Goal: Task Accomplishment & Management: Manage account settings

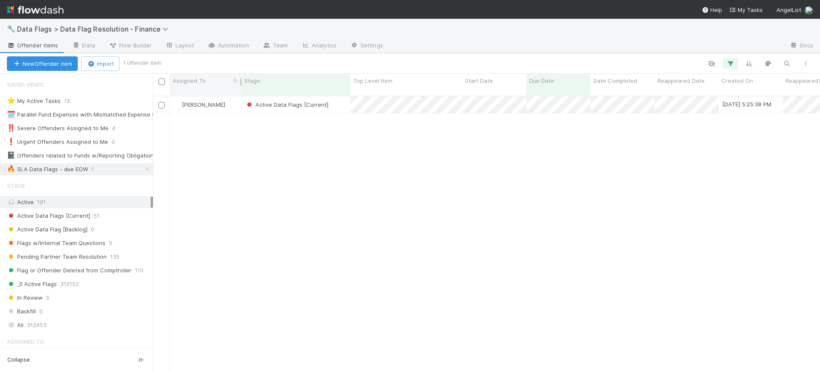
scroll to position [274, 659]
click at [165, 26] on icon at bounding box center [166, 29] width 9 height 7
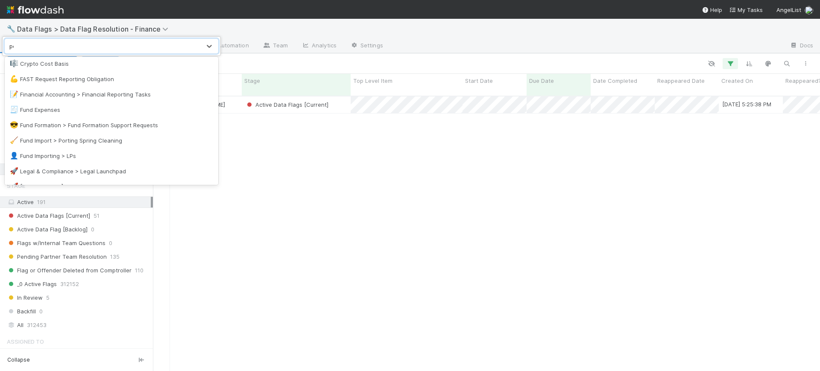
scroll to position [0, 0]
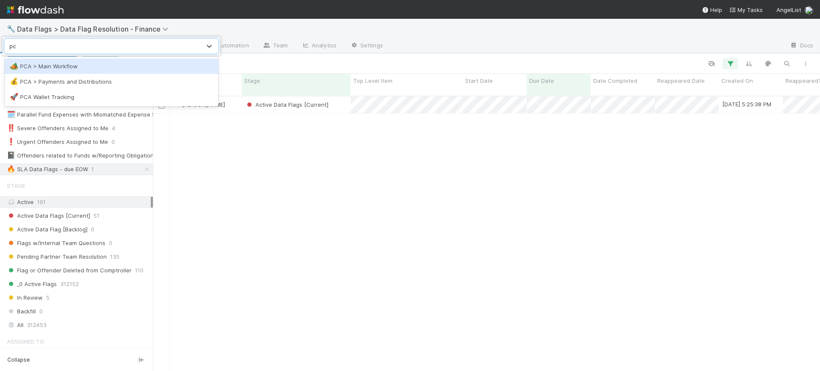
type input "pca"
click at [67, 67] on div "🏕️ PCA > Main Workflow" at bounding box center [111, 66] width 203 height 9
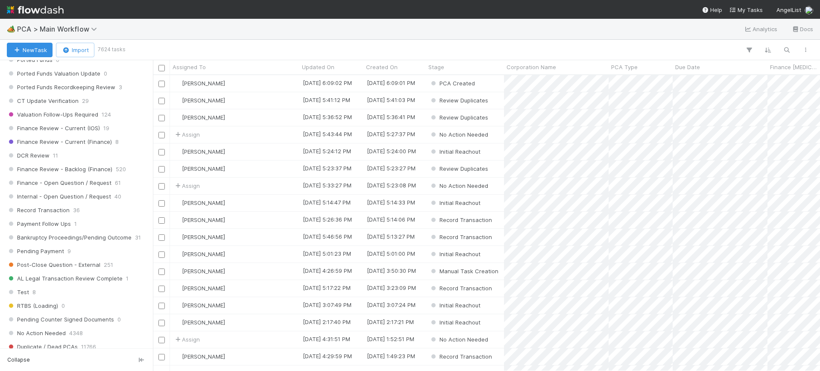
scroll to position [609, 0]
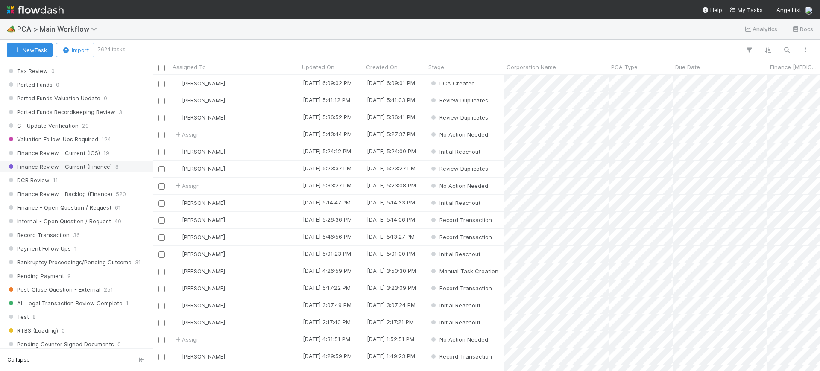
click at [107, 168] on span "Finance Review - Current (Finance)" at bounding box center [59, 166] width 105 height 11
click at [115, 164] on span "8" at bounding box center [116, 166] width 3 height 11
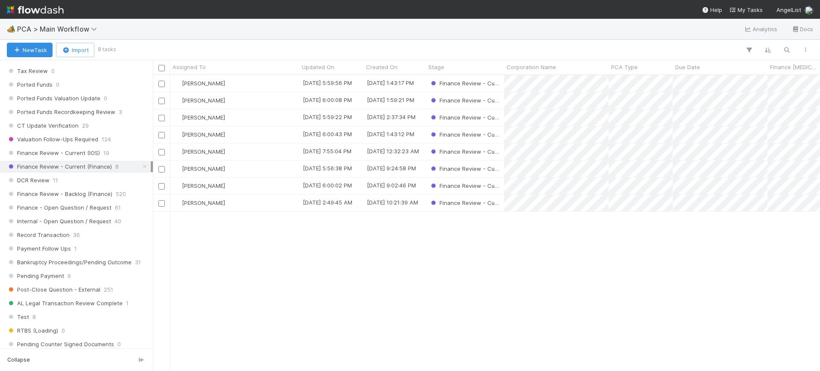
scroll to position [288, 659]
click at [267, 101] on div "[PERSON_NAME]" at bounding box center [234, 100] width 129 height 17
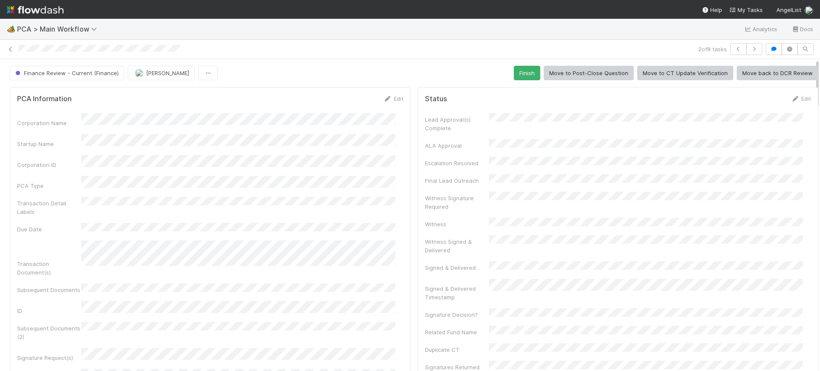
drag, startPoint x: 808, startPoint y: 69, endPoint x: 799, endPoint y: 19, distance: 50.8
click at [799, 19] on div "🏕️ PCA > Main Workflow Analytics Docs 2 of 8 tasks Finance Review - Current (Fi…" at bounding box center [410, 195] width 820 height 352
click at [520, 70] on button "Finish" at bounding box center [527, 73] width 26 height 15
click at [11, 47] on icon at bounding box center [10, 50] width 9 height 6
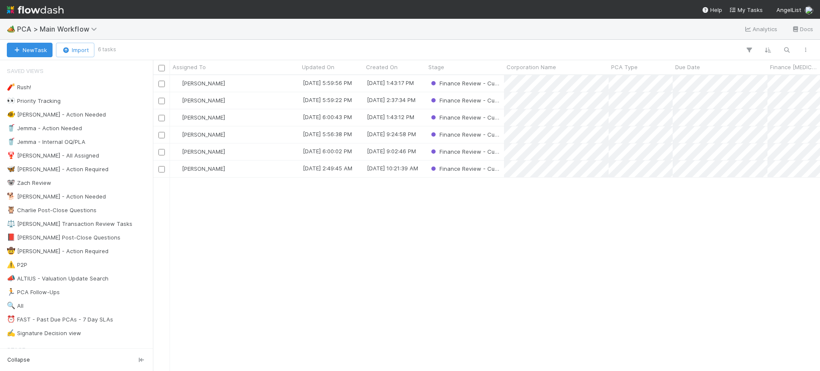
scroll to position [288, 659]
click at [260, 100] on div "[PERSON_NAME]" at bounding box center [234, 100] width 129 height 17
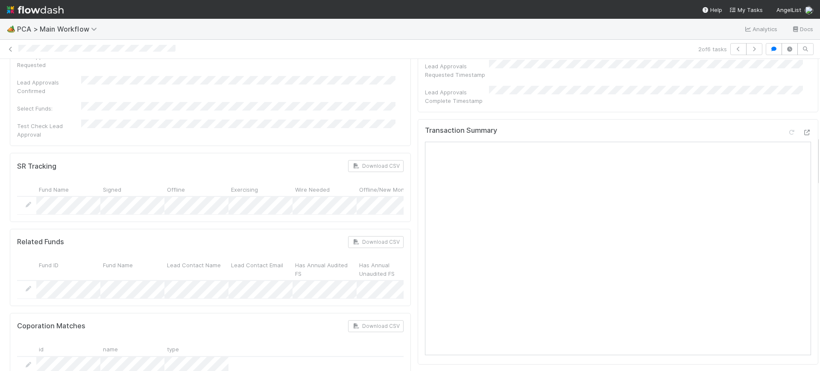
scroll to position [481, 0]
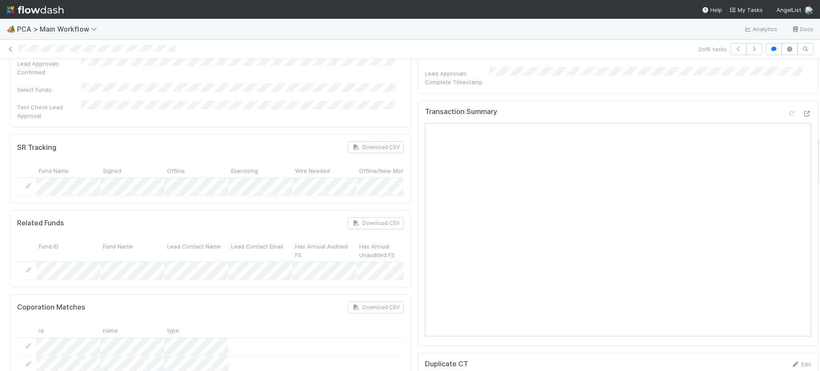
drag, startPoint x: 809, startPoint y: 79, endPoint x: 814, endPoint y: 156, distance: 77.4
click at [814, 156] on div "🏕️ PCA > Main Workflow Analytics Docs 2 of 6 tasks Finance Review - Current (Fi…" at bounding box center [410, 195] width 820 height 352
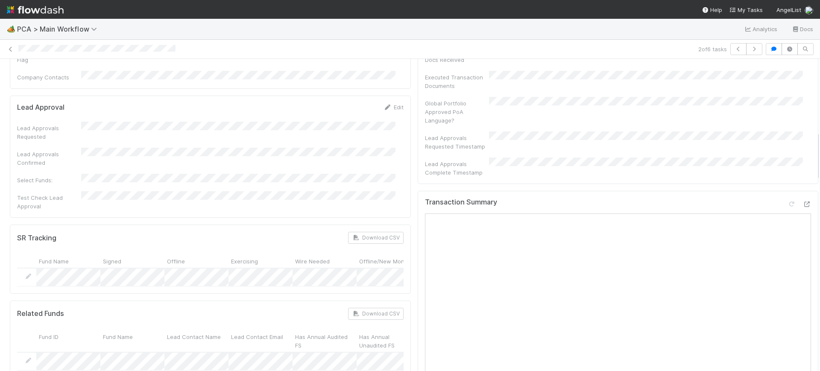
scroll to position [455, 0]
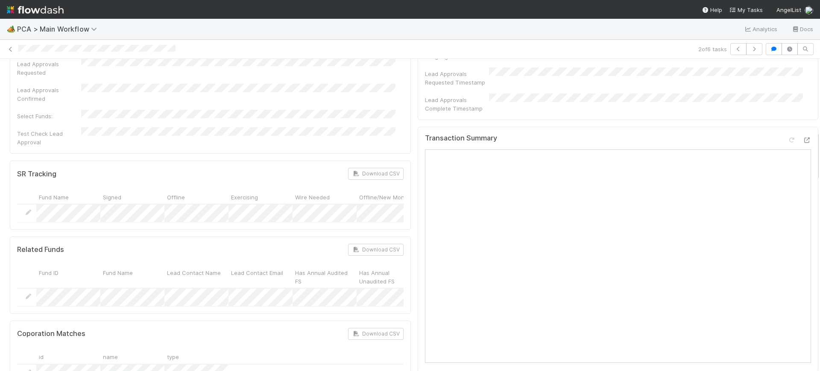
drag, startPoint x: 810, startPoint y: 145, endPoint x: 808, endPoint y: 141, distance: 4.5
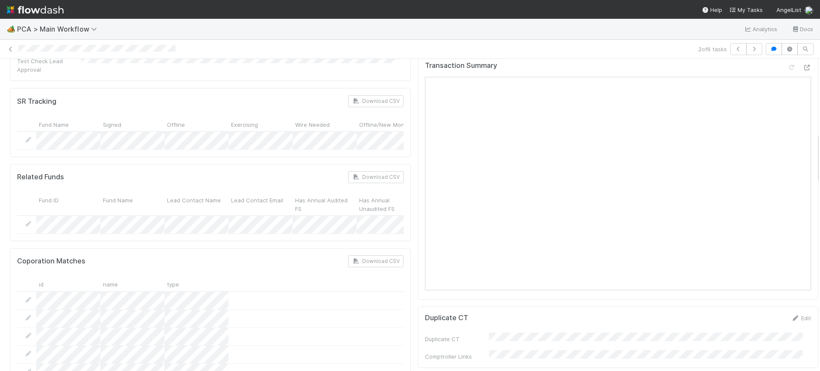
drag, startPoint x: 808, startPoint y: 179, endPoint x: 809, endPoint y: 169, distance: 10.3
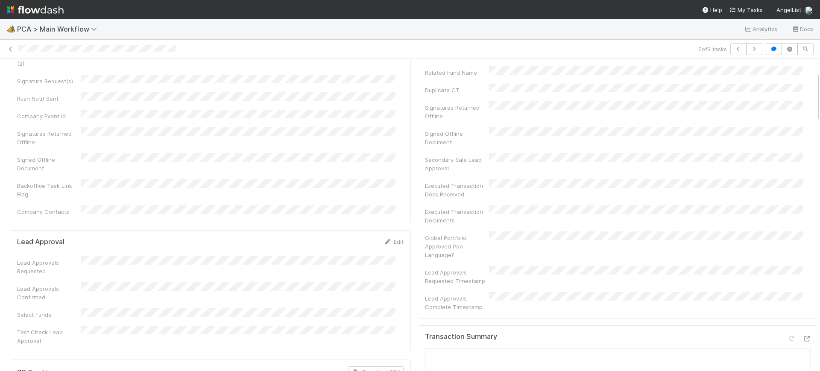
scroll to position [0, 0]
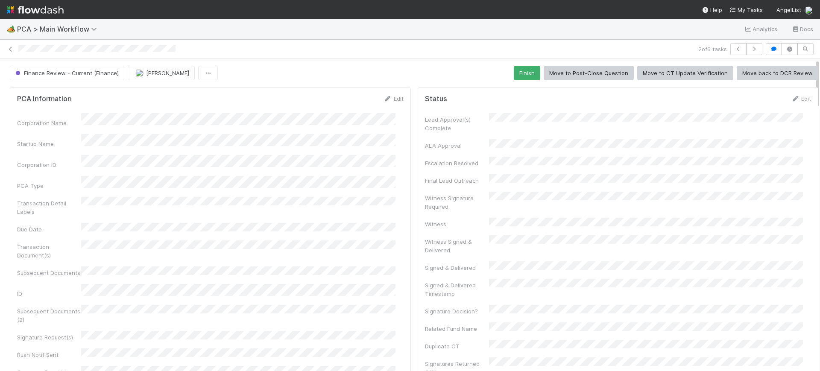
drag, startPoint x: 809, startPoint y: 169, endPoint x: 809, endPoint y: 76, distance: 92.7
click at [520, 66] on button "Finish" at bounding box center [527, 73] width 26 height 15
click at [10, 47] on icon at bounding box center [10, 50] width 9 height 6
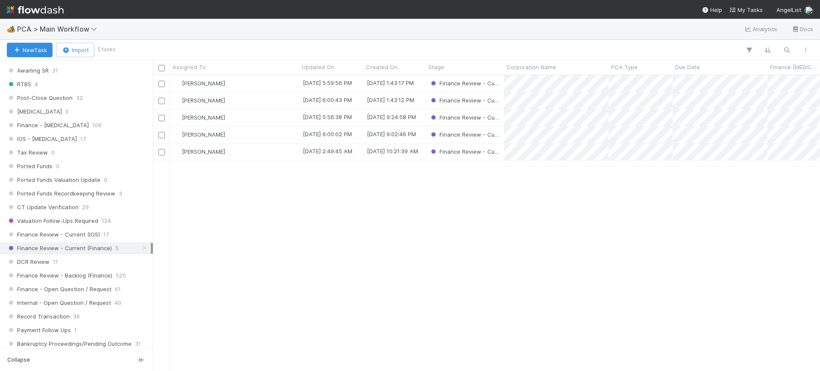
scroll to position [542, 0]
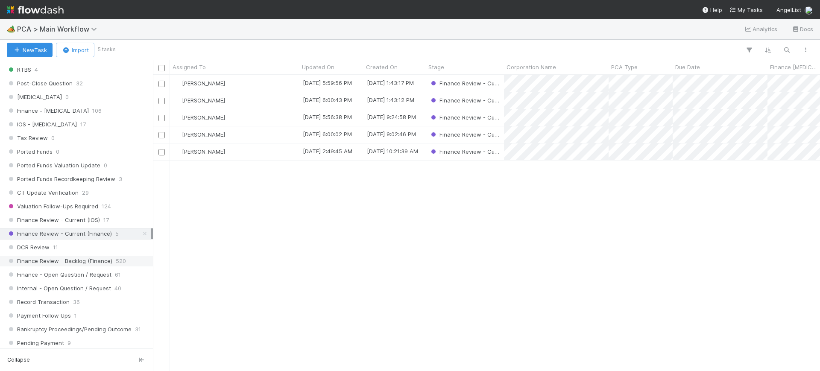
click at [117, 258] on span "520" at bounding box center [121, 261] width 10 height 11
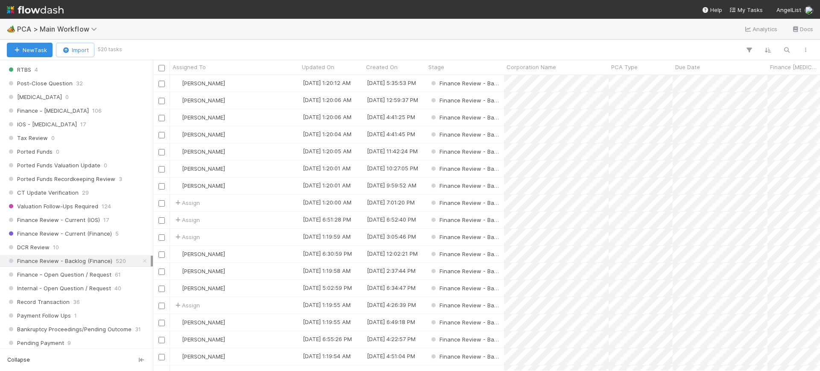
scroll to position [541, 0]
click at [751, 49] on icon "button" at bounding box center [749, 50] width 9 height 8
click at [647, 80] on button "Add Filter" at bounding box center [618, 76] width 256 height 12
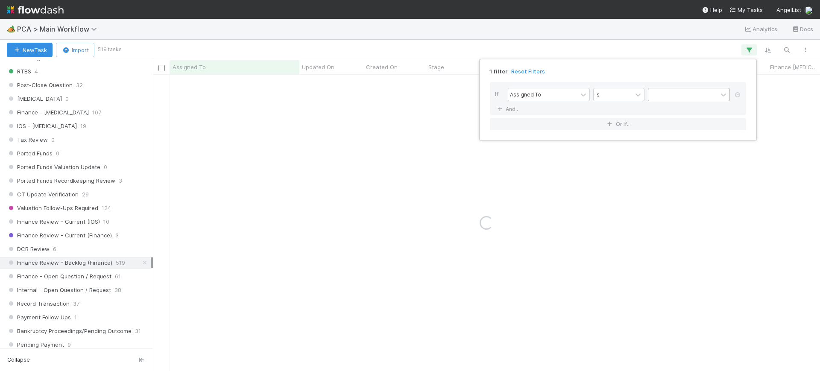
click at [656, 97] on div at bounding box center [682, 94] width 69 height 12
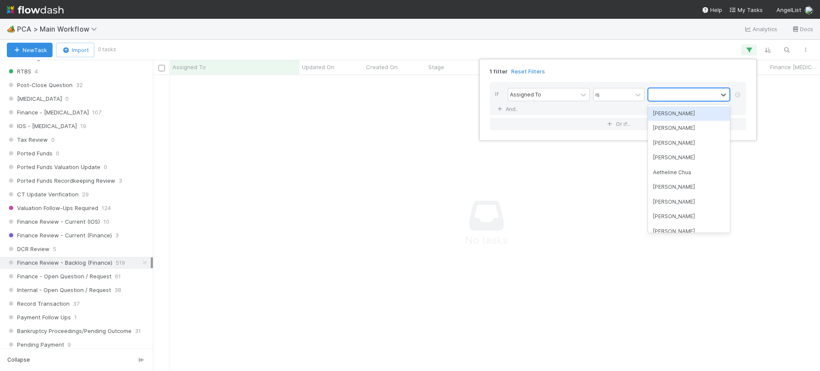
scroll to position [280, 651]
click at [662, 111] on div "[PERSON_NAME]" at bounding box center [689, 113] width 82 height 15
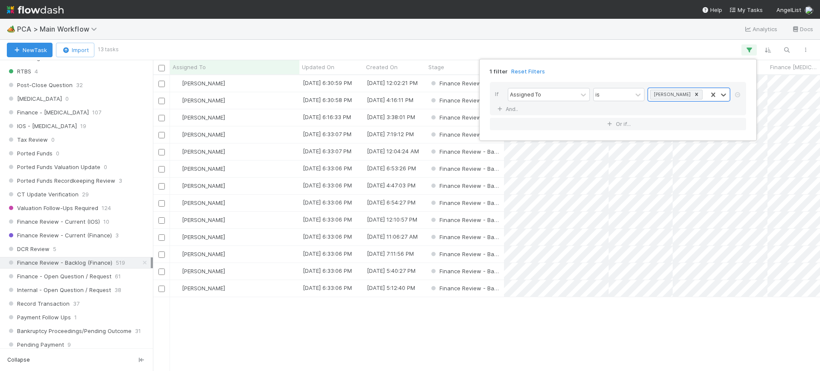
scroll to position [288, 659]
click at [546, 319] on div "1 filter Reset Filters If Assigned To is [PERSON_NAME] And.. Or if..." at bounding box center [410, 185] width 820 height 371
click at [503, 286] on div "Finance Review - Backlog (Finance)" at bounding box center [465, 288] width 78 height 17
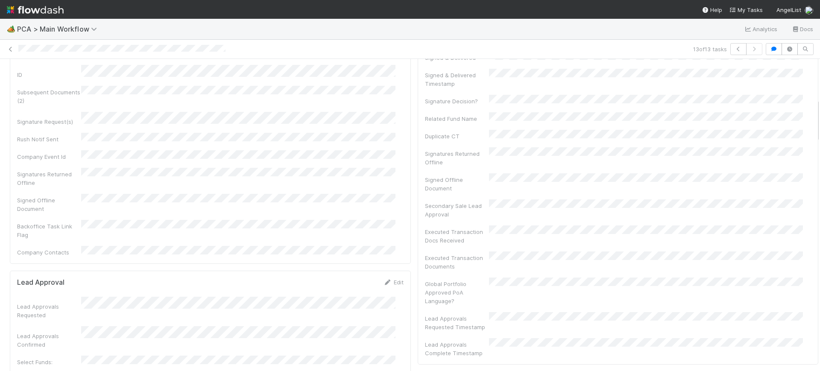
scroll to position [274, 0]
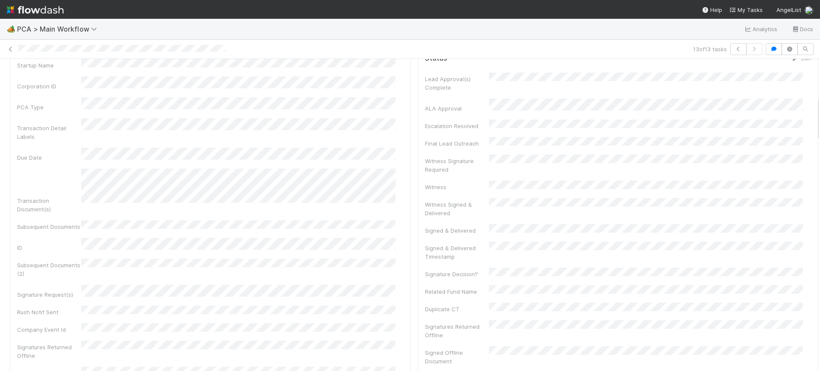
drag, startPoint x: 809, startPoint y: 81, endPoint x: 820, endPoint y: 120, distance: 39.9
click at [820, 120] on div "🏕️ PCA > Main Workflow Analytics Docs 13 of 13 tasks Finance Review - Backlog (…" at bounding box center [410, 195] width 820 height 352
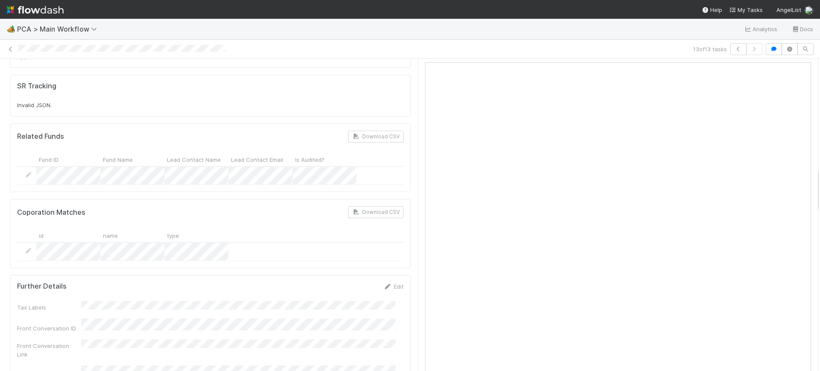
scroll to position [782, 0]
drag, startPoint x: 809, startPoint y: 106, endPoint x: 804, endPoint y: 178, distance: 71.5
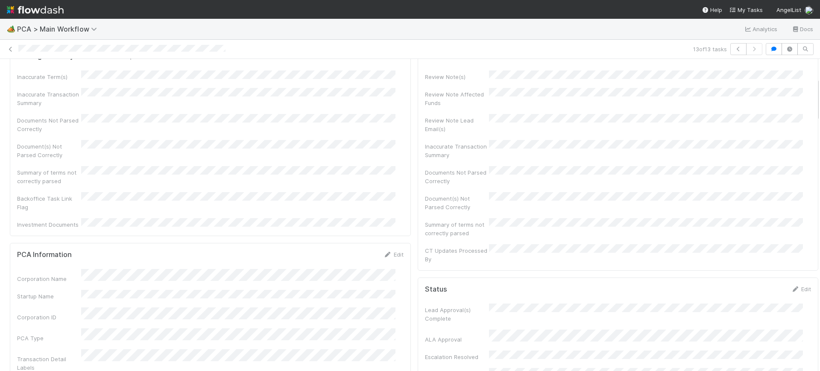
scroll to position [0, 0]
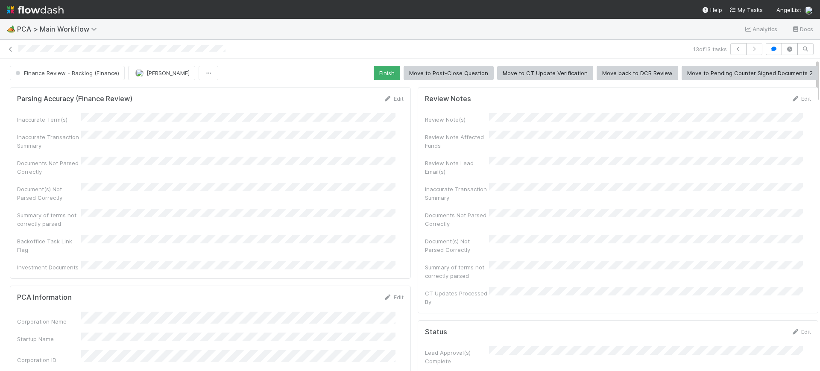
drag, startPoint x: 810, startPoint y: 197, endPoint x: 803, endPoint y: 64, distance: 132.6
click at [374, 75] on button "Finish" at bounding box center [387, 73] width 26 height 15
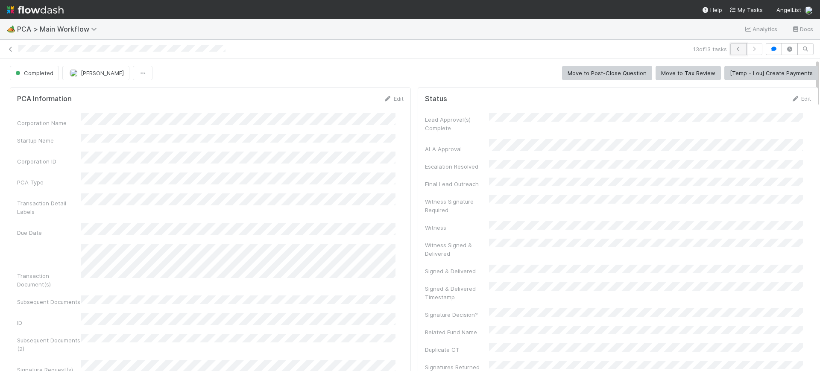
click at [734, 48] on icon "button" at bounding box center [738, 49] width 9 height 5
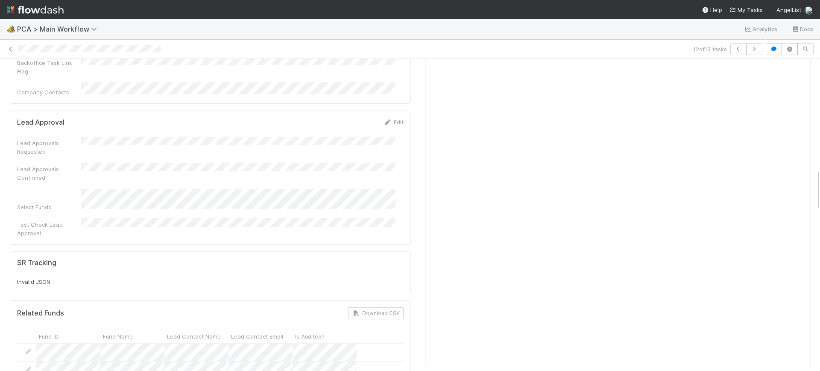
scroll to position [812, 0]
drag, startPoint x: 810, startPoint y: 75, endPoint x: 812, endPoint y: 185, distance: 110.2
click at [812, 185] on div "🏕️ PCA > Main Workflow Analytics Docs 12 of 13 tasks Finance Review - Backlog (…" at bounding box center [410, 195] width 820 height 352
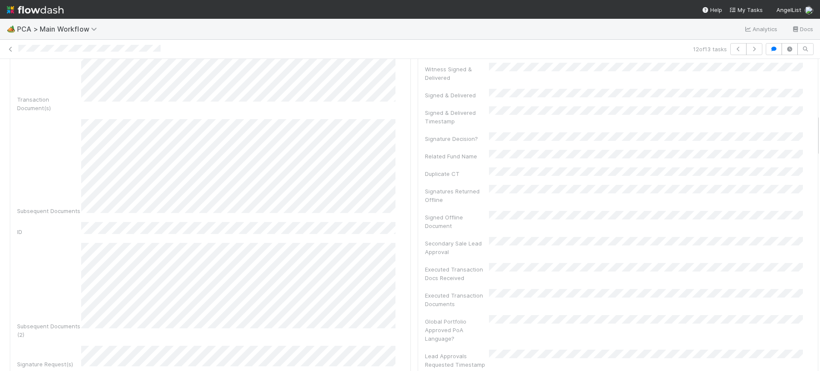
scroll to position [406, 0]
drag, startPoint x: 809, startPoint y: 189, endPoint x: 808, endPoint y: 134, distance: 55.1
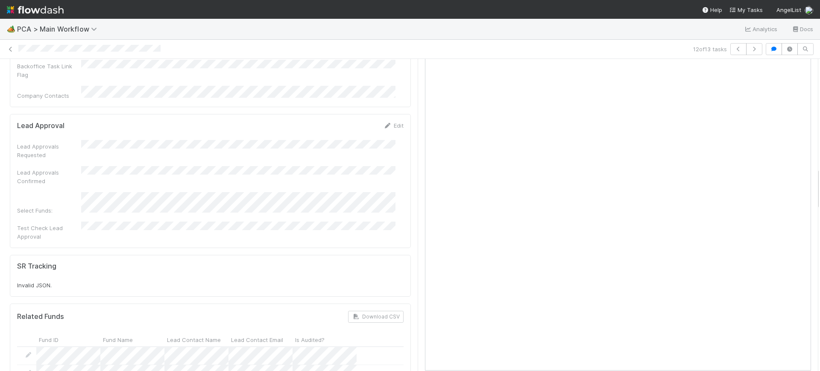
scroll to position [815, 0]
drag, startPoint x: 808, startPoint y: 119, endPoint x: 808, endPoint y: 174, distance: 55.5
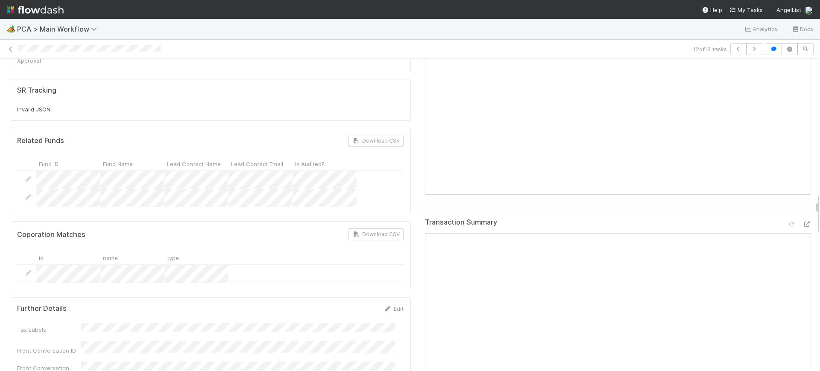
scroll to position [991, 0]
drag, startPoint x: 810, startPoint y: 178, endPoint x: 809, endPoint y: 202, distance: 23.9
click at [809, 202] on div "Parsing Accuracy (Finance Review) Edit Inaccurate Term(s) Inaccurate Transactio…" at bounding box center [414, 282] width 828 height 2380
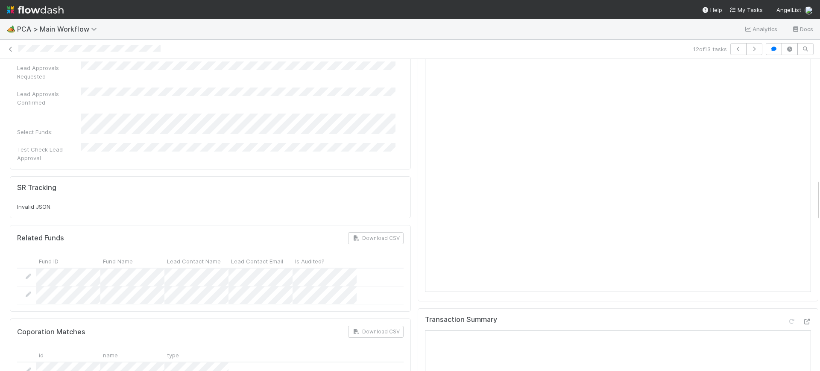
scroll to position [881, 0]
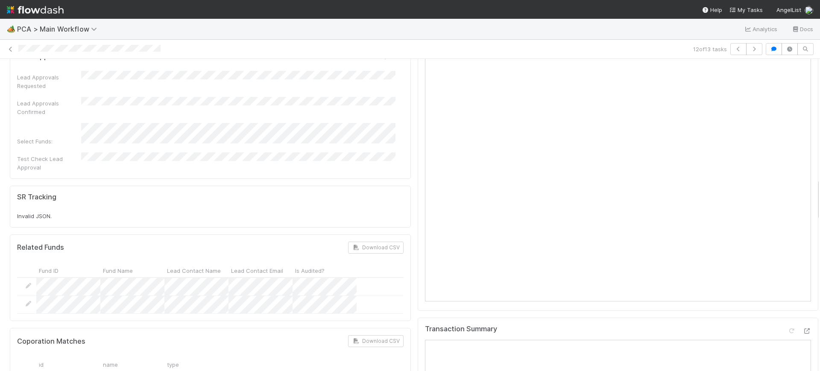
drag, startPoint x: 808, startPoint y: 205, endPoint x: 814, endPoint y: 190, distance: 15.8
click at [814, 190] on div "🏕️ PCA > Main Workflow Analytics Docs 12 of 13 tasks Finance Review - Backlog (…" at bounding box center [410, 195] width 820 height 352
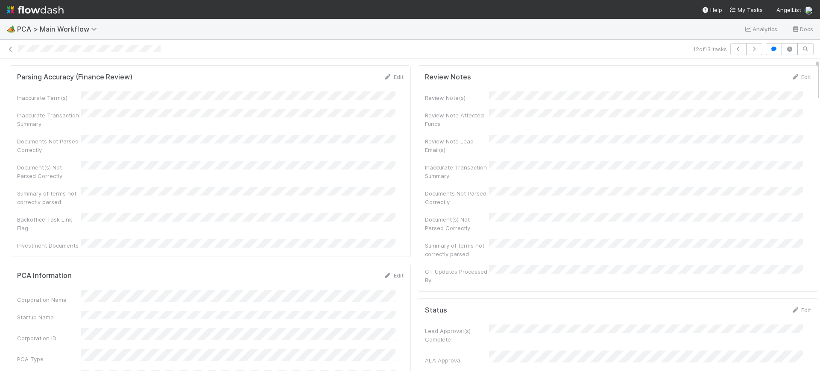
scroll to position [0, 0]
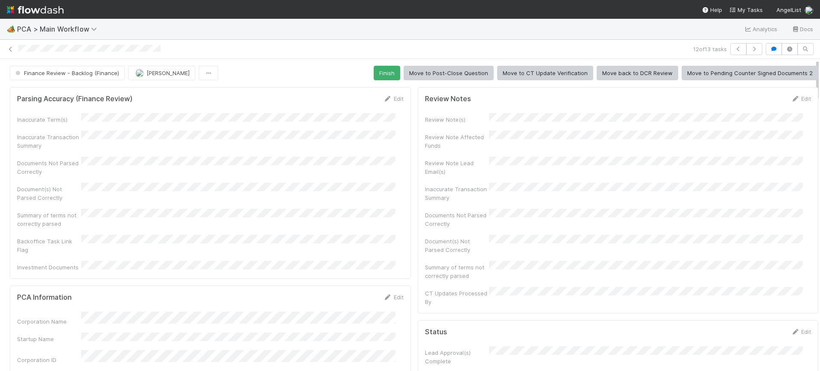
drag, startPoint x: 809, startPoint y: 188, endPoint x: 682, endPoint y: 33, distance: 200.3
click at [809, 32] on div "🏕️ PCA > Main Workflow Analytics Docs 12 of 13 tasks Finance Review - Backlog (…" at bounding box center [410, 195] width 820 height 352
click at [384, 70] on button "Finish" at bounding box center [387, 73] width 26 height 15
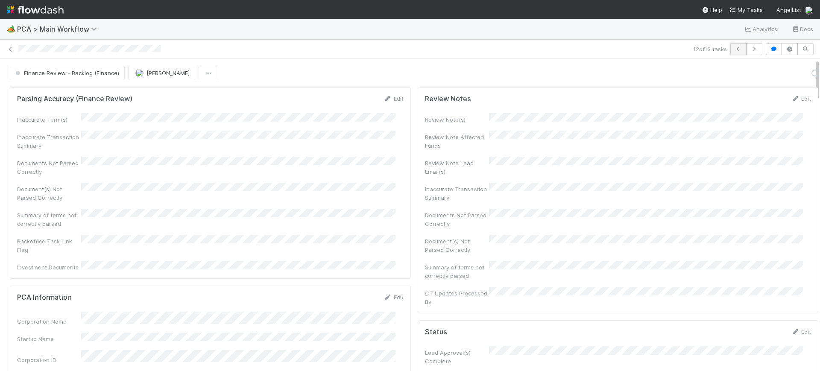
click at [734, 47] on icon "button" at bounding box center [738, 49] width 9 height 5
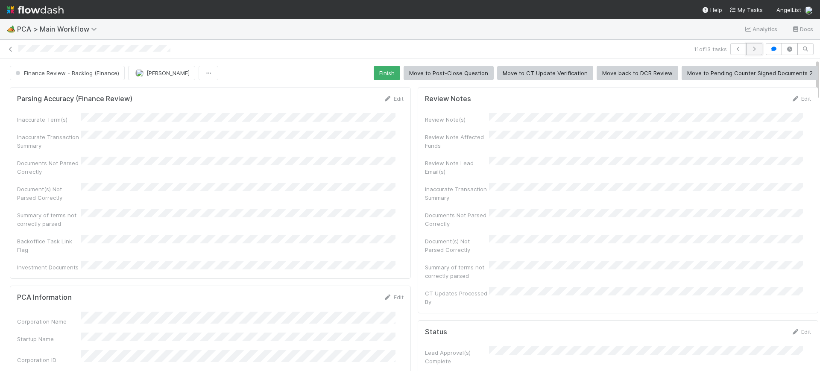
click at [747, 45] on button "button" at bounding box center [754, 49] width 16 height 12
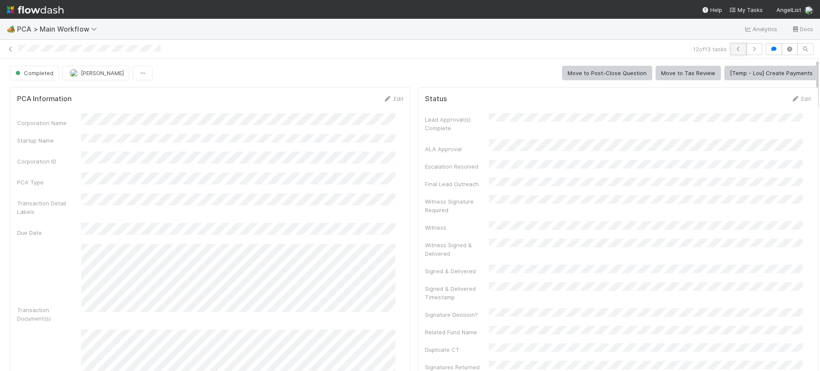
click at [730, 45] on button "button" at bounding box center [738, 49] width 16 height 12
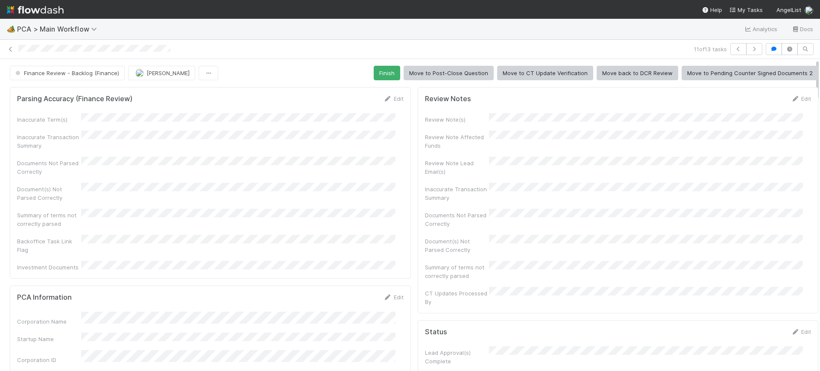
drag, startPoint x: 808, startPoint y: 65, endPoint x: 808, endPoint y: 73, distance: 7.7
click at [808, 73] on div "Finance Review - Backlog (Finance) Conor Queenan Finish Move to Post-Close Ques…" at bounding box center [413, 73] width 821 height 15
drag, startPoint x: 808, startPoint y: 73, endPoint x: 805, endPoint y: 88, distance: 15.2
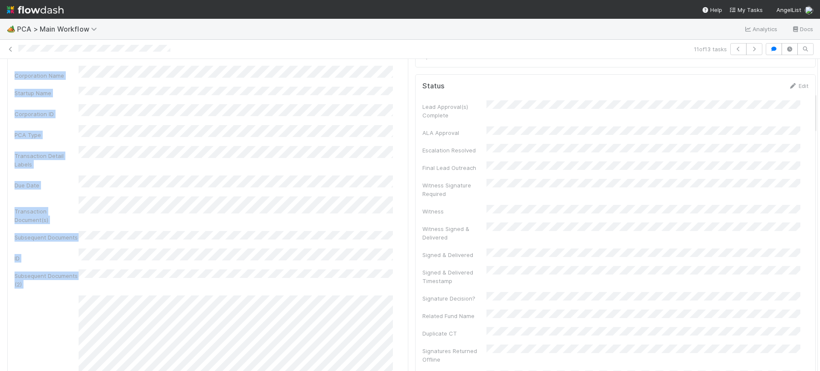
scroll to position [249, 0]
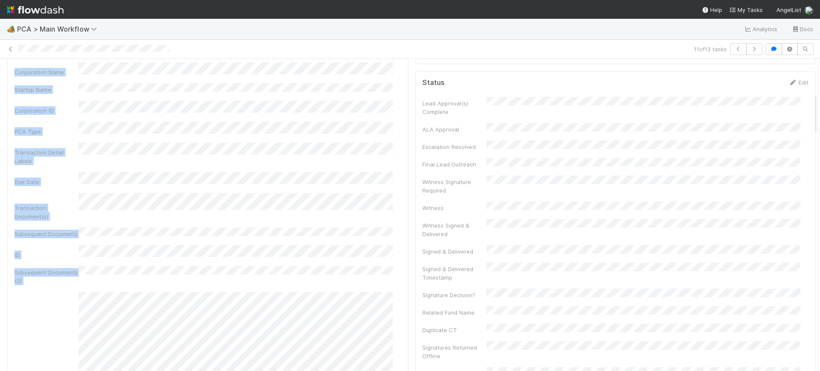
drag, startPoint x: 807, startPoint y: 81, endPoint x: 819, endPoint y: 114, distance: 35.4
click at [819, 114] on div "🏕️ PCA > Main Workflow Analytics Docs 11 of 13 tasks Finance Review - Backlog (…" at bounding box center [410, 195] width 820 height 352
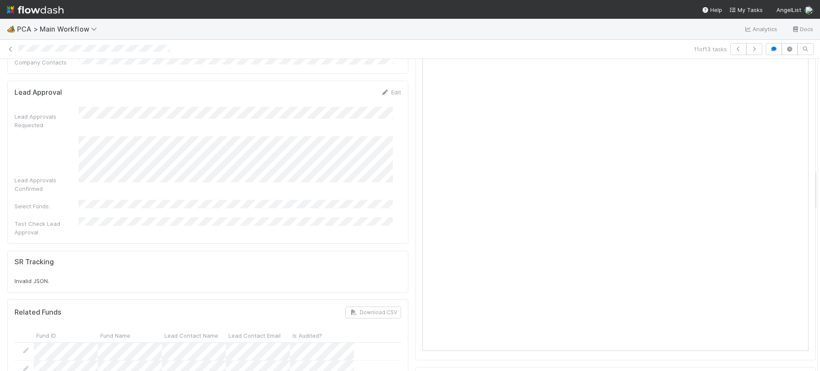
scroll to position [841, 0]
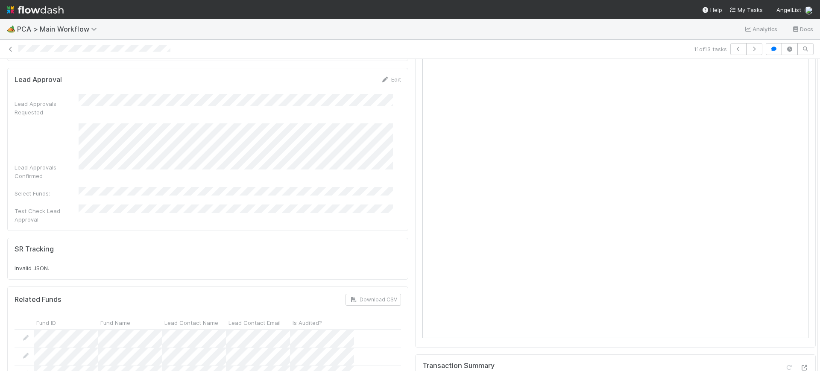
drag, startPoint x: 806, startPoint y: 108, endPoint x: 812, endPoint y: 187, distance: 79.2
click at [812, 187] on div "🏕️ PCA > Main Workflow Analytics Docs 11 of 13 tasks Finance Review - Backlog (…" at bounding box center [410, 195] width 820 height 352
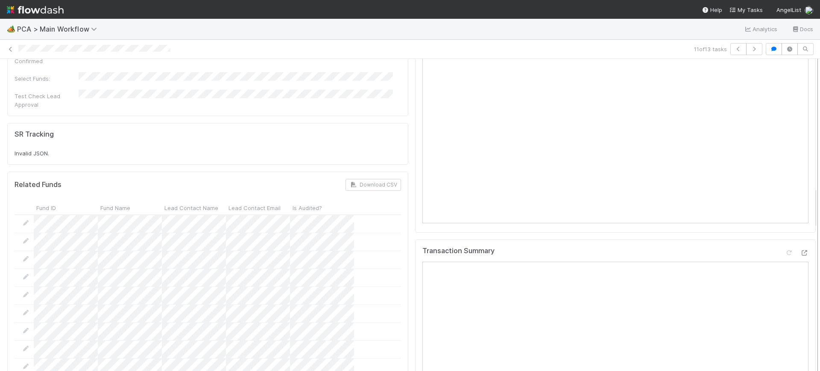
drag, startPoint x: 807, startPoint y: 181, endPoint x: 811, endPoint y: 195, distance: 15.0
click at [811, 195] on div "Finance Review - Backlog (Finance) Conor Queenan Finish Move to Post-Close Ques…" at bounding box center [410, 215] width 820 height 312
click at [412, 184] on div "Review Notes Edit Review Note(s) Review Note Affected Funds Review Note Lead Em…" at bounding box center [616, 338] width 408 height 2408
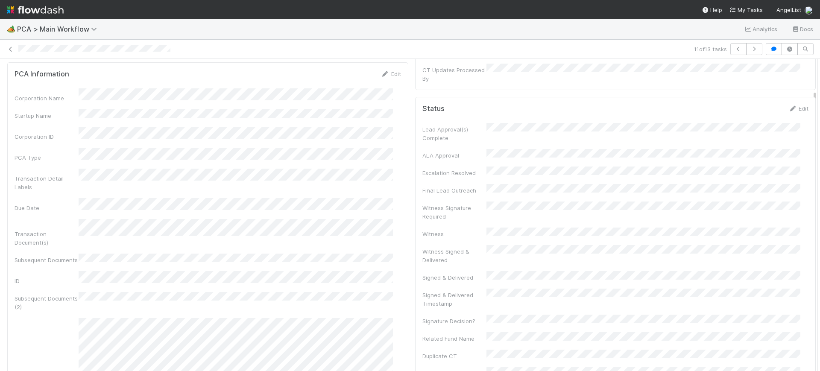
scroll to position [235, 0]
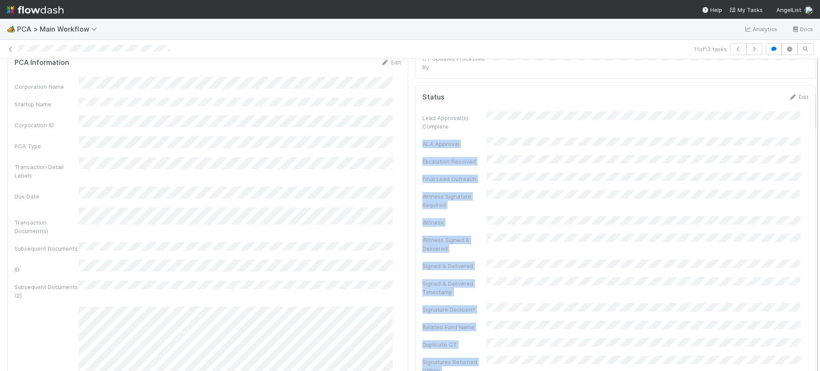
drag, startPoint x: 805, startPoint y: 111, endPoint x: 809, endPoint y: 116, distance: 6.6
click at [809, 116] on div "Finance Review - Backlog (Finance) Conor Queenan Finish Move to Post-Close Ques…" at bounding box center [410, 215] width 820 height 312
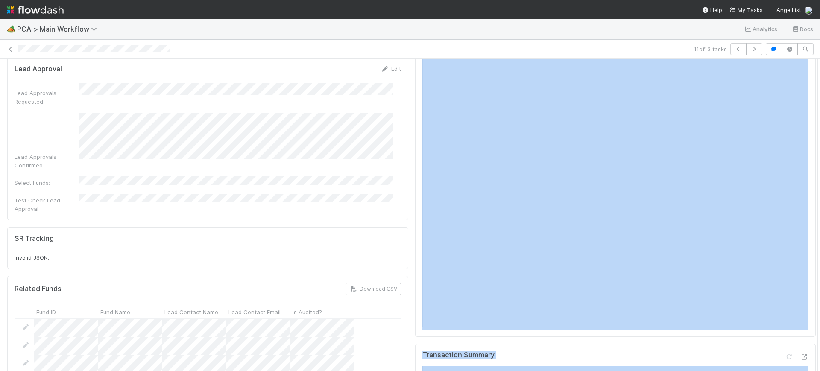
scroll to position [836, 0]
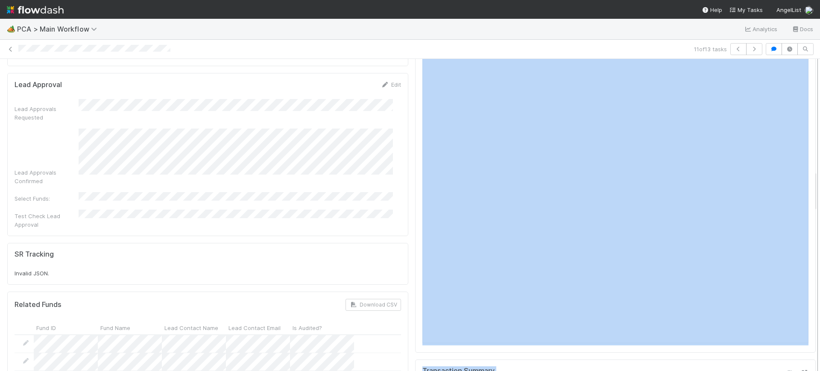
drag, startPoint x: 805, startPoint y: 190, endPoint x: 810, endPoint y: 228, distance: 38.3
click at [810, 228] on div "Finance Review - Backlog (Finance) Conor Queenan Finish Move to Post-Close Ques…" at bounding box center [410, 215] width 820 height 312
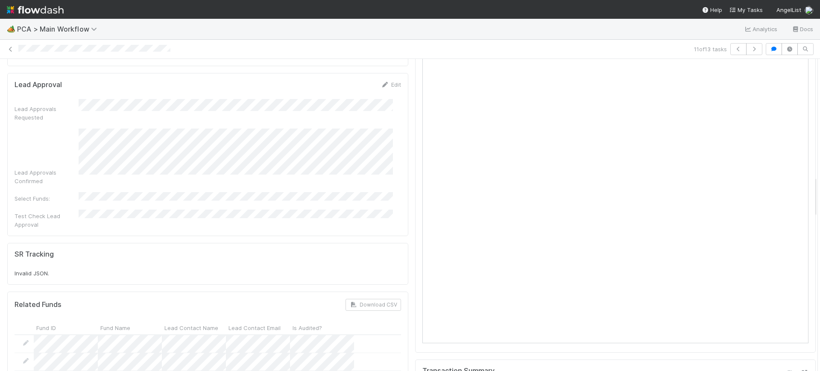
scroll to position [877, 0]
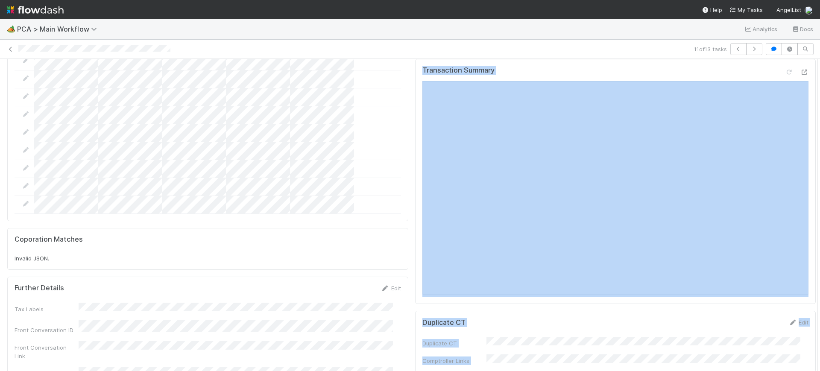
click at [805, 239] on div "Parsing Accuracy (Finance Review) Edit Inaccurate Term(s) Inaccurate Transactio…" at bounding box center [411, 151] width 828 height 2408
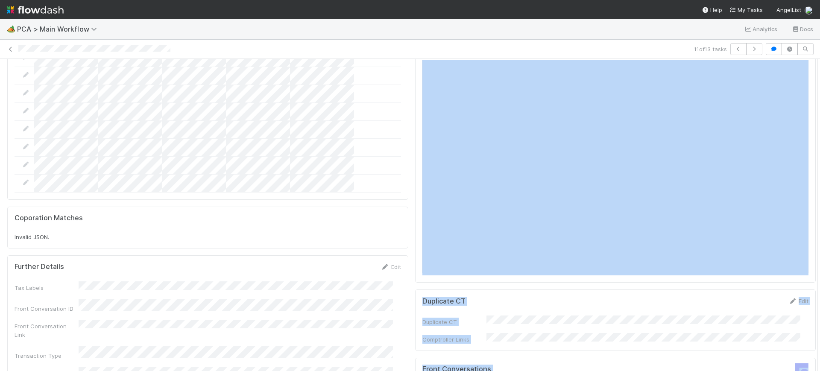
click at [805, 239] on div "Parsing Accuracy (Finance Review) Edit Inaccurate Term(s) Inaccurate Transactio…" at bounding box center [411, 130] width 828 height 2408
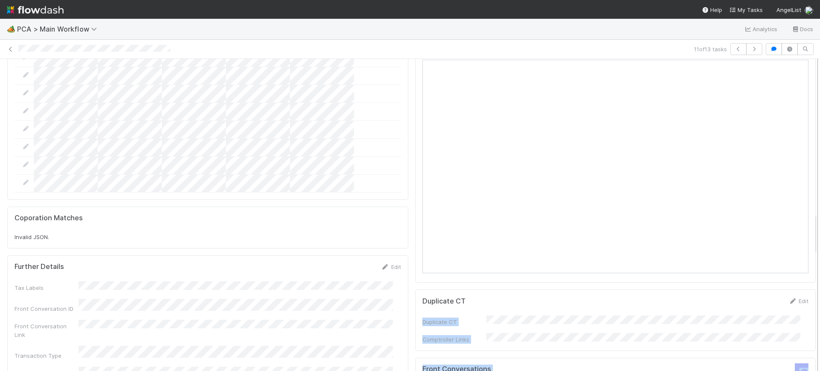
drag, startPoint x: 805, startPoint y: 239, endPoint x: 808, endPoint y: 217, distance: 21.9
click at [808, 217] on div "Finance Review - Backlog (Finance) Conor Queenan Finish Move to Post-Close Ques…" at bounding box center [410, 215] width 820 height 312
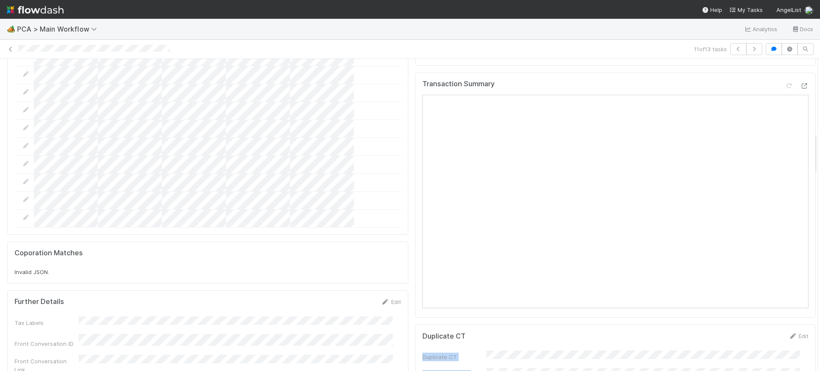
scroll to position [550, 0]
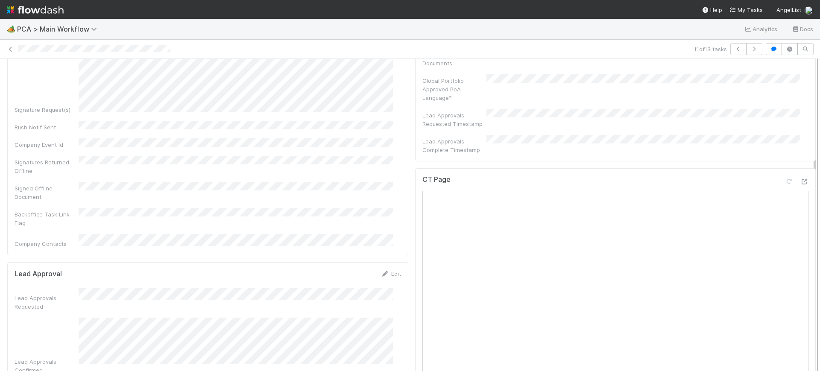
scroll to position [653, 0]
drag, startPoint x: 807, startPoint y: 148, endPoint x: 809, endPoint y: 161, distance: 13.8
click at [809, 161] on div "Finance Review - Backlog (Finance) Conor Queenan Finish Move to Post-Close Ques…" at bounding box center [410, 215] width 820 height 312
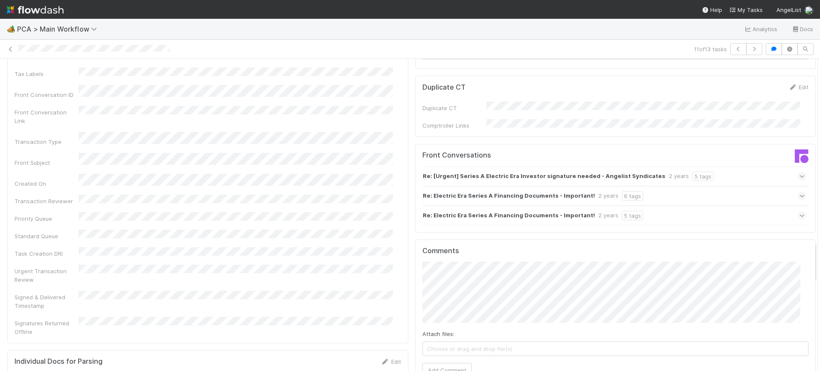
scroll to position [1378, 0]
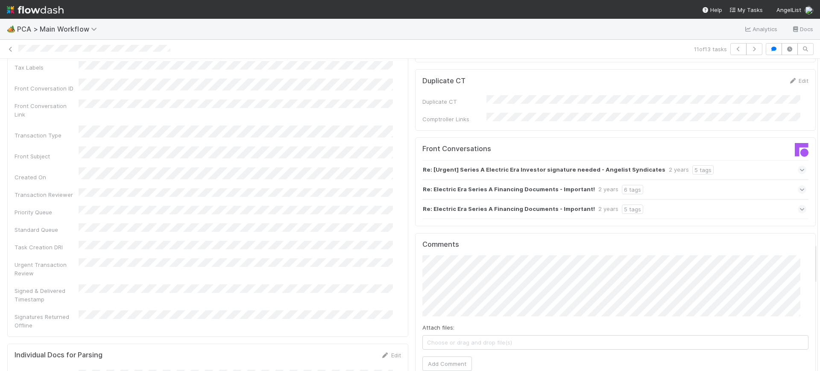
drag, startPoint x: 806, startPoint y: 155, endPoint x: 792, endPoint y: 252, distance: 98.0
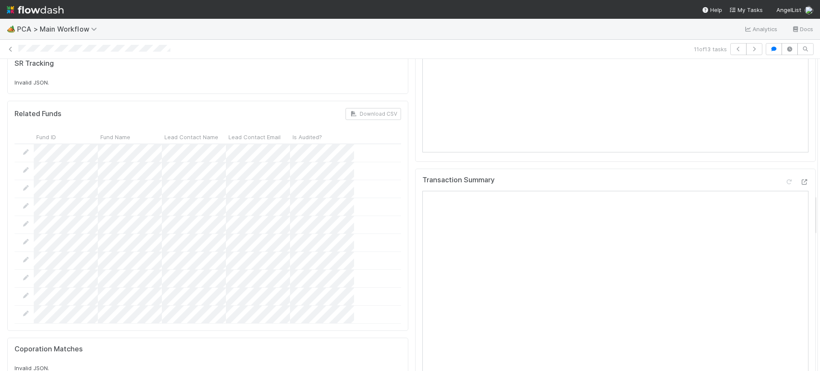
scroll to position [1001, 0]
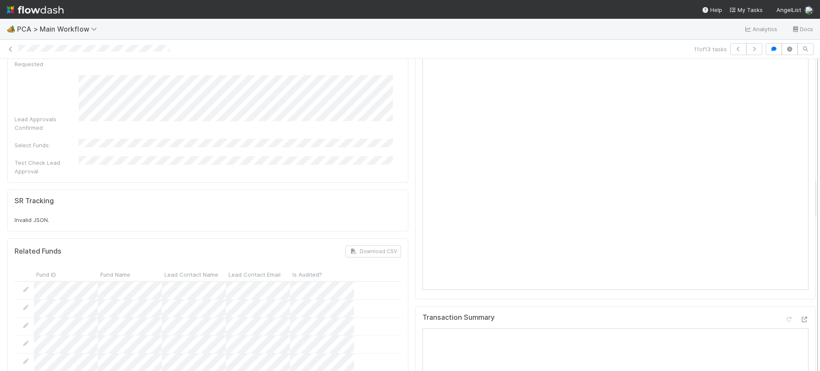
drag, startPoint x: 806, startPoint y: 255, endPoint x: 808, endPoint y: 187, distance: 67.5
click at [808, 187] on div "Finance Review - Backlog (Finance) Conor Queenan Finish Move to Post-Close Ques…" at bounding box center [410, 215] width 820 height 312
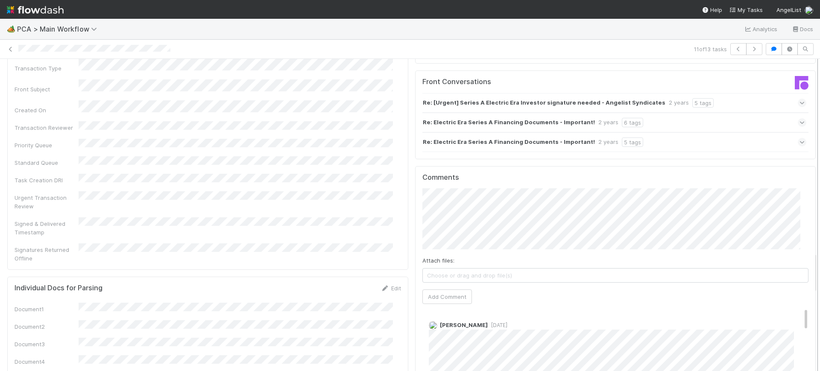
scroll to position [1452, 0]
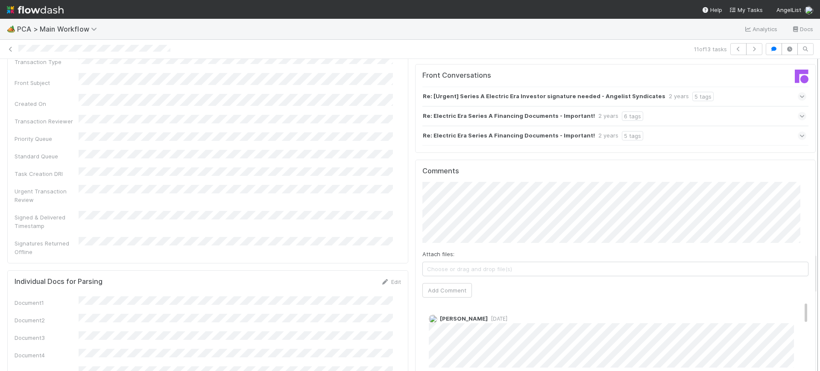
drag, startPoint x: 807, startPoint y: 195, endPoint x: 810, endPoint y: 272, distance: 77.3
click at [810, 272] on div "Finance Review - Backlog (Finance) Conor Queenan Finish Move to Post-Close Ques…" at bounding box center [410, 215] width 820 height 312
click at [431, 283] on button "Add Comment" at bounding box center [447, 290] width 50 height 15
drag, startPoint x: 805, startPoint y: 266, endPoint x: 805, endPoint y: 237, distance: 28.6
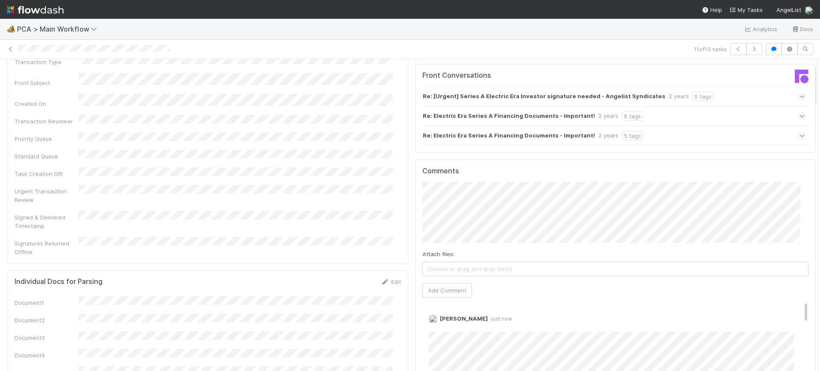
scroll to position [0, 0]
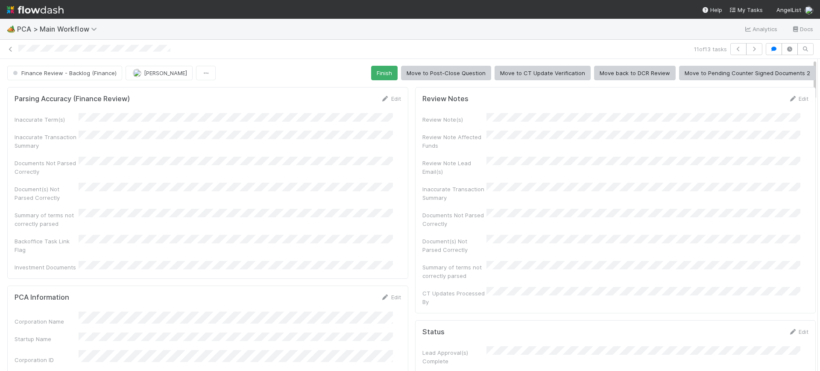
drag, startPoint x: 807, startPoint y: 264, endPoint x: 812, endPoint y: 21, distance: 242.2
click at [812, 21] on div "🏕️ PCA > Main Workflow Analytics Docs 11 of 13 tasks Finance Review - Backlog (…" at bounding box center [410, 195] width 820 height 352
click at [116, 73] on button "Finance Review - Backlog (Finance)" at bounding box center [64, 73] width 115 height 15
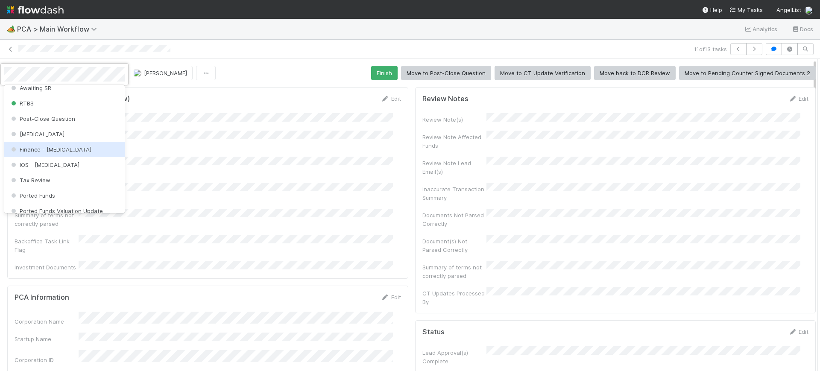
click at [67, 155] on div "Finance - ICU" at bounding box center [64, 149] width 120 height 15
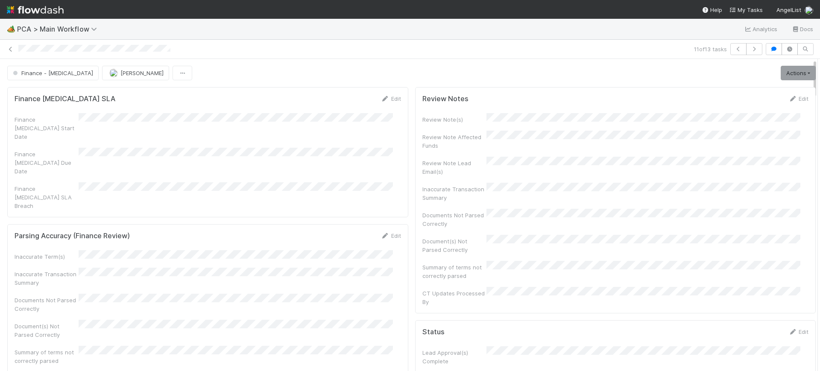
click at [155, 75] on div "Finance - ICU Conor Queenan Actions Finish Move to Post-Close Question Move to …" at bounding box center [411, 73] width 808 height 15
click at [120, 73] on span "[PERSON_NAME]" at bounding box center [141, 73] width 43 height 7
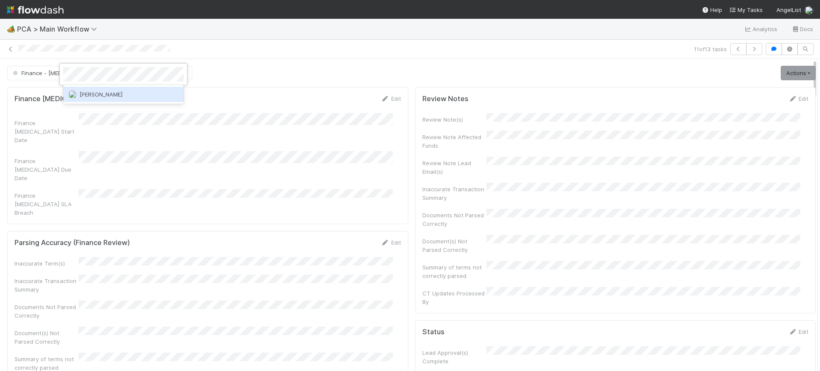
click at [103, 91] on div "[PERSON_NAME]" at bounding box center [123, 94] width 120 height 15
click at [577, 48] on div at bounding box center [410, 185] width 820 height 371
click at [734, 47] on icon "button" at bounding box center [738, 49] width 9 height 5
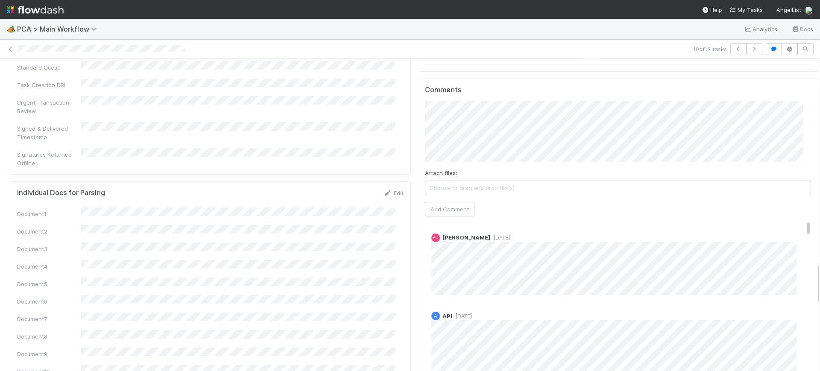
scroll to position [1497, 0]
drag, startPoint x: 808, startPoint y: 69, endPoint x: 820, endPoint y: 273, distance: 204.0
click at [820, 273] on div "🏕️ PCA > Main Workflow Analytics Docs 10 of 13 tasks Finance Review - Backlog (…" at bounding box center [410, 195] width 820 height 352
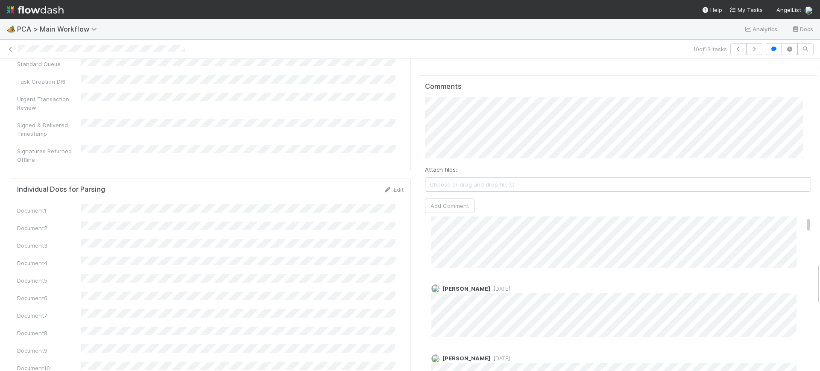
scroll to position [0, 0]
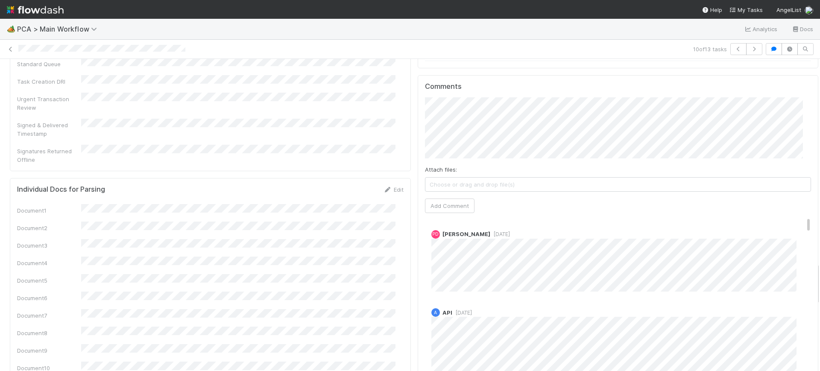
click at [780, 82] on div "Comments Attach files: Choose or drag and drop file(s) Add Comment PD Peyton Da…" at bounding box center [618, 234] width 386 height 305
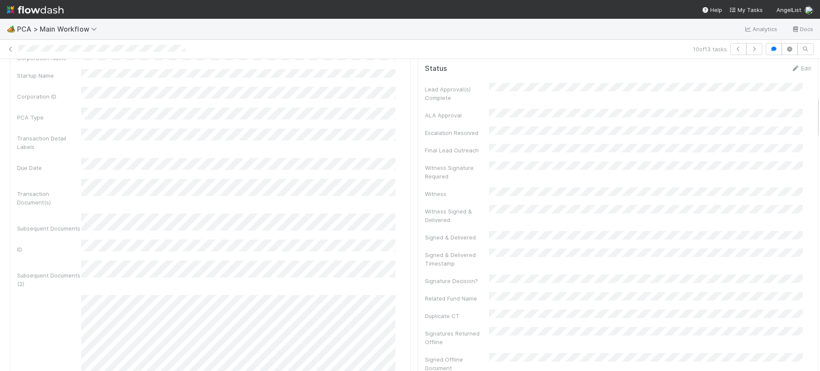
scroll to position [279, 0]
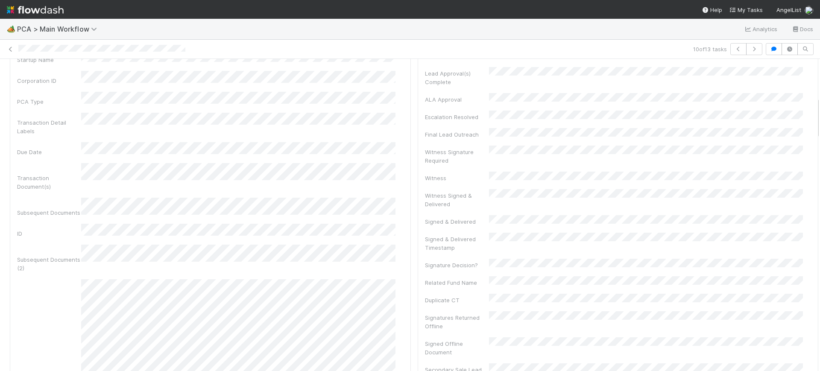
drag, startPoint x: 808, startPoint y: 278, endPoint x: 796, endPoint y: 113, distance: 166.2
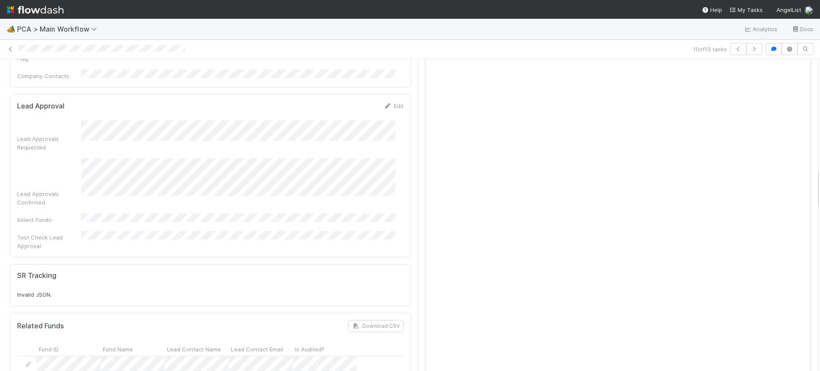
scroll to position [797, 0]
drag, startPoint x: 809, startPoint y: 106, endPoint x: 810, endPoint y: 177, distance: 70.5
click at [810, 177] on div "Finance Review - Backlog (Finance) Conor Queenan Finish Move to Post-Close Ques…" at bounding box center [410, 215] width 820 height 312
click at [418, 143] on div "CT Page" at bounding box center [618, 205] width 401 height 374
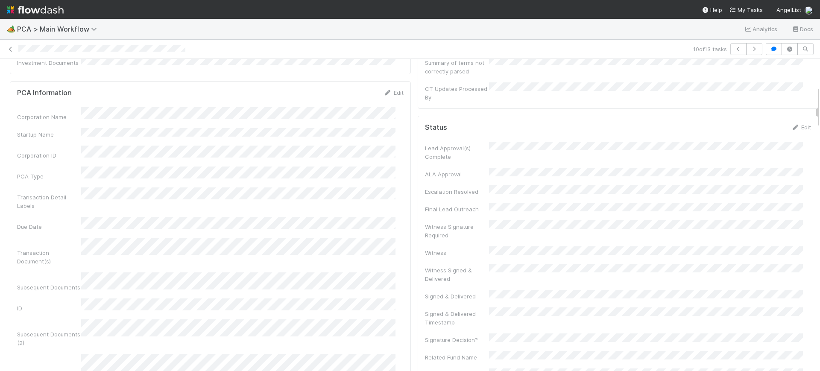
scroll to position [199, 0]
click at [734, 48] on icon "button" at bounding box center [738, 49] width 9 height 5
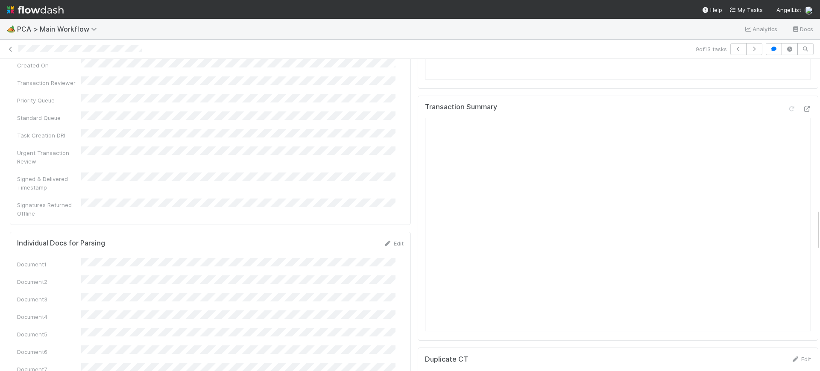
scroll to position [1087, 0]
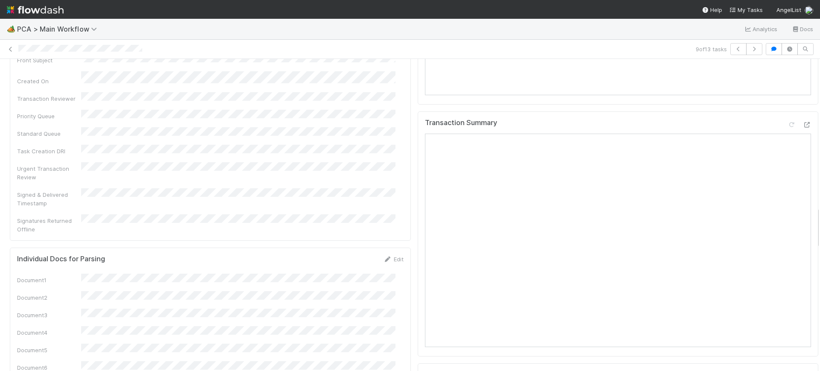
drag, startPoint x: 809, startPoint y: 80, endPoint x: 818, endPoint y: 228, distance: 148.1
click at [818, 228] on div "🏕️ PCA > Main Workflow Analytics Docs 9 of 13 tasks Finance Review - Backlog (F…" at bounding box center [410, 195] width 820 height 352
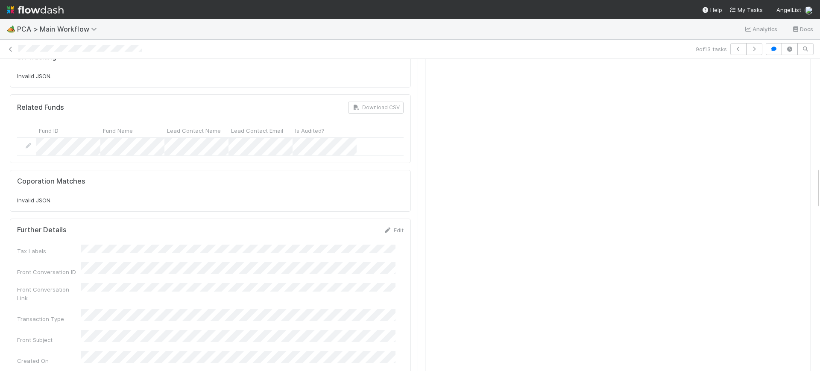
scroll to position [811, 0]
drag, startPoint x: 809, startPoint y: 225, endPoint x: 805, endPoint y: 187, distance: 37.8
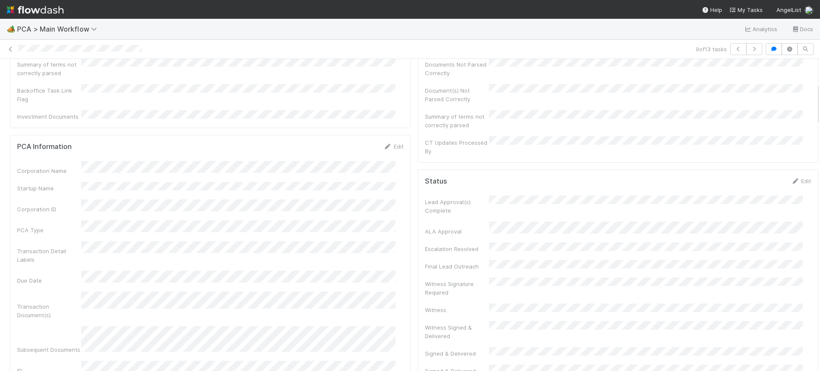
scroll to position [0, 0]
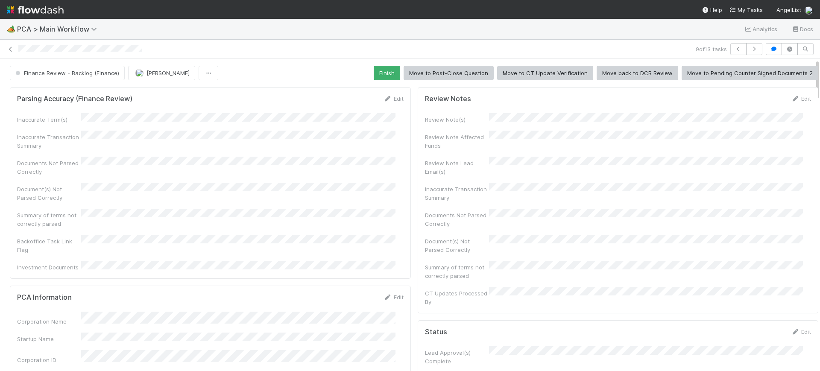
drag, startPoint x: 809, startPoint y: 176, endPoint x: 810, endPoint y: 30, distance: 145.6
click at [810, 30] on div "🏕️ PCA > Main Workflow Analytics Docs 9 of 13 tasks Finance Review - Backlog (F…" at bounding box center [410, 195] width 820 height 352
click at [376, 74] on button "Finish" at bounding box center [387, 73] width 26 height 15
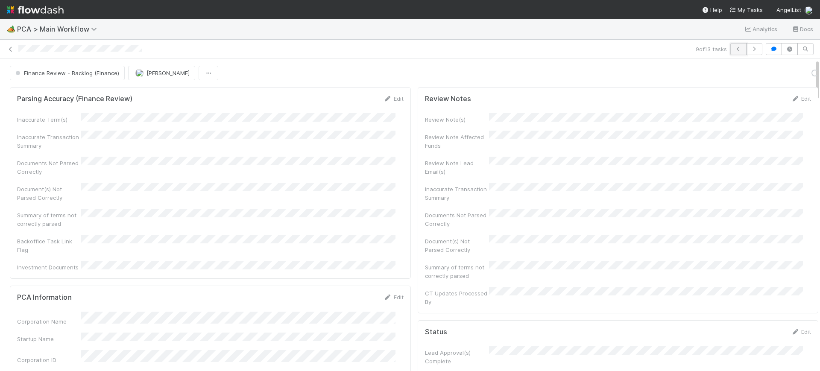
click at [734, 48] on icon "button" at bounding box center [738, 49] width 9 height 5
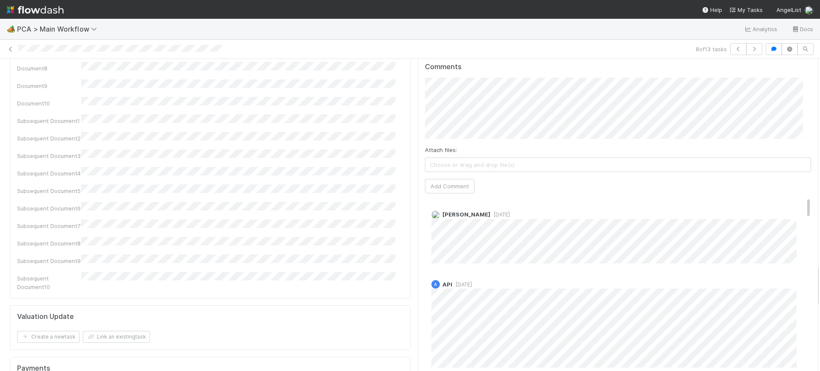
scroll to position [1563, 0]
drag, startPoint x: 809, startPoint y: 70, endPoint x: 820, endPoint y: 276, distance: 206.5
click at [820, 276] on div "🏕️ PCA > Main Workflow Analytics Docs 8 of 13 tasks Finance Review - Backlog (F…" at bounding box center [410, 195] width 820 height 352
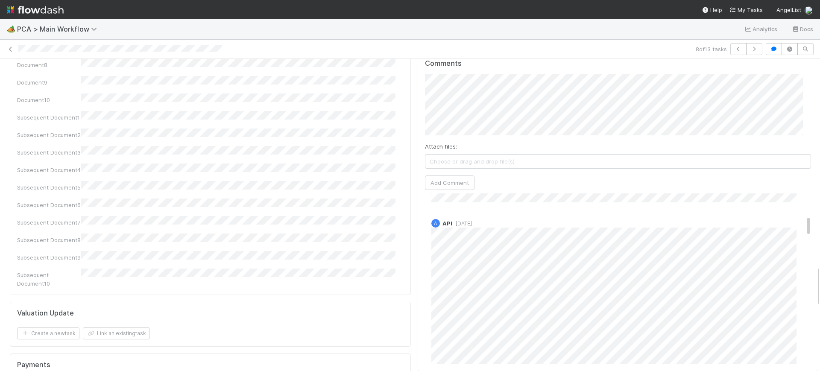
scroll to position [0, 0]
drag, startPoint x: 792, startPoint y: 141, endPoint x: 805, endPoint y: 102, distance: 40.4
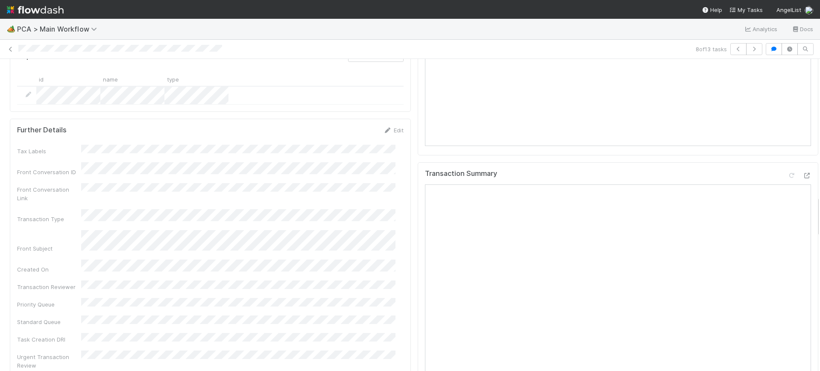
drag, startPoint x: 810, startPoint y: 278, endPoint x: 817, endPoint y: 206, distance: 72.1
click at [817, 206] on div "🏕️ PCA > Main Workflow Analytics Docs 8 of 13 tasks Finance Review - Backlog (F…" at bounding box center [410, 195] width 820 height 352
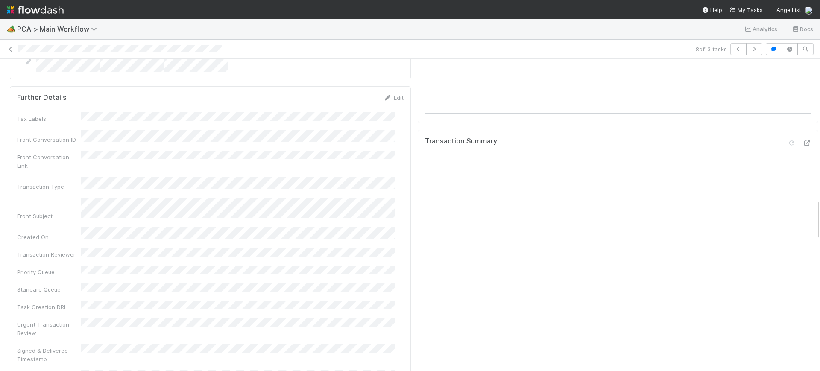
scroll to position [1075, 0]
drag, startPoint x: 810, startPoint y: 214, endPoint x: 819, endPoint y: 207, distance: 11.6
click at [819, 207] on div "🏕️ PCA > Main Workflow Analytics Docs 8 of 13 tasks Finance Review - Backlog (F…" at bounding box center [410, 195] width 820 height 352
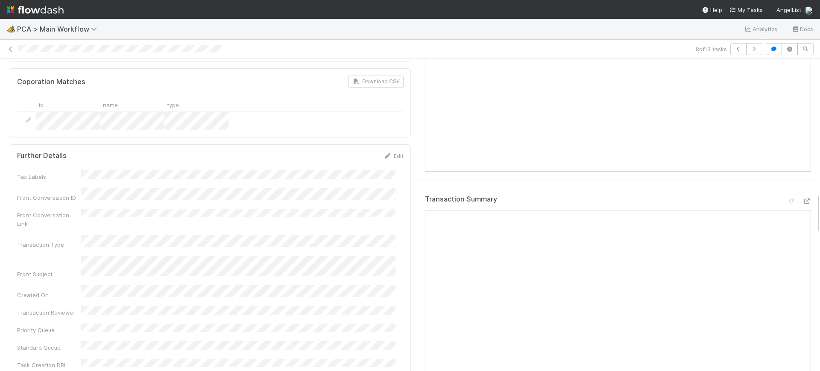
scroll to position [1007, 0]
drag, startPoint x: 809, startPoint y: 203, endPoint x: 809, endPoint y: 194, distance: 9.0
click at [809, 194] on div "Parsing Accuracy (Finance Review) Edit Inaccurate Term(s) Inaccurate Transactio…" at bounding box center [414, 291] width 828 height 2431
drag, startPoint x: 808, startPoint y: 204, endPoint x: 808, endPoint y: 193, distance: 11.5
click at [808, 193] on div "Parsing Accuracy (Finance Review) Edit Inaccurate Term(s) Inaccurate Transactio…" at bounding box center [414, 291] width 828 height 2431
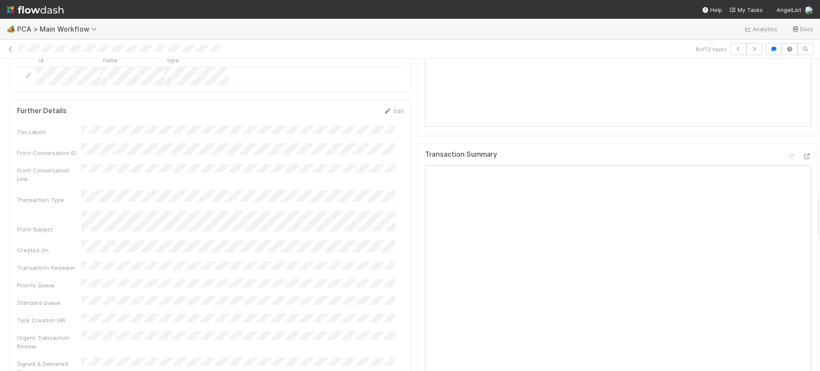
scroll to position [1020, 0]
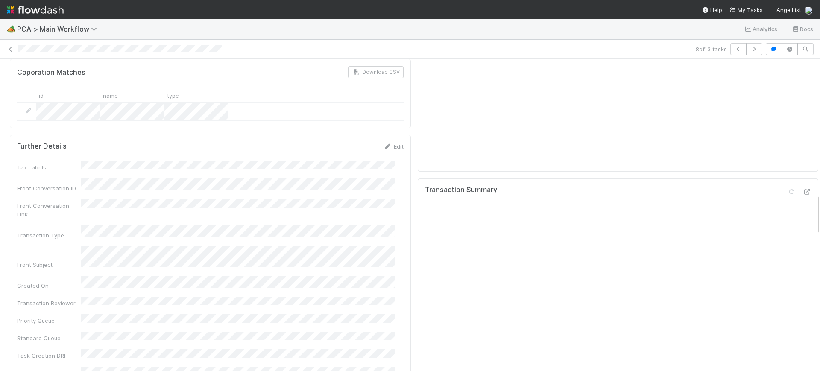
drag, startPoint x: 809, startPoint y: 193, endPoint x: 818, endPoint y: 195, distance: 9.1
click at [818, 195] on div "🏕️ PCA > Main Workflow Analytics Docs 8 of 13 tasks Finance Review - Backlog (F…" at bounding box center [410, 195] width 820 height 352
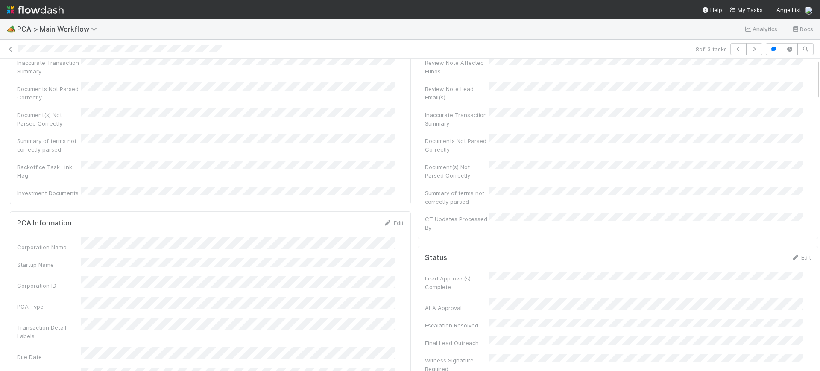
scroll to position [0, 0]
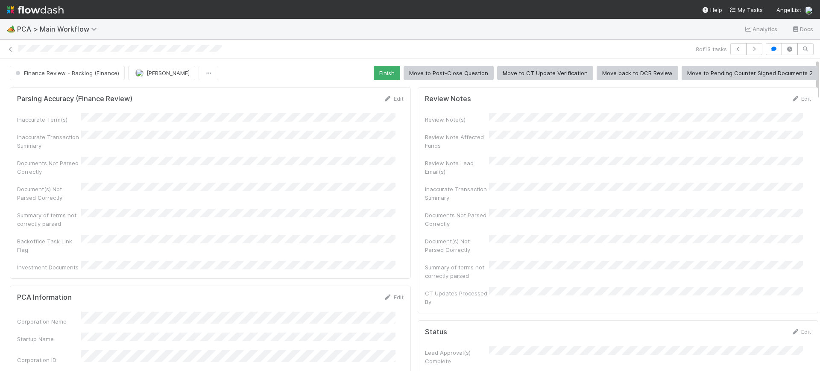
drag, startPoint x: 809, startPoint y: 193, endPoint x: 670, endPoint y: 17, distance: 225.0
click at [792, 26] on div "🏕️ PCA > Main Workflow Analytics Docs 8 of 13 tasks Finance Review - Backlog (F…" at bounding box center [410, 195] width 820 height 352
click at [379, 66] on button "Finish" at bounding box center [387, 73] width 26 height 15
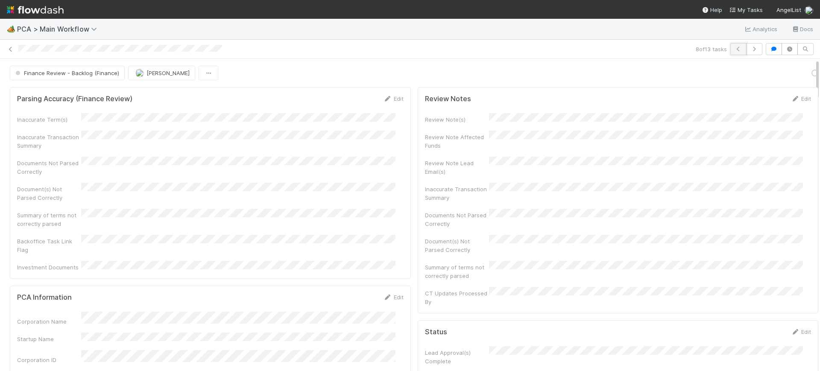
click at [734, 47] on icon "button" at bounding box center [738, 49] width 9 height 5
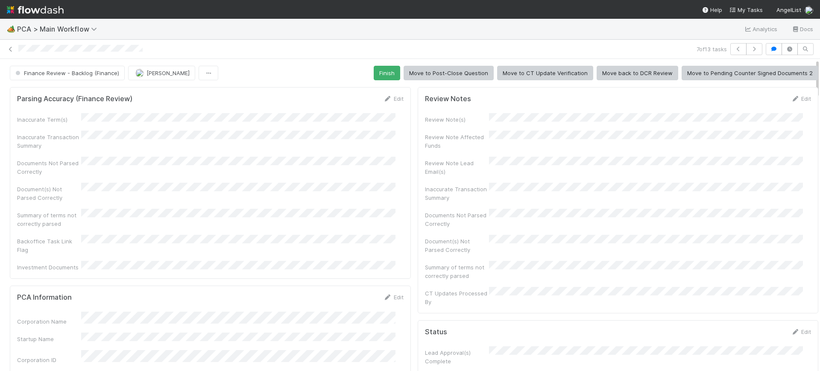
drag, startPoint x: 809, startPoint y: 76, endPoint x: 811, endPoint y: -13, distance: 88.8
click at [811, 0] on html "🏕️ PCA > Main Workflow Analytics Docs 7 of 13 tasks Finance Review - Backlog (F…" at bounding box center [410, 185] width 820 height 371
click at [9, 47] on icon at bounding box center [10, 50] width 9 height 6
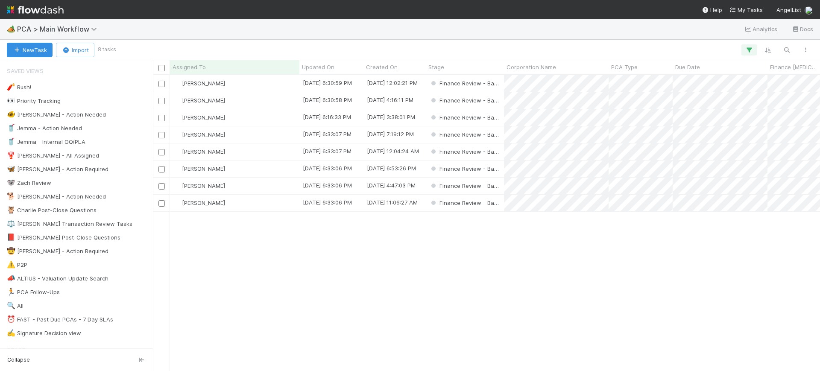
scroll to position [288, 659]
click at [164, 69] on input "checkbox" at bounding box center [161, 68] width 6 height 6
checkbox input "true"
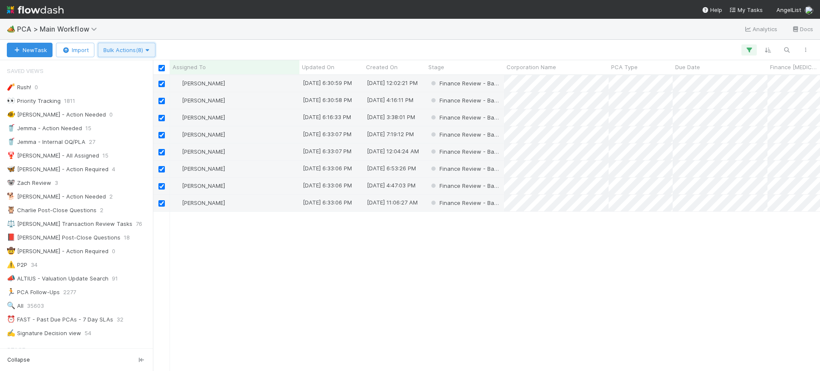
click at [140, 50] on span "Bulk Actions (8)" at bounding box center [126, 50] width 47 height 7
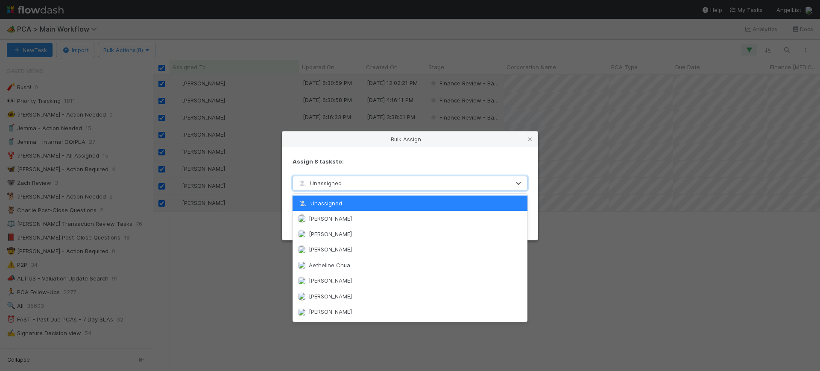
click at [363, 185] on div "Unassigned" at bounding box center [401, 183] width 217 height 14
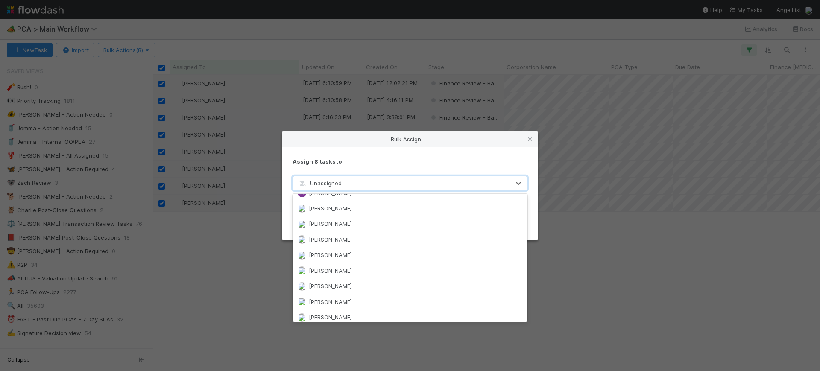
scroll to position [0, 0]
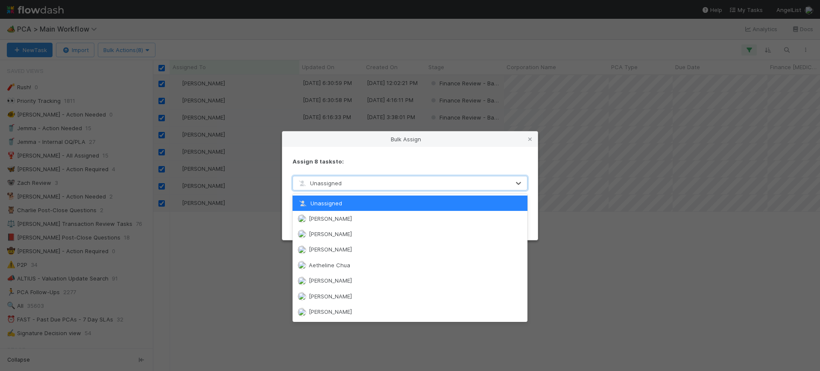
click at [434, 202] on div "Unassigned" at bounding box center [410, 203] width 235 height 15
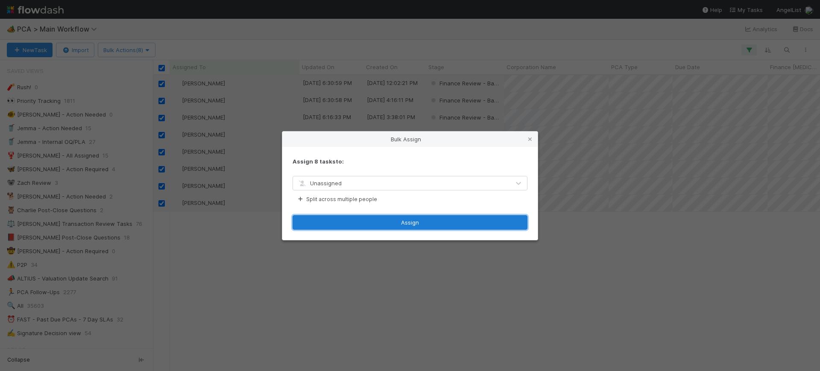
click at [419, 221] on button "Assign" at bounding box center [410, 222] width 235 height 15
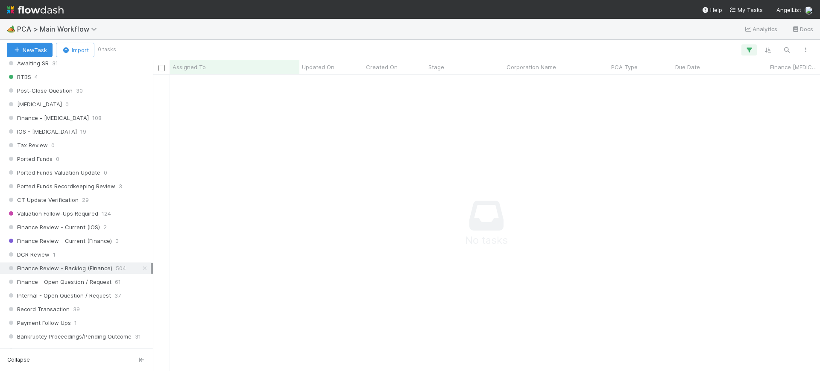
scroll to position [540, 0]
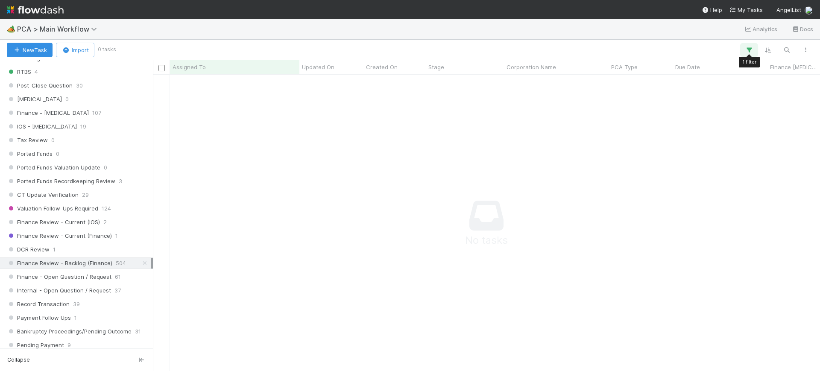
click at [750, 47] on icon "button" at bounding box center [749, 50] width 9 height 8
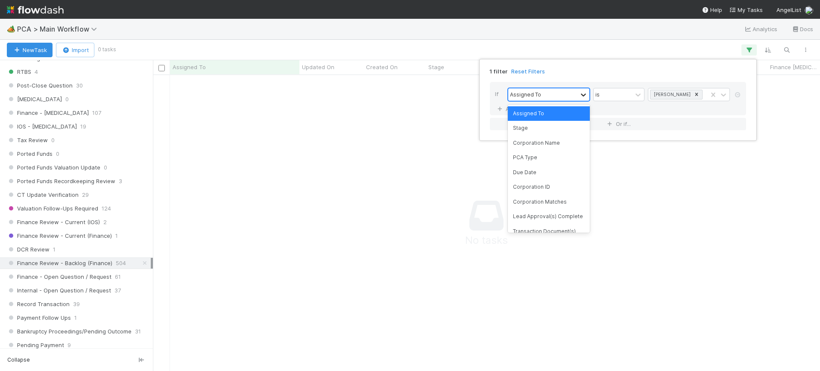
click at [583, 94] on icon at bounding box center [583, 95] width 9 height 9
click at [545, 158] on div "PCA Type" at bounding box center [549, 157] width 82 height 15
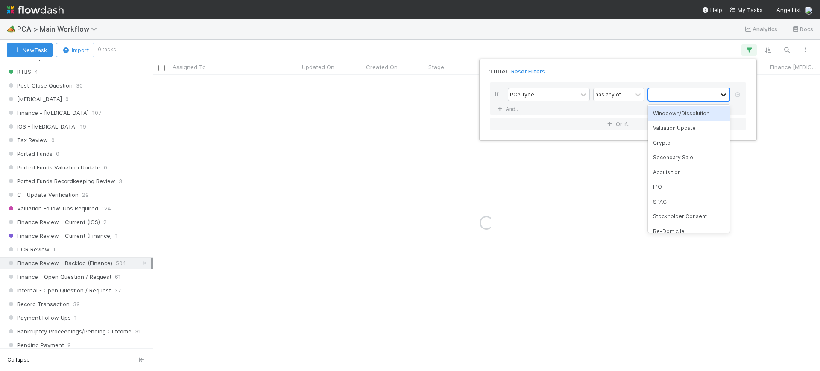
click at [726, 92] on icon at bounding box center [723, 95] width 9 height 9
type input "foll"
click at [691, 114] on div "Follow-on Financing" at bounding box center [689, 113] width 82 height 15
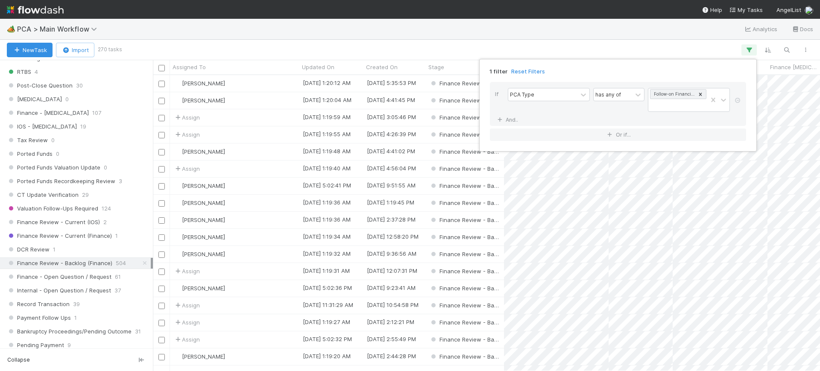
click at [394, 275] on div "1 filter Reset Filters If PCA Type has any of Follow-on Financing And.. Or if..." at bounding box center [410, 185] width 820 height 371
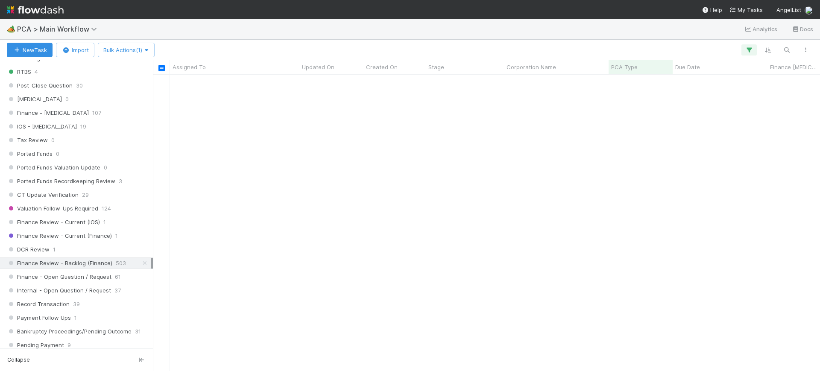
scroll to position [2801, 0]
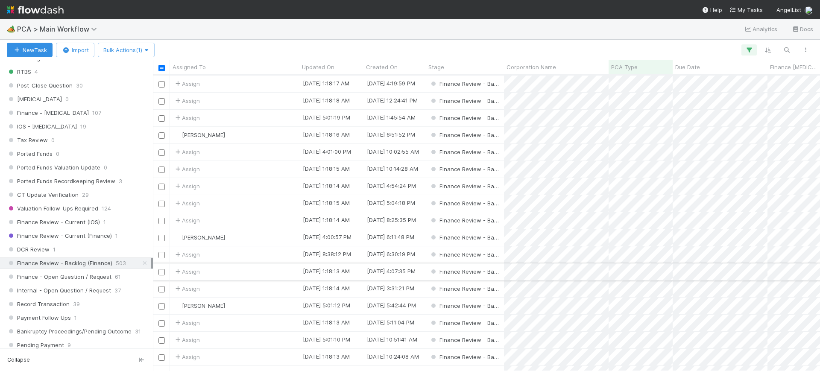
click at [161, 273] on input "checkbox" at bounding box center [161, 272] width 6 height 6
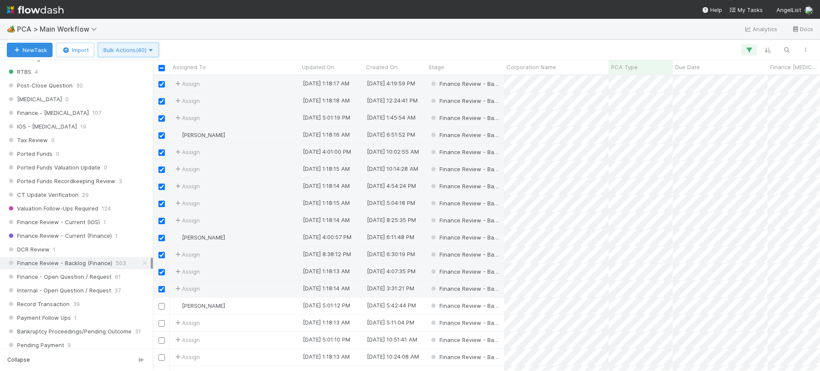
click at [146, 49] on span "Bulk Actions (40)" at bounding box center [128, 50] width 50 height 7
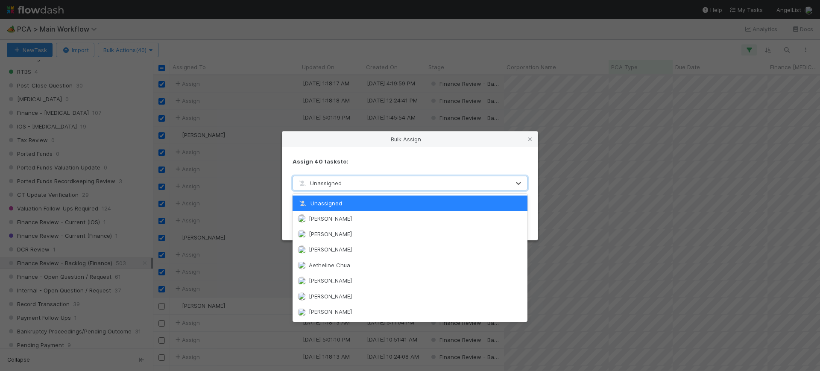
click at [327, 185] on span "Unassigned" at bounding box center [319, 183] width 44 height 7
type input "conor"
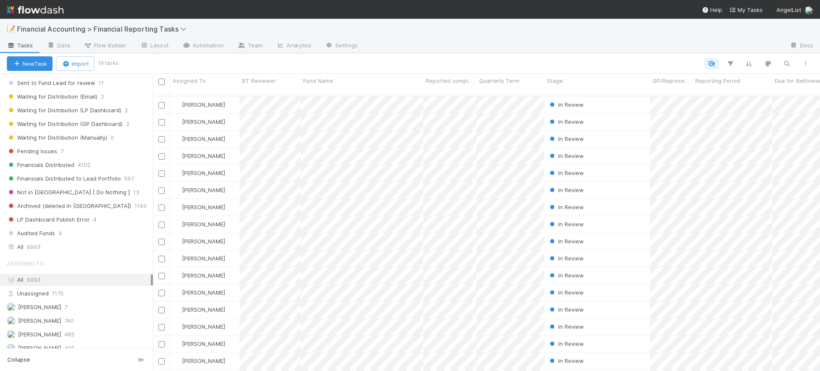
scroll to position [216, 0]
click at [52, 248] on div "All 6993" at bounding box center [79, 245] width 144 height 11
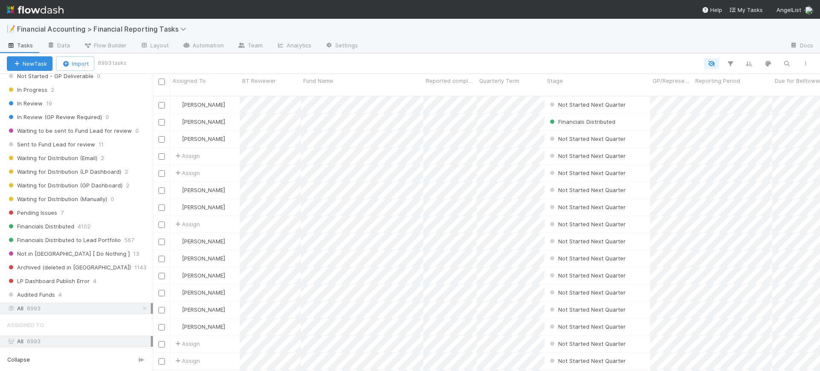
scroll to position [152, 0]
click at [77, 146] on span "Sent to Fund Lead for review" at bounding box center [51, 145] width 88 height 11
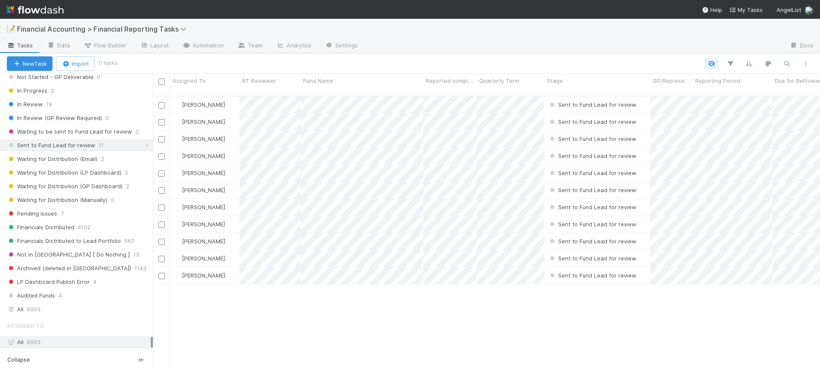
scroll to position [274, 659]
click at [333, 81] on span "Fund Name" at bounding box center [318, 80] width 30 height 9
click at [337, 94] on div "Sort A → Z" at bounding box center [352, 97] width 97 height 13
click at [492, 98] on div at bounding box center [410, 185] width 820 height 371
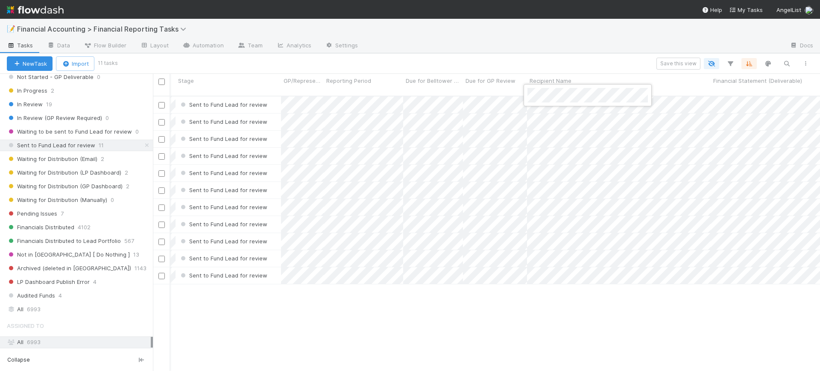
click at [420, 311] on div at bounding box center [410, 185] width 820 height 371
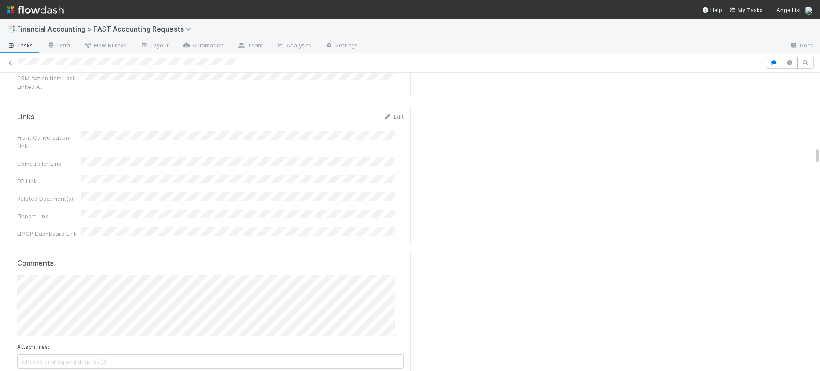
scroll to position [1217, 0]
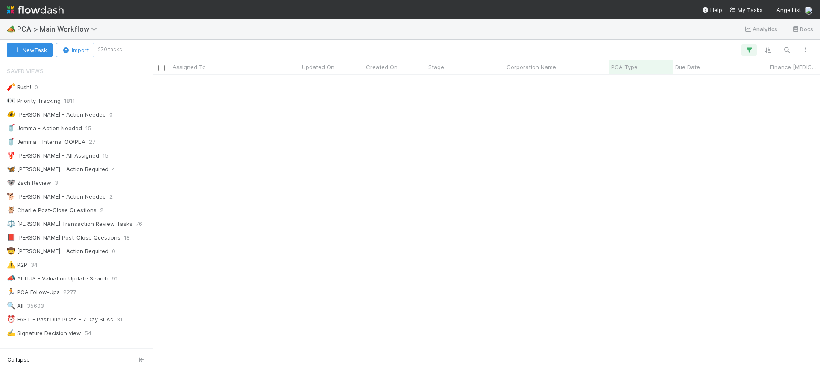
scroll to position [540, 0]
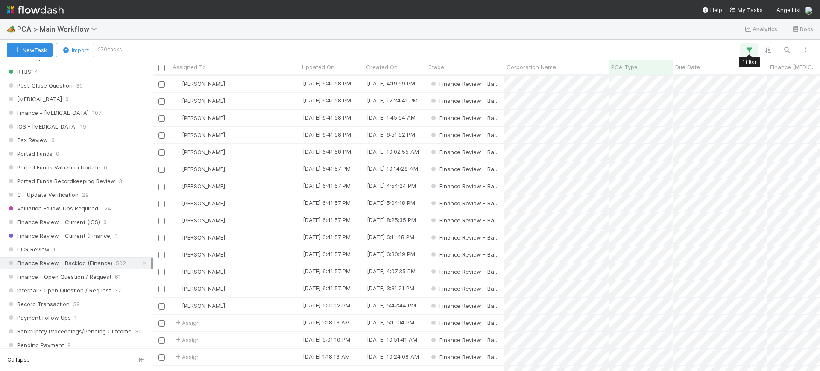
click at [750, 51] on icon "button" at bounding box center [749, 50] width 9 height 8
click at [577, 93] on div "PCA Type" at bounding box center [542, 94] width 69 height 12
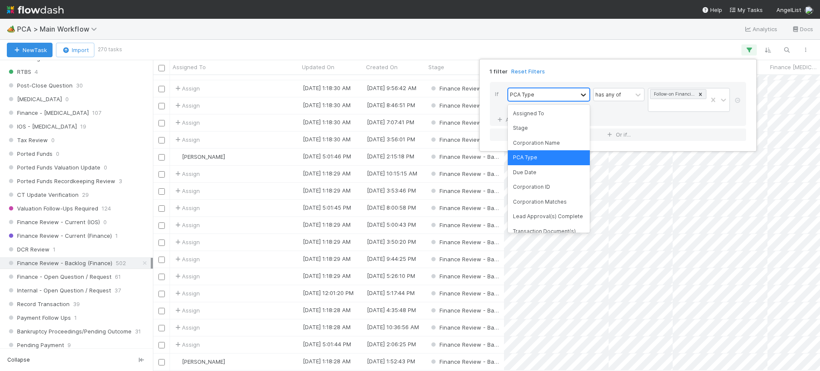
click at [586, 92] on icon at bounding box center [583, 95] width 9 height 9
click at [579, 94] on div at bounding box center [583, 95] width 10 height 9
click at [556, 112] on div "Assigned To" at bounding box center [549, 113] width 82 height 15
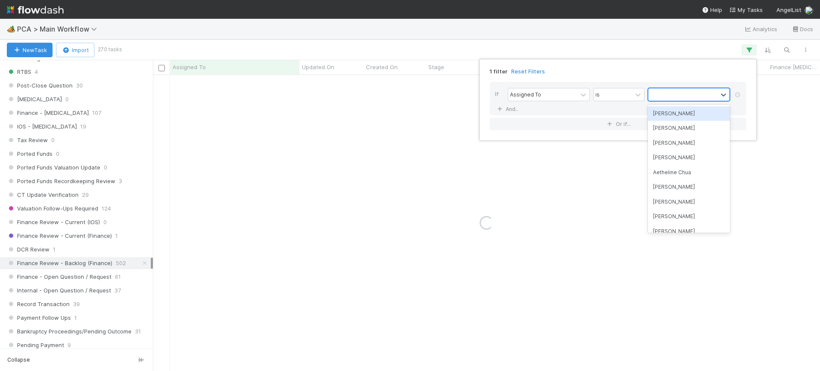
click at [660, 91] on div at bounding box center [682, 94] width 69 height 12
click at [658, 114] on div "[PERSON_NAME]" at bounding box center [689, 113] width 82 height 15
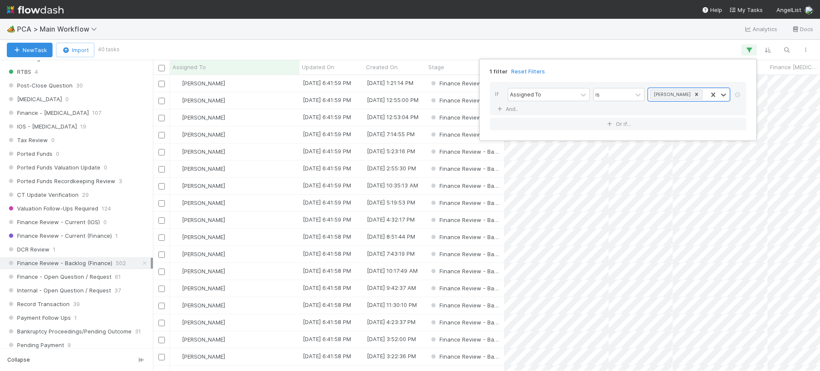
scroll to position [288, 659]
click at [398, 35] on div "1 filter Reset Filters If Assigned To is Conor Queenan And.. Or if..." at bounding box center [410, 185] width 820 height 371
click at [287, 79] on div "[PERSON_NAME]" at bounding box center [234, 83] width 129 height 17
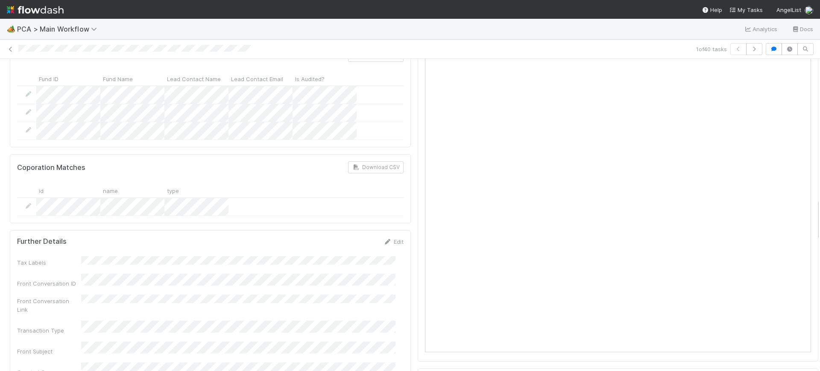
scroll to position [1028, 0]
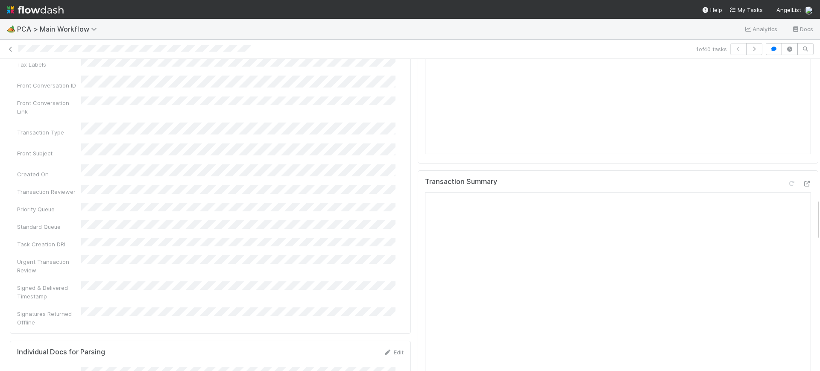
drag, startPoint x: 809, startPoint y: 72, endPoint x: 820, endPoint y: 212, distance: 140.1
click at [820, 212] on div "🏕️ PCA > Main Workflow Analytics Docs 1 of 40 tasks Finance Review - Backlog (F…" at bounding box center [410, 195] width 820 height 352
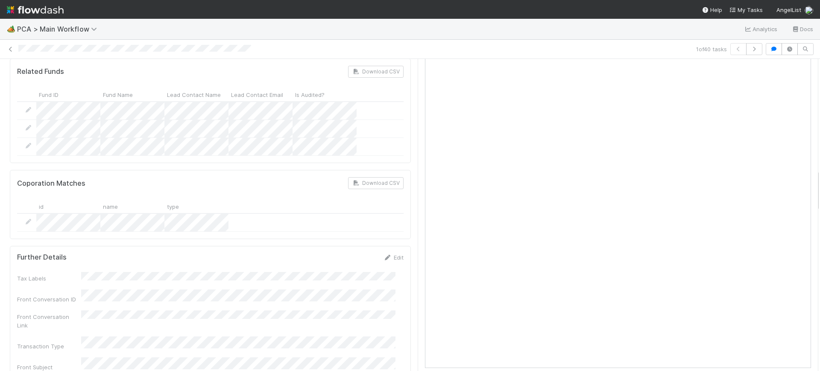
scroll to position [811, 0]
drag, startPoint x: 808, startPoint y: 210, endPoint x: 809, endPoint y: 180, distance: 29.5
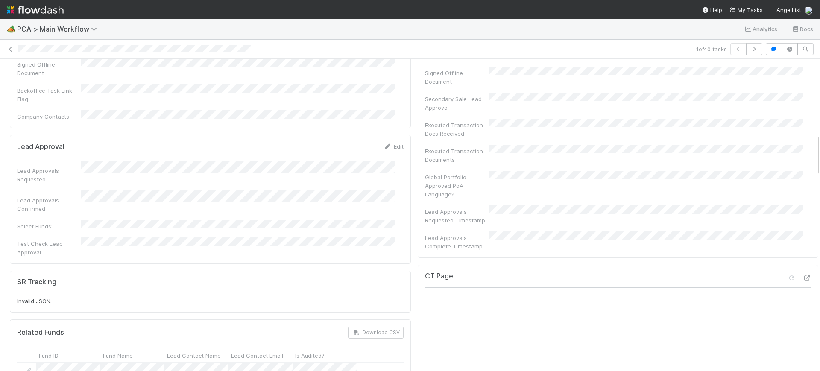
scroll to position [0, 0]
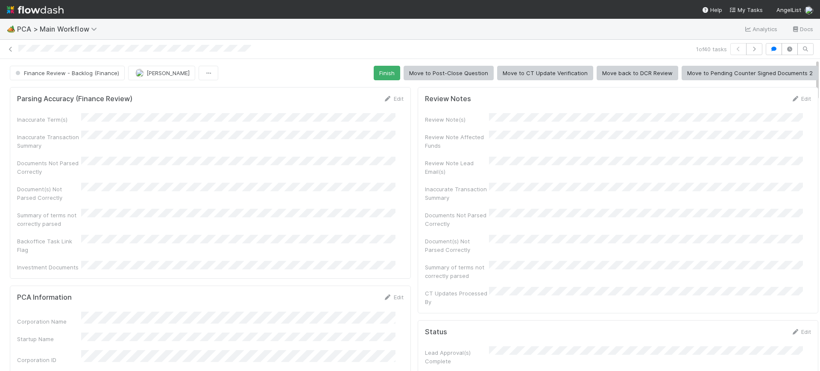
drag, startPoint x: 809, startPoint y: 184, endPoint x: 817, endPoint y: 29, distance: 156.1
click at [817, 29] on div "🏕️ PCA > Main Workflow Analytics Docs 1 of 40 tasks Finance Review - Backlog (F…" at bounding box center [410, 195] width 820 height 352
click at [374, 73] on button "Finish" at bounding box center [387, 73] width 26 height 15
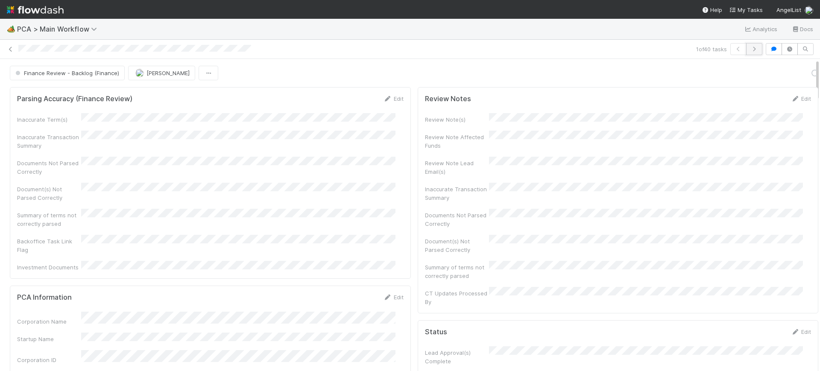
click at [751, 50] on button "button" at bounding box center [754, 49] width 16 height 12
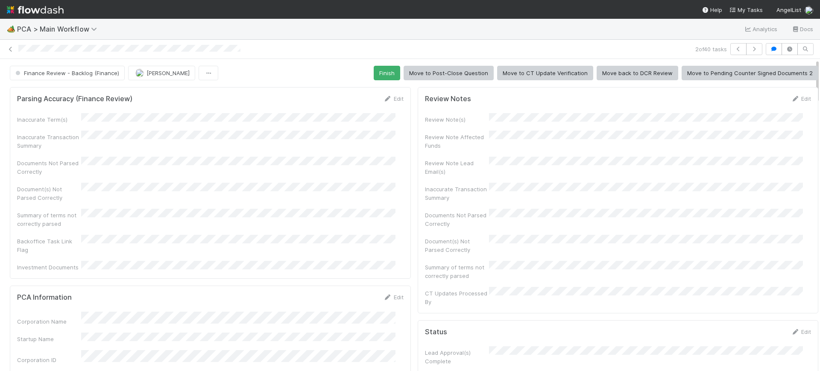
drag, startPoint x: 808, startPoint y: 68, endPoint x: 808, endPoint y: 78, distance: 9.4
click at [808, 78] on div "Finance Review - Backlog (Finance) Conor Queenan Finish Move to Post-Close Ques…" at bounding box center [414, 73] width 828 height 15
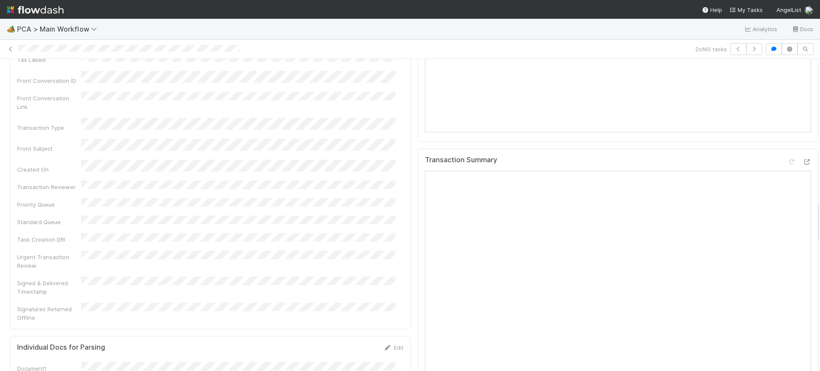
scroll to position [1069, 0]
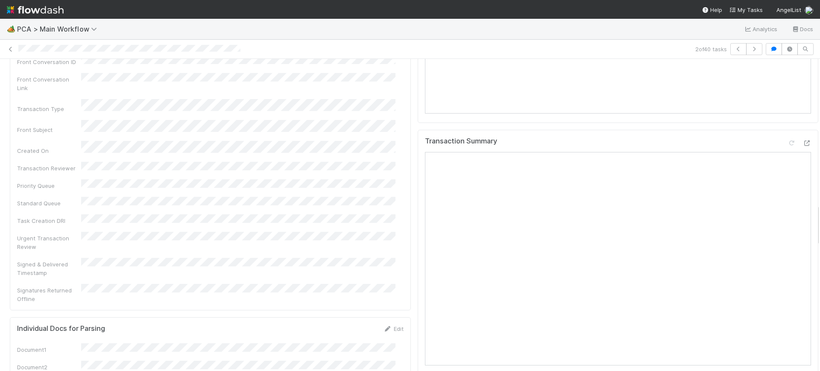
drag, startPoint x: 808, startPoint y: 75, endPoint x: 805, endPoint y: 220, distance: 145.2
click at [805, 220] on div "Finance Review - Backlog (Finance) Conor Queenan Finish Move to Post-Close Ques…" at bounding box center [414, 192] width 828 height 2390
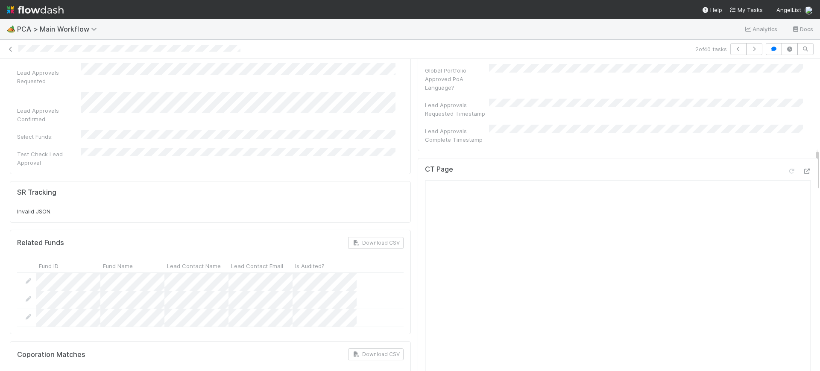
scroll to position [676, 0]
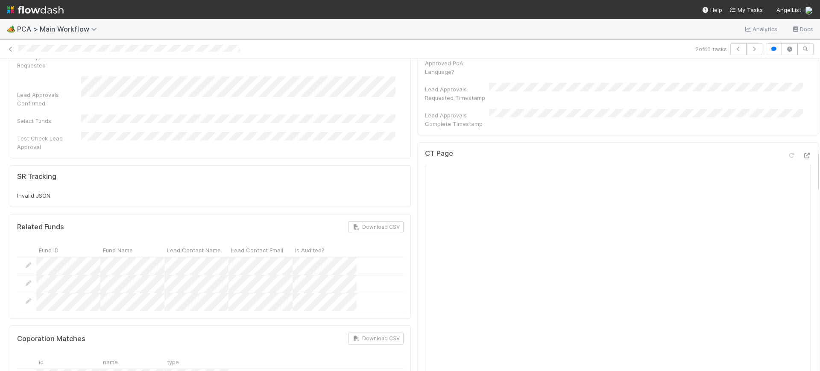
drag, startPoint x: 809, startPoint y: 212, endPoint x: 811, endPoint y: 158, distance: 53.4
click at [811, 158] on div "Finance Review - Backlog (Finance) Conor Queenan Finish Move to Post-Close Ques…" at bounding box center [410, 215] width 820 height 312
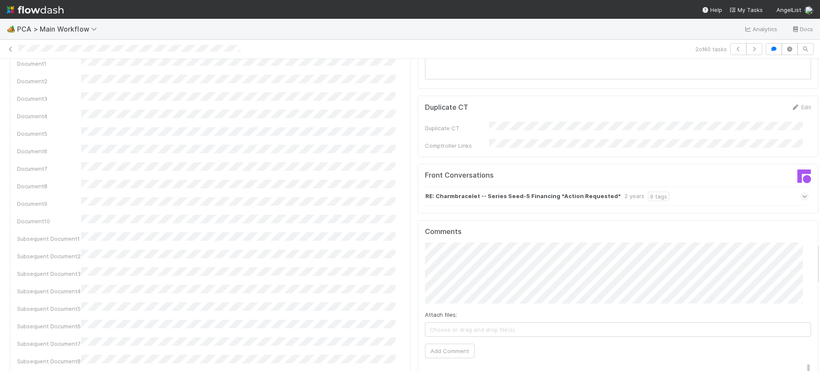
drag, startPoint x: 808, startPoint y: 173, endPoint x: 694, endPoint y: 282, distance: 158.0
click at [817, 264] on div "🏕️ PCA > Main Workflow Analytics Docs 2 of 40 tasks Finance Review - Backlog (F…" at bounding box center [410, 195] width 820 height 352
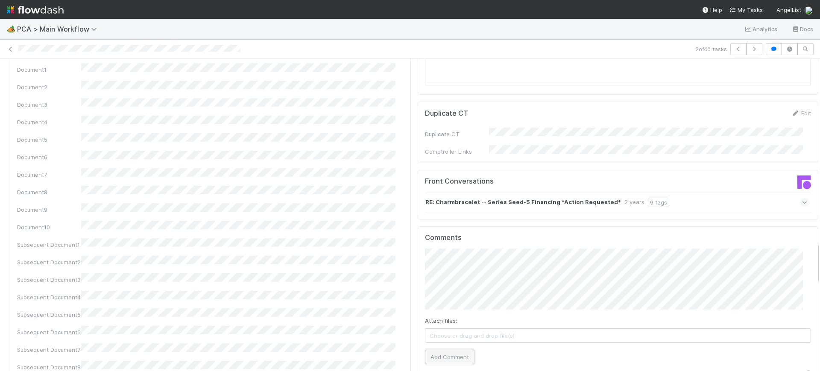
click at [449, 350] on button "Add Comment" at bounding box center [450, 357] width 50 height 15
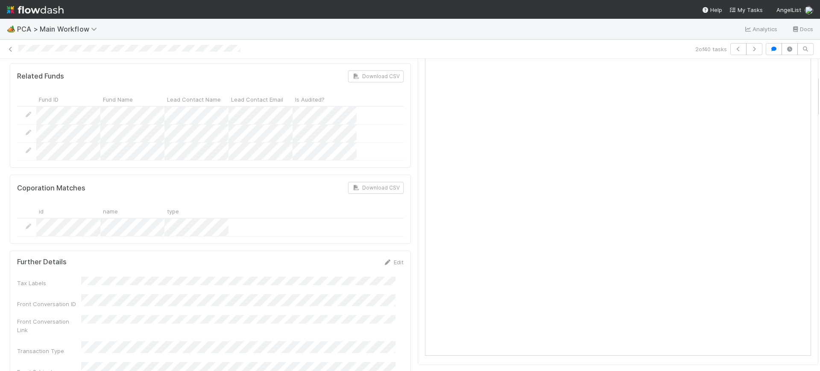
scroll to position [0, 0]
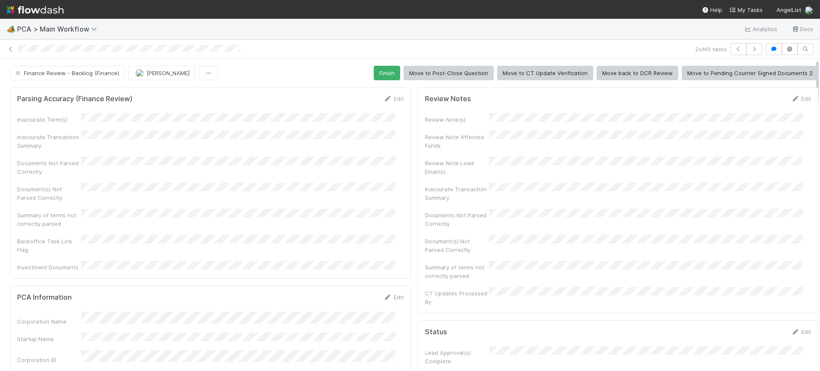
drag, startPoint x: 808, startPoint y: 250, endPoint x: 805, endPoint y: 17, distance: 232.8
click at [805, 17] on div "🏕️ PCA > Main Workflow Analytics Docs 2 of 40 tasks Finance Review - Backlog (F…" at bounding box center [410, 185] width 820 height 371
click at [84, 70] on span "Finance Review - Backlog (Finance)" at bounding box center [66, 73] width 105 height 7
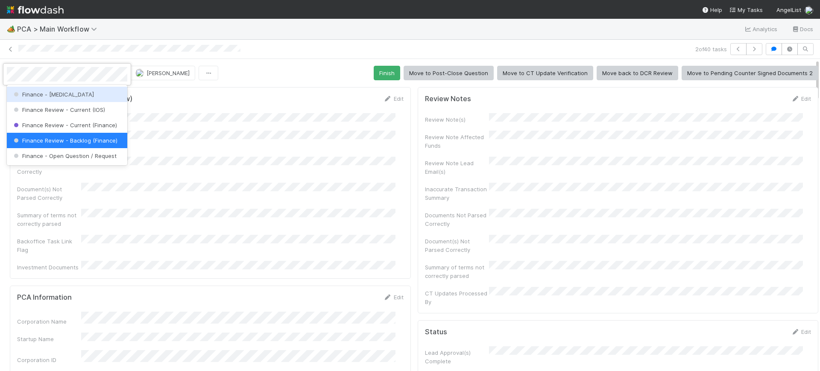
click at [79, 95] on div "Finance - ICU" at bounding box center [67, 94] width 120 height 15
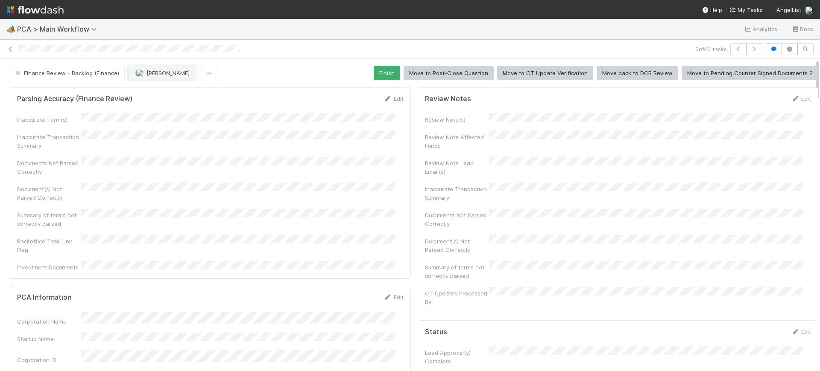
click at [146, 74] on span "[PERSON_NAME]" at bounding box center [167, 73] width 43 height 7
click at [155, 97] on span "Ronalie Nova" at bounding box center [157, 94] width 35 height 7
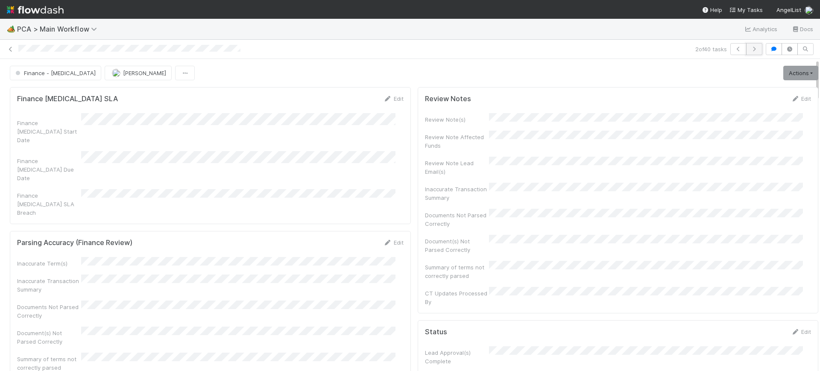
click at [750, 47] on icon "button" at bounding box center [754, 49] width 9 height 5
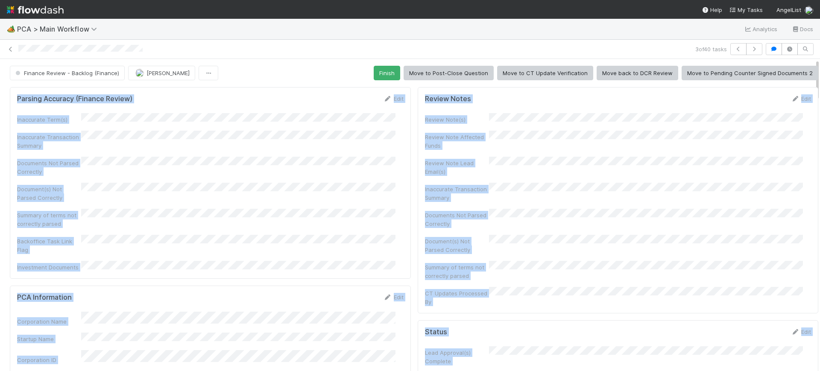
scroll to position [0, 3]
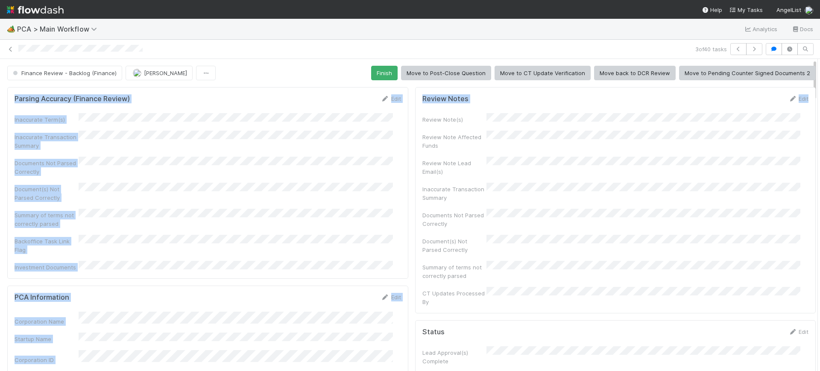
drag, startPoint x: 808, startPoint y: 73, endPoint x: 812, endPoint y: 95, distance: 22.1
click at [812, 95] on div "🏕️ PCA > Main Workflow Analytics Docs 3 of 40 tasks Finance Review - Backlog (F…" at bounding box center [410, 195] width 820 height 352
click at [722, 99] on div "Review Notes Edit" at bounding box center [615, 98] width 386 height 9
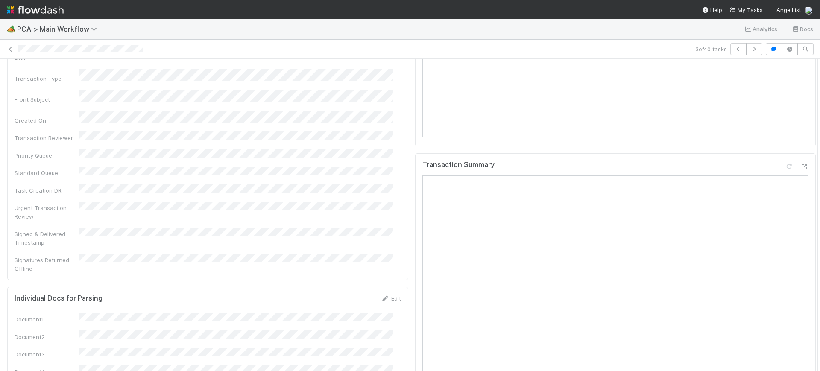
scroll to position [1052, 0]
drag, startPoint x: 806, startPoint y: 73, endPoint x: 820, endPoint y: 215, distance: 143.3
click at [820, 215] on div "🏕️ PCA > Main Workflow Analytics Docs 3 of 40 tasks Finance Review - Backlog (F…" at bounding box center [410, 195] width 820 height 352
drag, startPoint x: 807, startPoint y: 210, endPoint x: 805, endPoint y: 199, distance: 10.8
click at [805, 199] on div "Finance Review - Backlog (Finance) Conor Queenan Finish Move to Post-Close Ques…" at bounding box center [410, 215] width 820 height 312
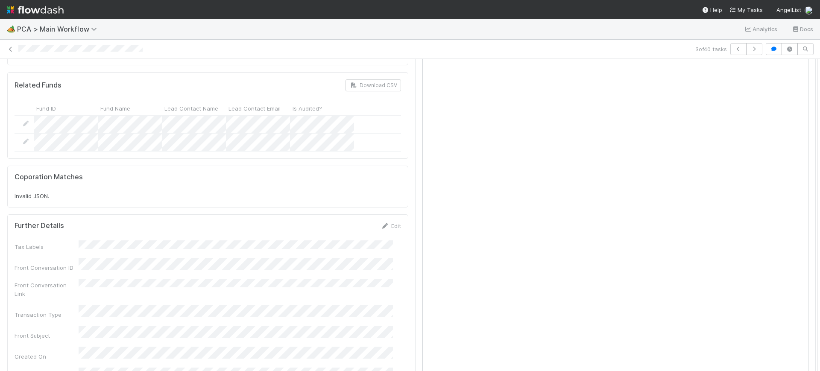
scroll to position [803, 0]
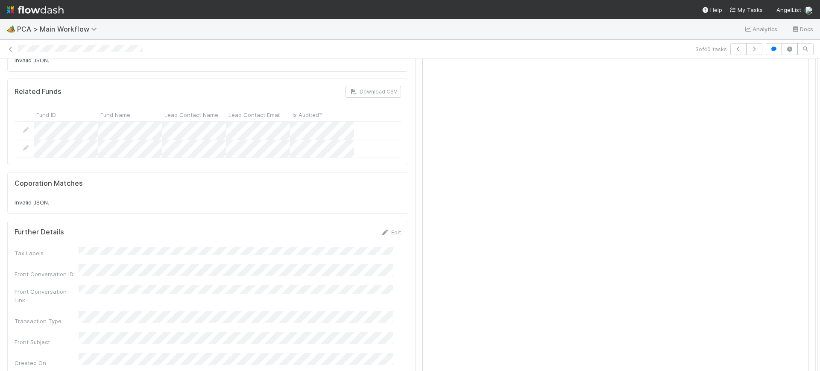
drag, startPoint x: 807, startPoint y: 210, endPoint x: 804, endPoint y: 176, distance: 33.8
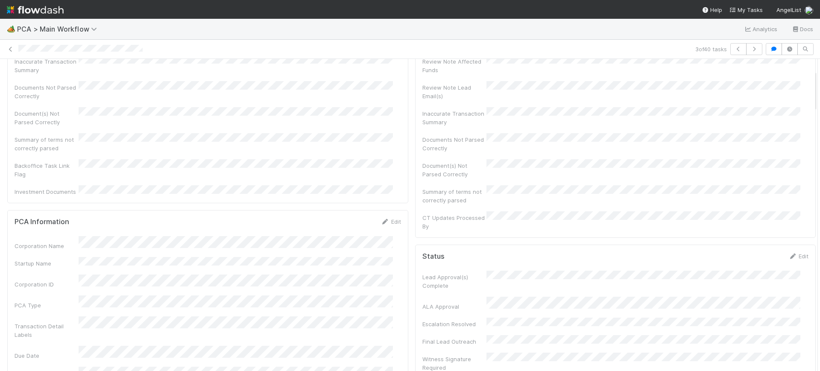
scroll to position [0, 0]
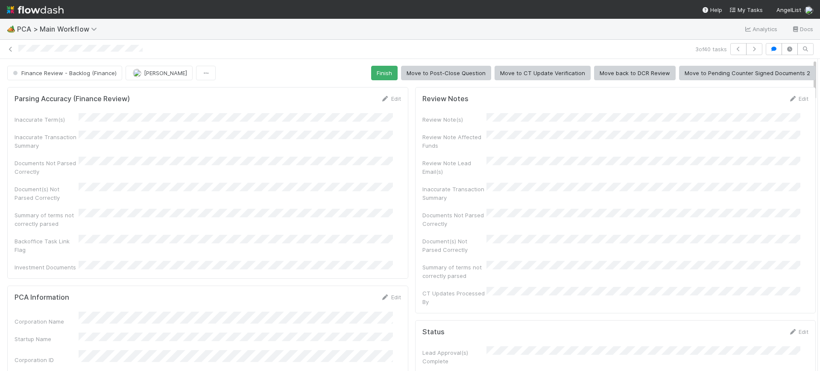
drag, startPoint x: 806, startPoint y: 176, endPoint x: 814, endPoint y: 41, distance: 134.7
click at [814, 41] on div "🏕️ PCA > Main Workflow Analytics Docs 3 of 40 tasks Finance Review - Backlog (F…" at bounding box center [410, 195] width 820 height 352
click at [376, 70] on button "Finish" at bounding box center [384, 73] width 26 height 15
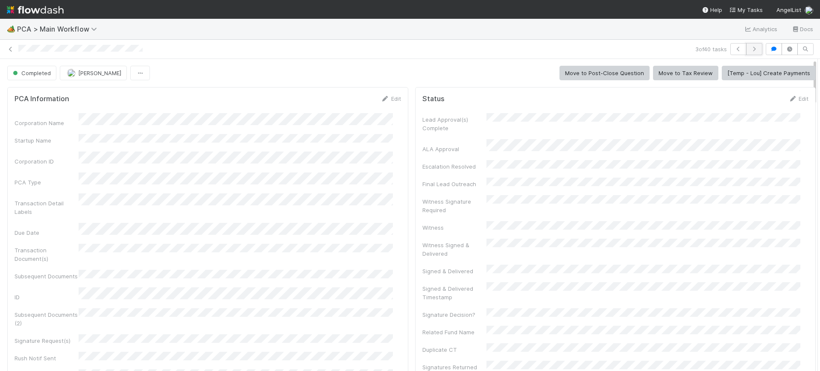
click at [750, 47] on icon "button" at bounding box center [754, 49] width 9 height 5
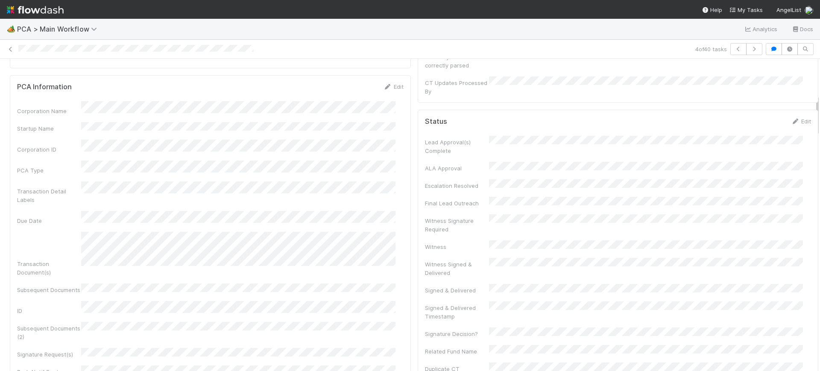
scroll to position [267, 0]
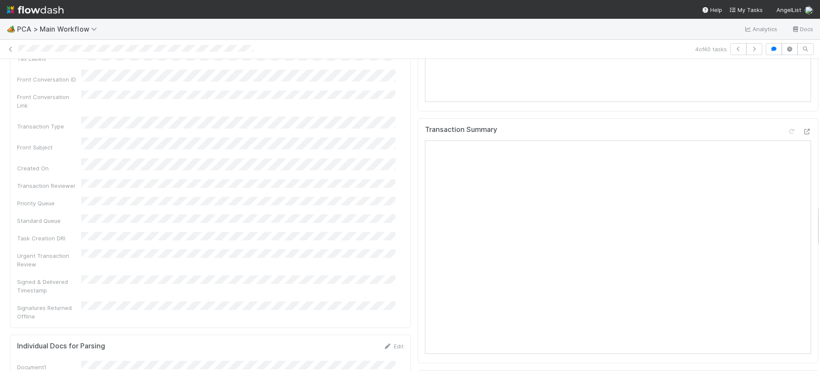
drag, startPoint x: 810, startPoint y: 65, endPoint x: 819, endPoint y: 209, distance: 143.8
click at [819, 209] on div "🏕️ PCA > Main Workflow Analytics Docs 4 of 40 tasks Finance Review - Backlog (F…" at bounding box center [410, 195] width 820 height 352
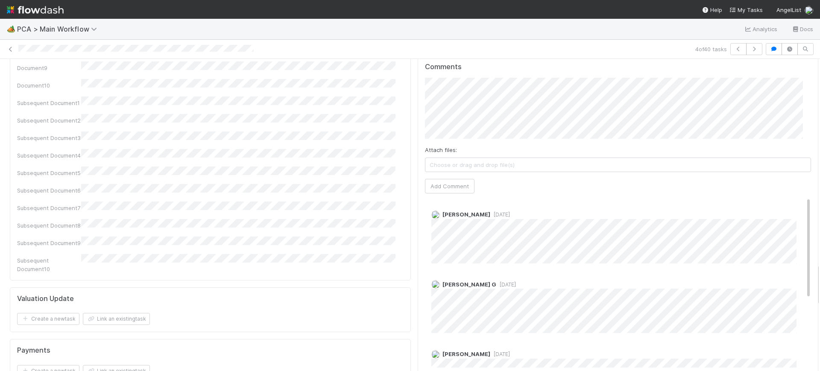
scroll to position [1520, 0]
drag, startPoint x: 809, startPoint y: 210, endPoint x: 815, endPoint y: 274, distance: 63.9
click at [815, 274] on div "🏕️ PCA > Main Workflow Analytics Docs 4 of 40 tasks Finance Review - Backlog (F…" at bounding box center [410, 195] width 820 height 352
click at [791, 201] on div "Marlon 1 year ago" at bounding box center [622, 230] width 395 height 59
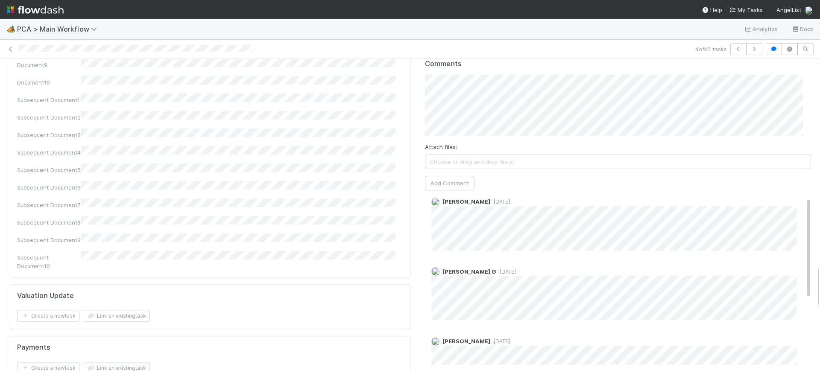
scroll to position [4, 0]
click at [795, 195] on div "Comments Attach files: Choose or drag and drop file(s) Add Comment Marlon 1 yea…" at bounding box center [618, 213] width 401 height 320
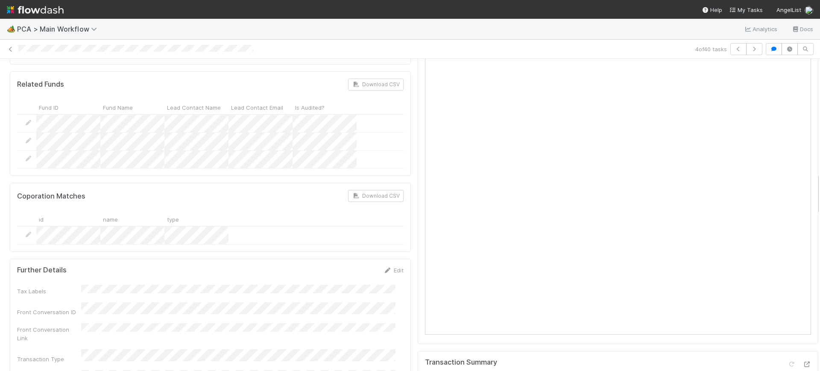
scroll to position [835, 0]
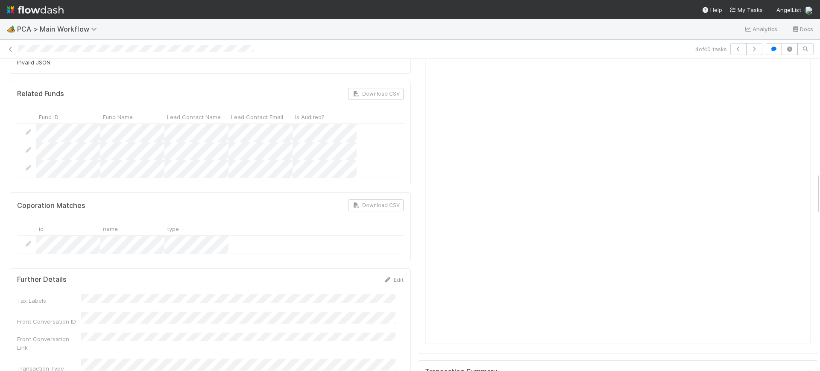
drag, startPoint x: 809, startPoint y: 281, endPoint x: 820, endPoint y: 187, distance: 93.7
click at [820, 187] on div "🏕️ PCA > Main Workflow Analytics Docs 4 of 40 tasks Finance Review - Backlog (F…" at bounding box center [410, 195] width 820 height 352
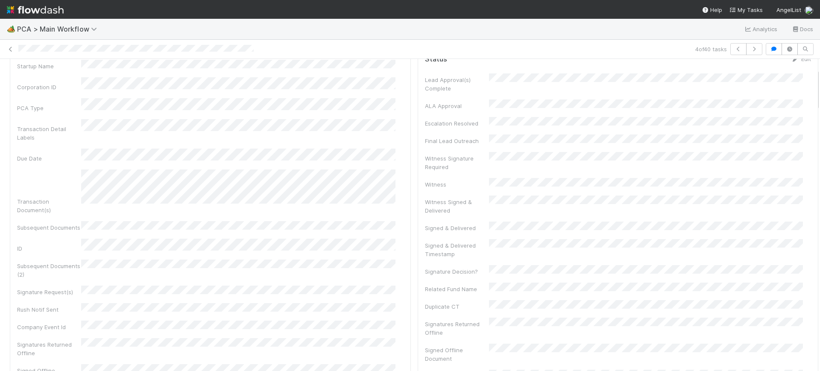
scroll to position [0, 0]
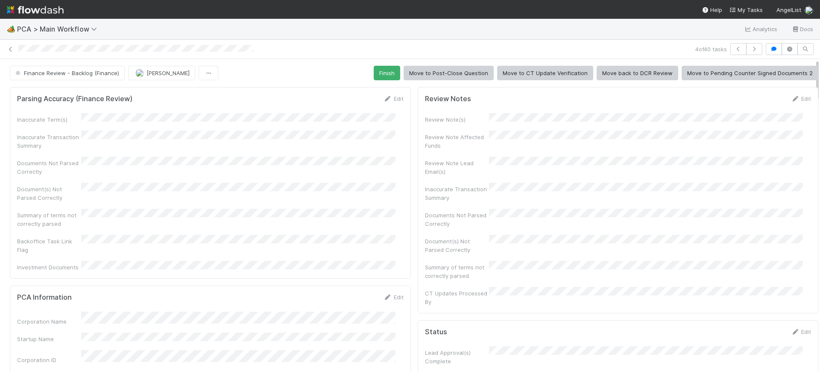
drag, startPoint x: 809, startPoint y: 199, endPoint x: 803, endPoint y: 62, distance: 136.8
click at [385, 68] on button "Finish" at bounding box center [387, 73] width 26 height 15
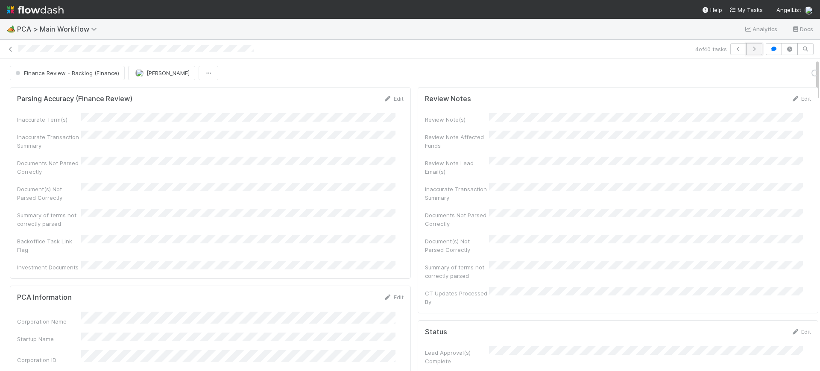
click at [754, 47] on button "button" at bounding box center [754, 49] width 16 height 12
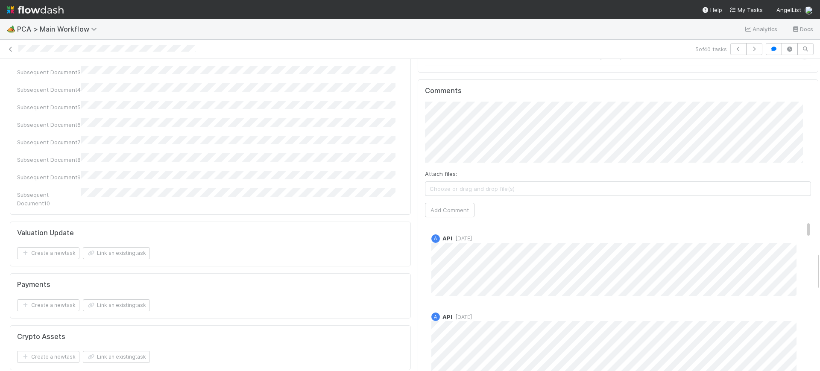
scroll to position [1555, 0]
drag, startPoint x: 809, startPoint y: 73, endPoint x: 820, endPoint y: 266, distance: 193.8
click at [820, 266] on div "🏕️ PCA > Main Workflow Analytics Docs 5 of 40 tasks Finance Review - Backlog (F…" at bounding box center [410, 195] width 820 height 352
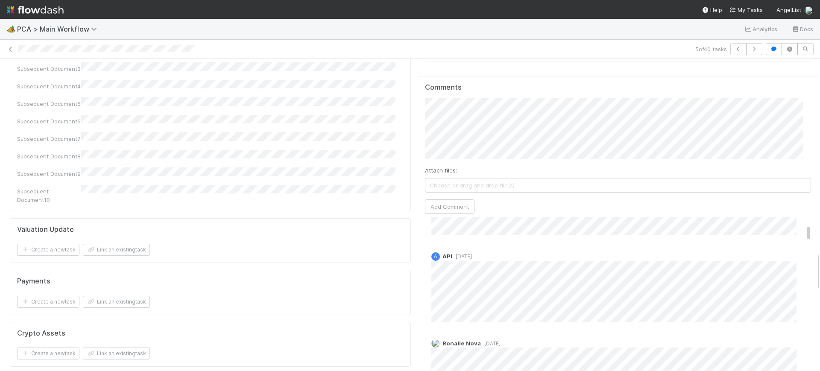
scroll to position [0, 0]
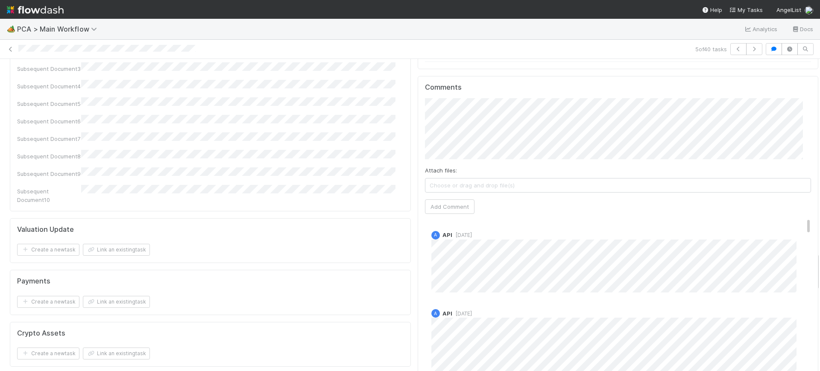
drag, startPoint x: 793, startPoint y: 162, endPoint x: 788, endPoint y: 135, distance: 27.4
click at [788, 135] on div "Comments Attach files: Choose or drag and drop file(s) Add Comment A API 1 year…" at bounding box center [618, 235] width 386 height 305
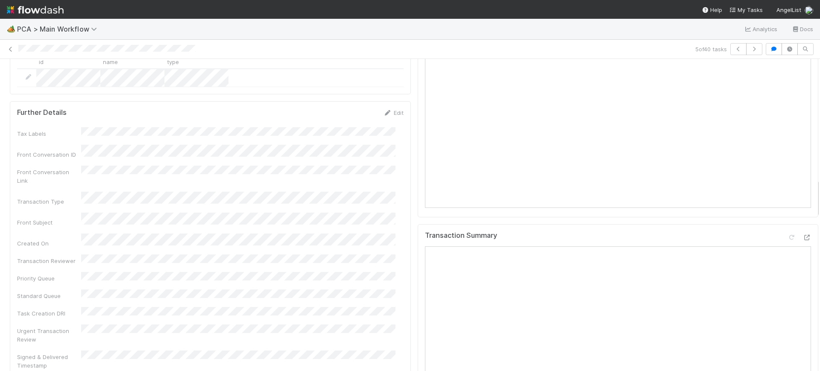
scroll to position [978, 0]
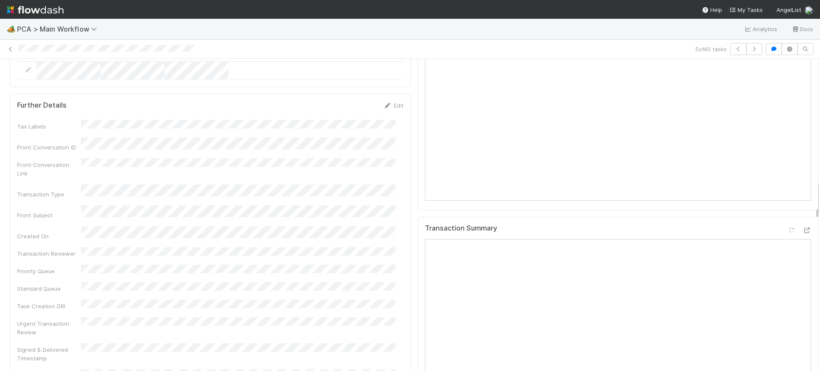
drag, startPoint x: 809, startPoint y: 257, endPoint x: 819, endPoint y: 185, distance: 72.4
click at [819, 185] on div "🏕️ PCA > Main Workflow Analytics Docs 5 of 40 tasks Finance Review - Backlog (F…" at bounding box center [410, 195] width 820 height 352
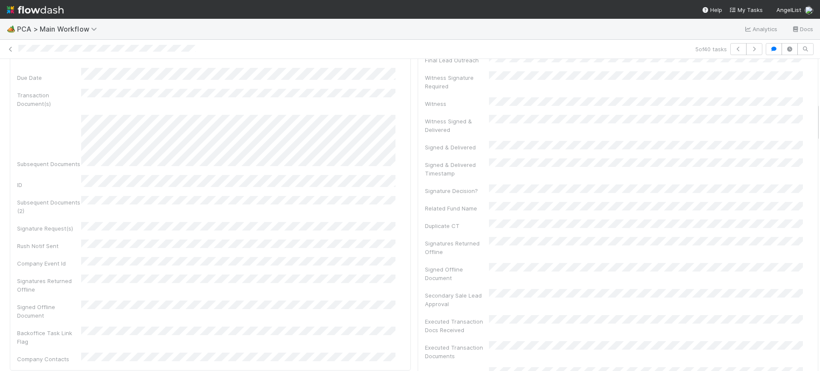
scroll to position [0, 0]
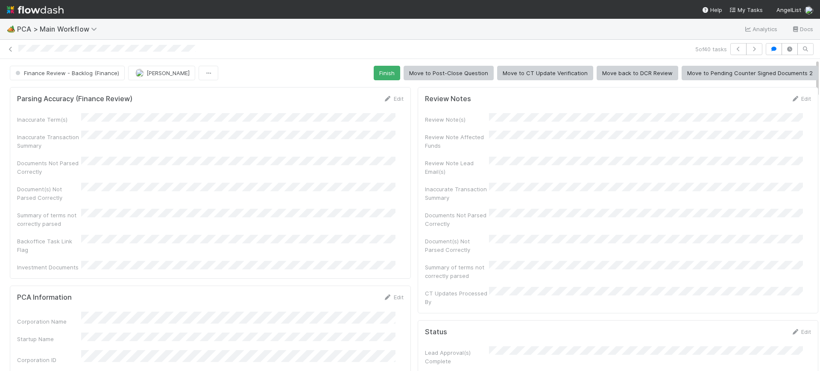
drag, startPoint x: 809, startPoint y: 194, endPoint x: 813, endPoint y: 13, distance: 180.7
click at [813, 13] on div "🏕️ PCA > Main Workflow Analytics Docs 5 of 40 tasks Finance Review - Backlog (F…" at bounding box center [410, 185] width 820 height 371
click at [383, 75] on button "Finish" at bounding box center [387, 73] width 26 height 15
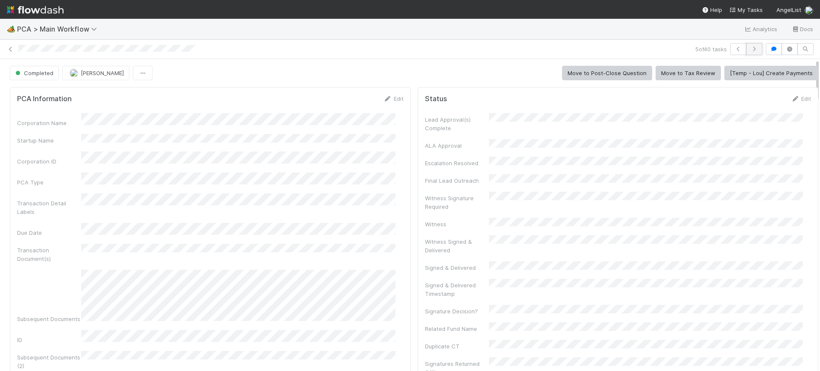
click at [750, 47] on icon "button" at bounding box center [754, 49] width 9 height 5
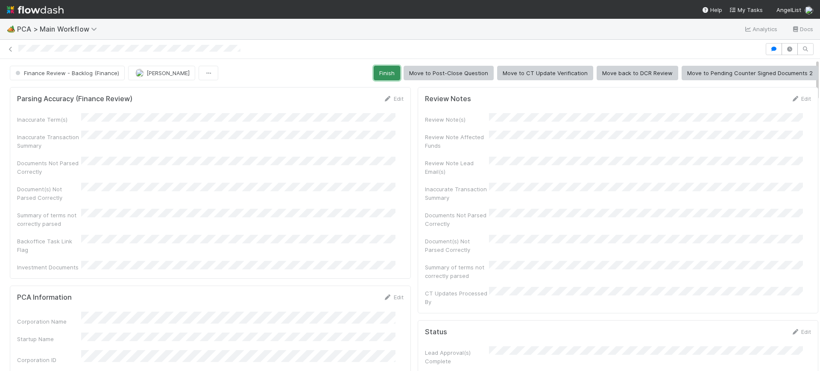
click at [381, 70] on button "Finish" at bounding box center [387, 73] width 26 height 15
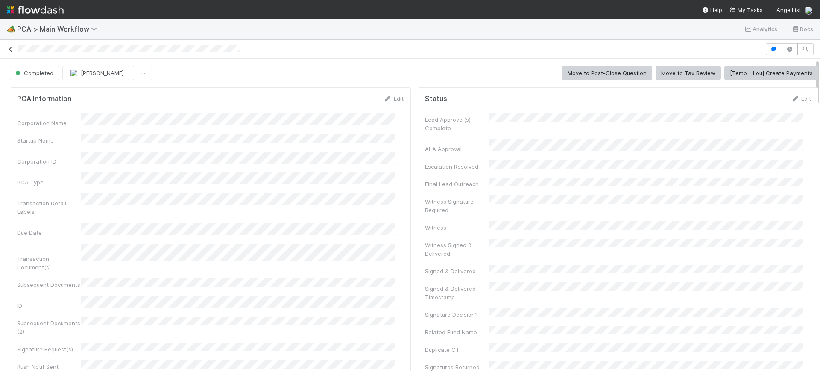
click at [11, 48] on icon at bounding box center [10, 50] width 9 height 6
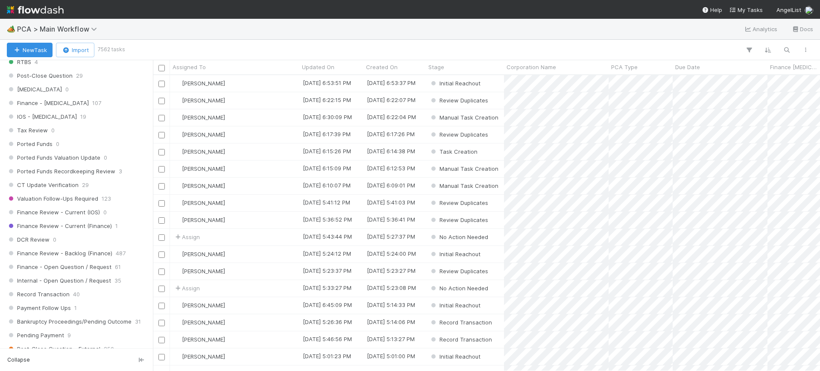
scroll to position [552, 0]
click at [115, 221] on span "1" at bounding box center [116, 224] width 3 height 11
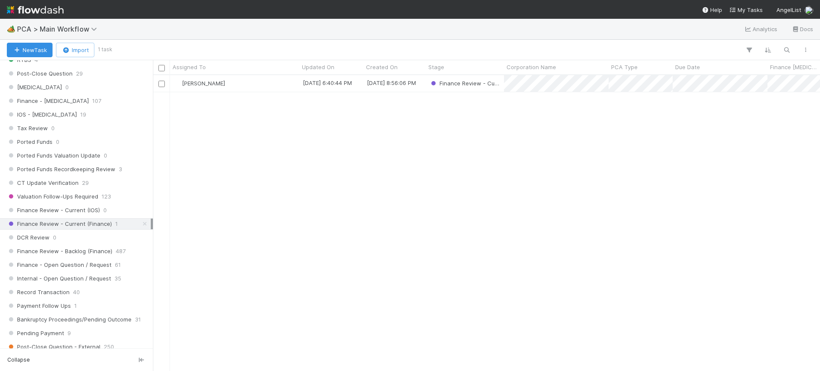
scroll to position [288, 659]
click at [238, 79] on div "[PERSON_NAME]" at bounding box center [234, 83] width 129 height 17
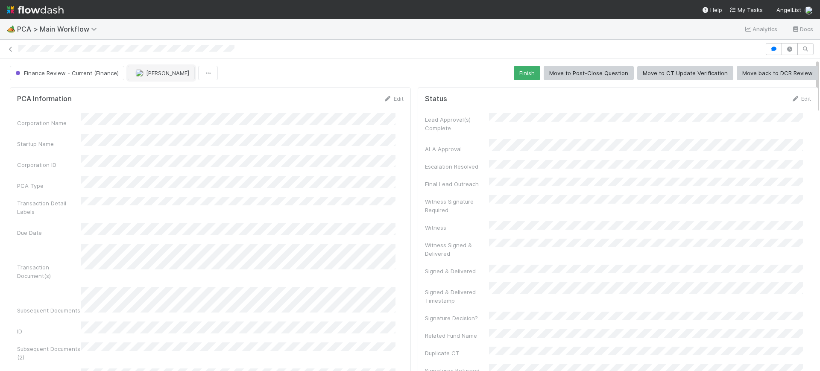
click at [167, 74] on span "[PERSON_NAME]" at bounding box center [167, 73] width 43 height 7
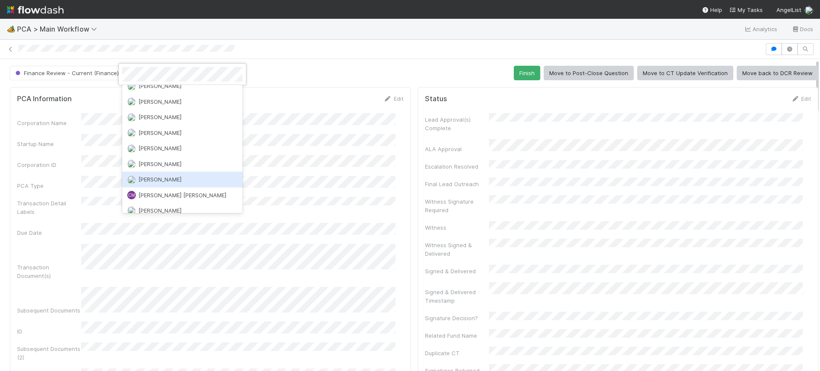
scroll to position [724, 0]
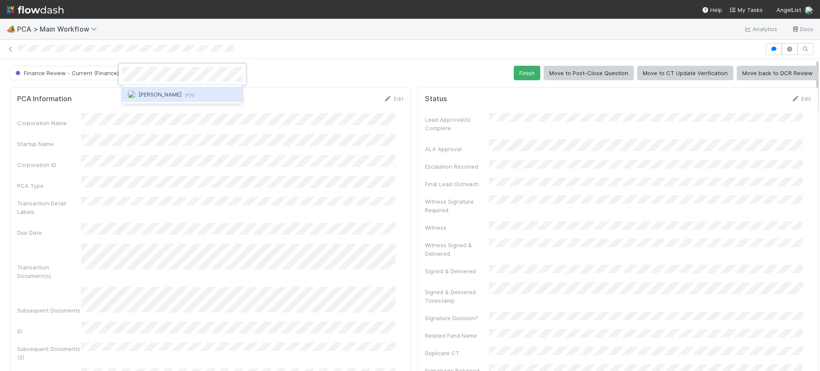
click at [160, 92] on span "Conor Queenan you" at bounding box center [166, 94] width 56 height 7
click at [820, 79] on div at bounding box center [820, 215] width 0 height 312
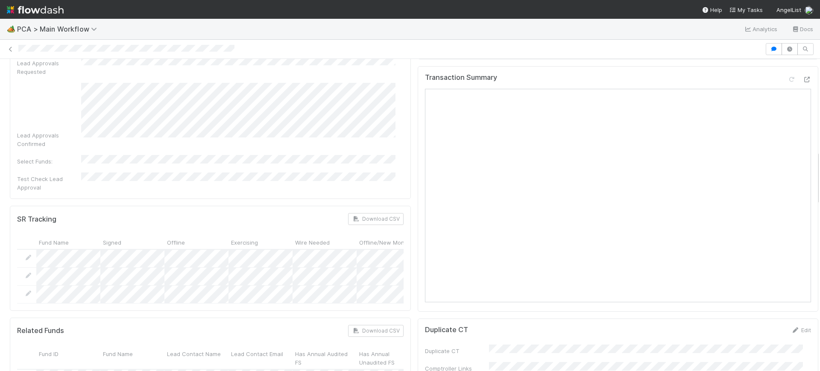
drag, startPoint x: 810, startPoint y: 79, endPoint x: 815, endPoint y: 170, distance: 91.1
click at [815, 170] on div "🏕️ PCA > Main Workflow Analytics Docs Finance Review - Current (Finance) Conor …" at bounding box center [410, 195] width 820 height 352
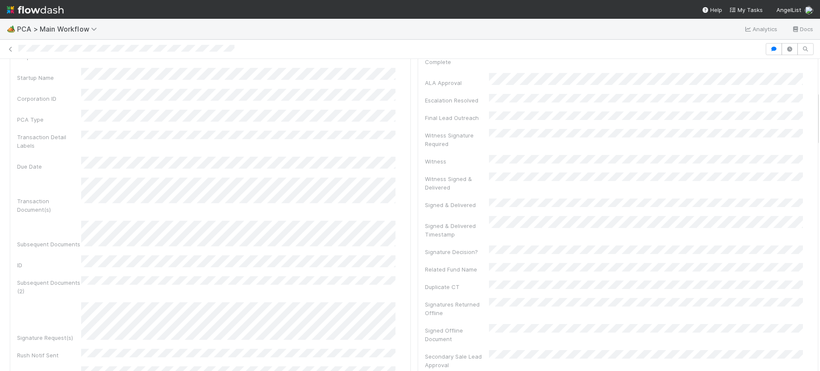
scroll to position [0, 0]
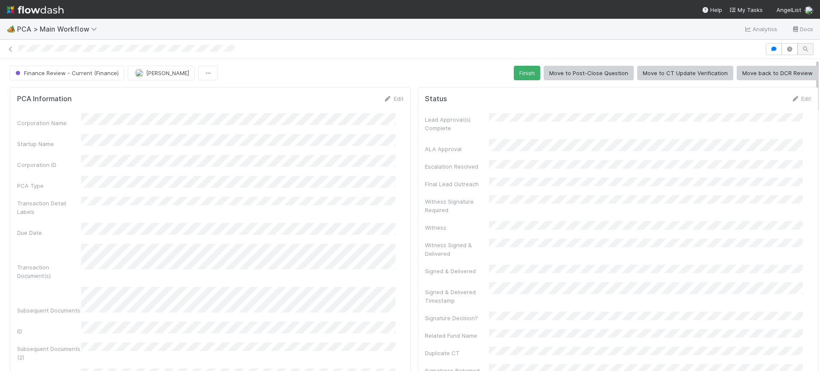
drag, startPoint x: 809, startPoint y: 170, endPoint x: 798, endPoint y: 47, distance: 124.3
click at [798, 47] on div "Finance Review - Current (Finance) Conor Queenan Finish Move to Post-Close Ques…" at bounding box center [410, 205] width 820 height 331
click at [514, 71] on button "Finish" at bounding box center [527, 73] width 26 height 15
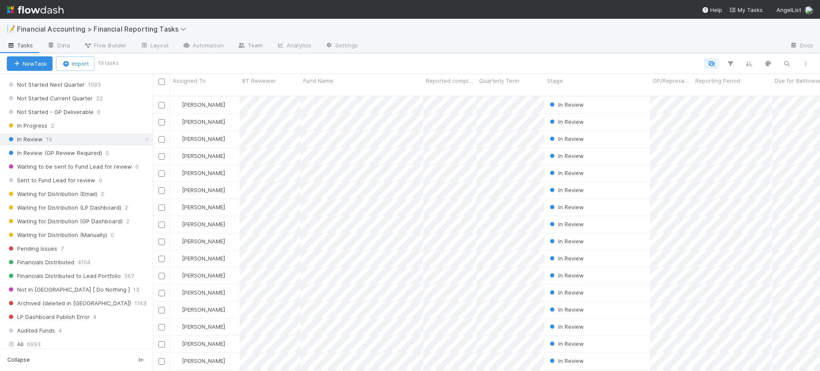
scroll to position [115, 0]
click at [57, 183] on span "Sent to Fund Lead for review" at bounding box center [51, 182] width 88 height 11
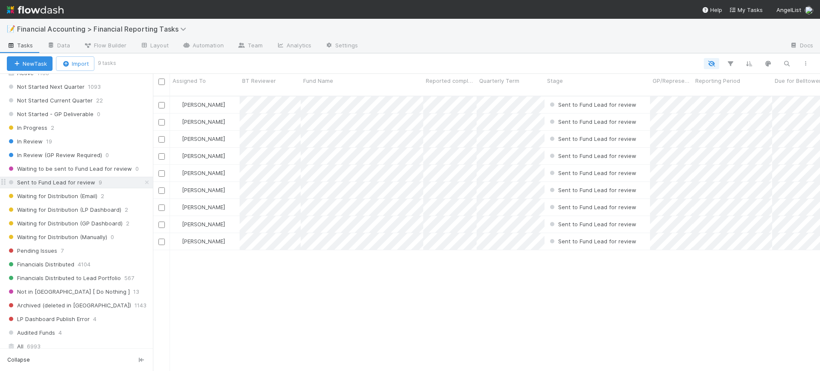
scroll to position [274, 659]
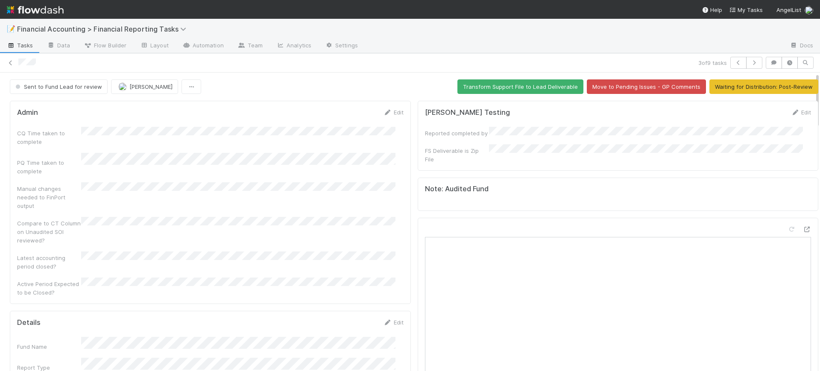
click at [384, 320] on icon at bounding box center [388, 323] width 9 height 6
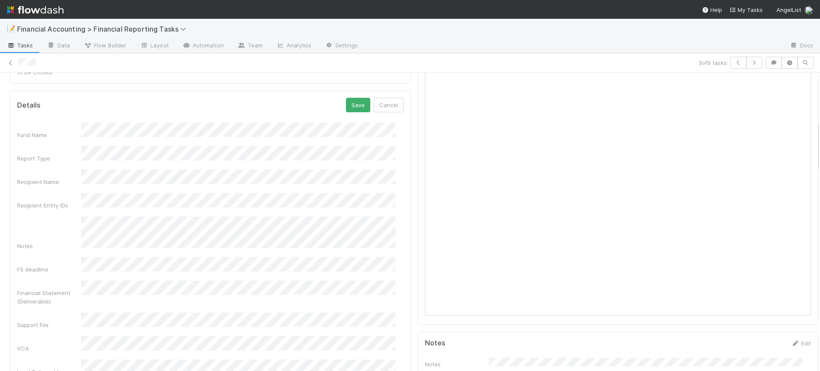
scroll to position [278, 0]
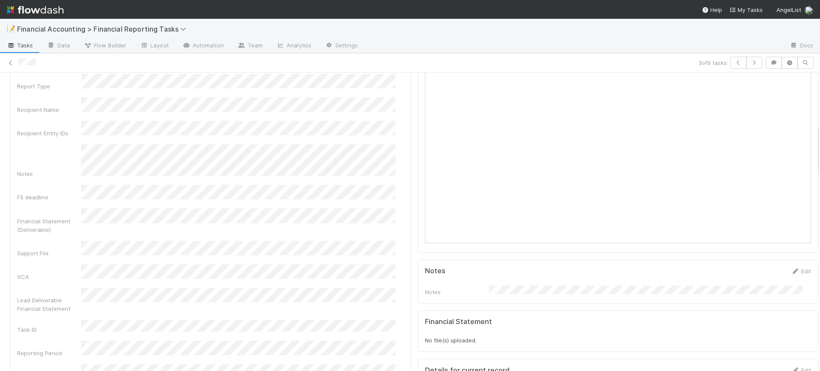
scroll to position [299, 0]
drag, startPoint x: 402, startPoint y: 143, endPoint x: 417, endPoint y: 72, distance: 72.9
click at [417, 72] on div "3 of 9 tasks Sent to Fund Lead for review [PERSON_NAME] Transform Support File …" at bounding box center [410, 212] width 820 height 318
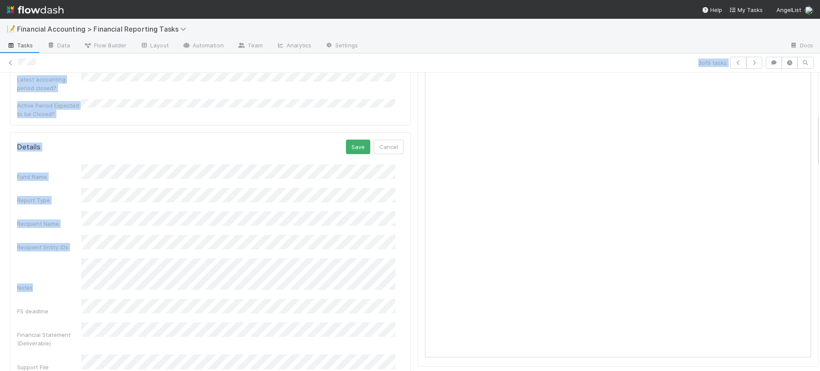
scroll to position [174, 0]
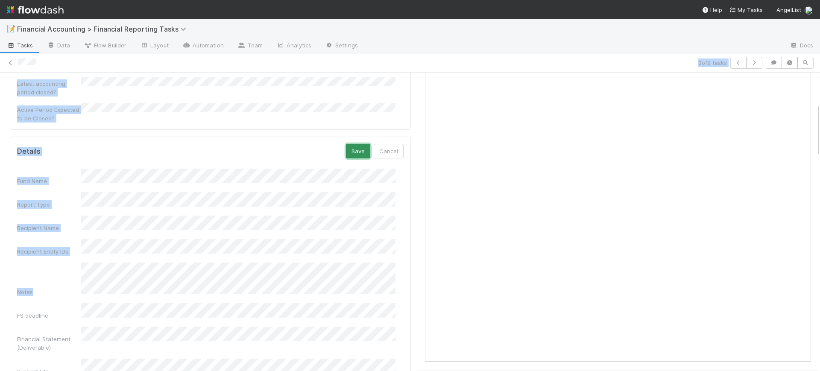
click at [346, 144] on button "Save" at bounding box center [358, 151] width 24 height 15
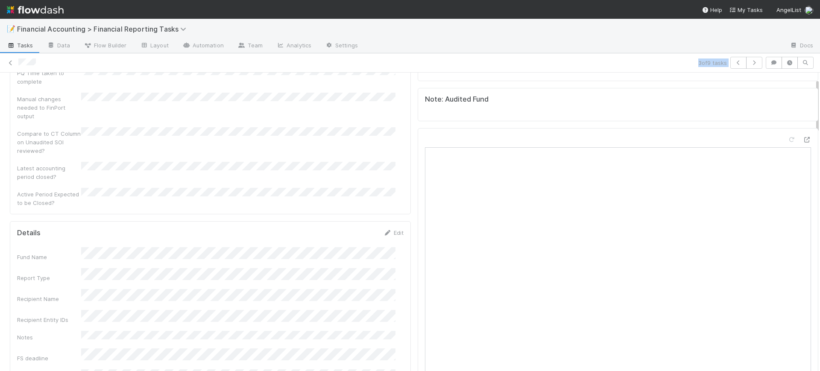
scroll to position [0, 0]
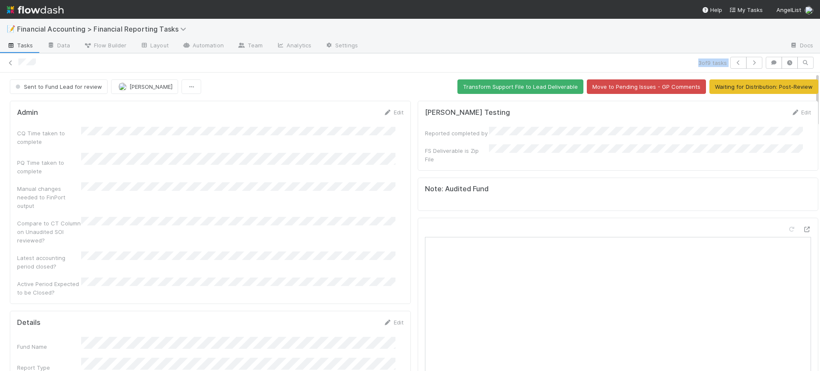
drag, startPoint x: 809, startPoint y: 139, endPoint x: 815, endPoint y: 87, distance: 52.0
click at [815, 87] on div "📝 Financial Accounting > Financial Reporting Tasks Tasks Data Flow Builder Layo…" at bounding box center [410, 195] width 820 height 352
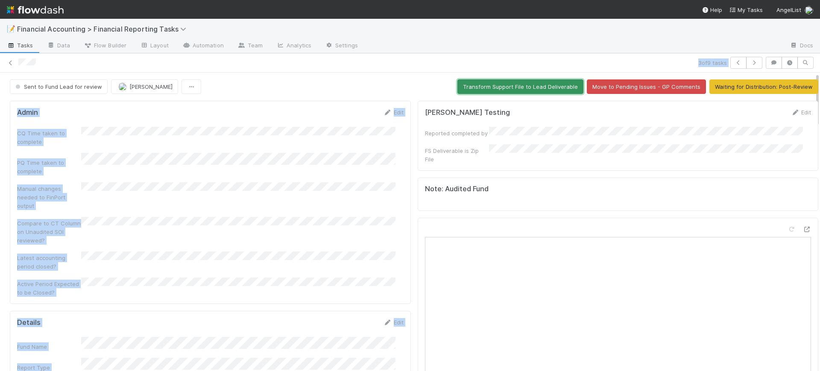
click at [520, 85] on button "Transform Support File to Lead Deliverable" at bounding box center [520, 86] width 126 height 15
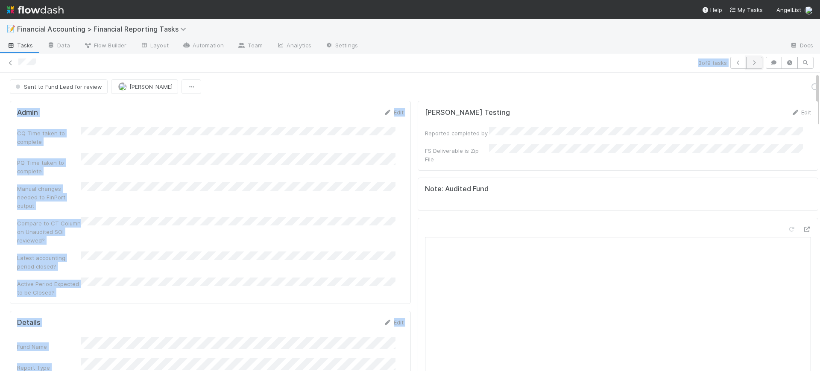
click at [750, 60] on icon "button" at bounding box center [754, 62] width 9 height 5
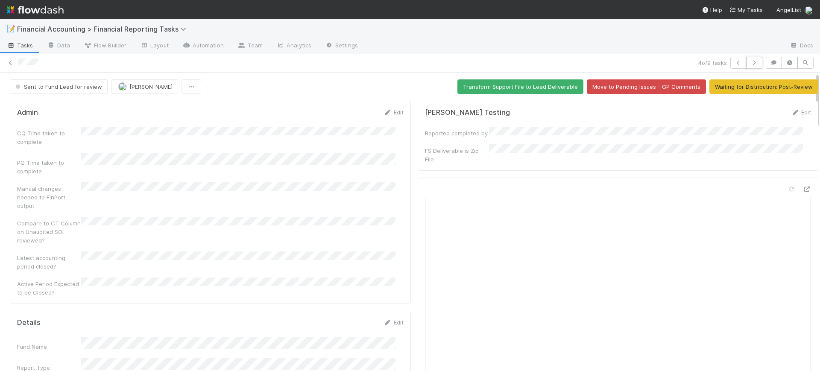
click at [750, 60] on icon "button" at bounding box center [754, 62] width 9 height 5
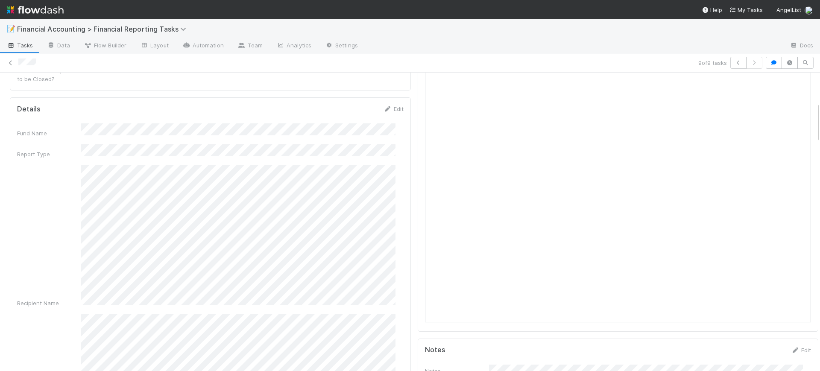
scroll to position [192, 0]
click at [386, 127] on link "Edit" at bounding box center [394, 130] width 20 height 7
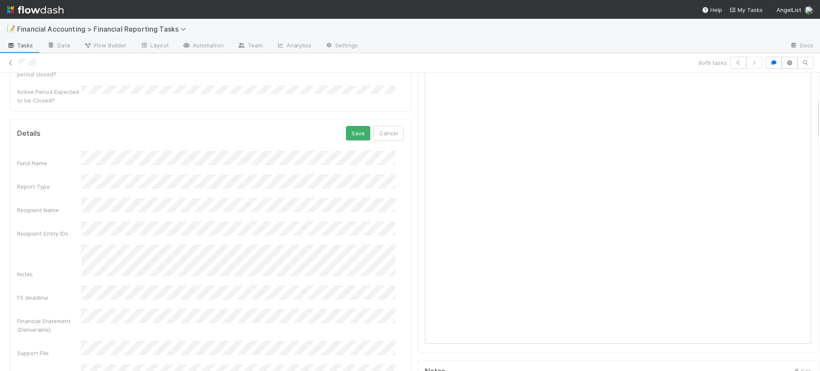
click at [418, 163] on div at bounding box center [618, 190] width 401 height 328
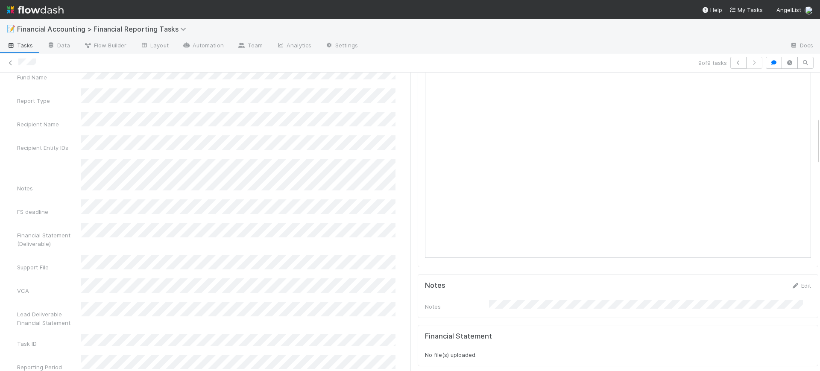
scroll to position [299, 0]
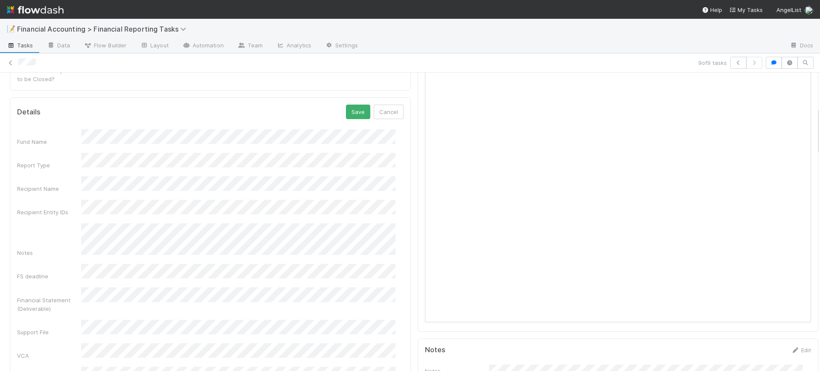
scroll to position [192, 0]
click at [351, 126] on button "Save" at bounding box center [358, 133] width 24 height 15
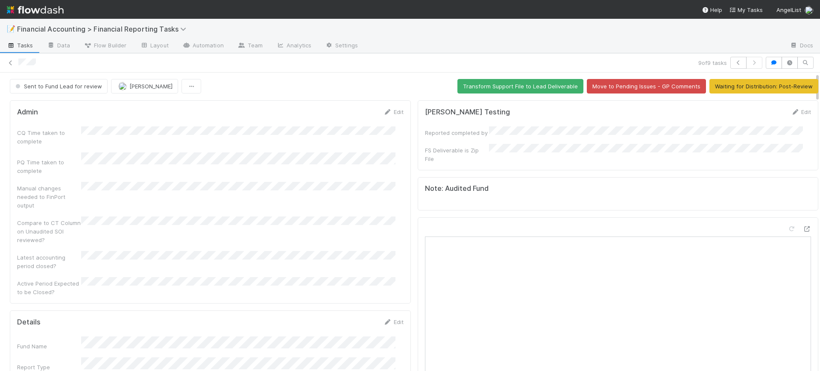
scroll to position [0, 0]
click at [741, 90] on button "Waiting for Distribution: Post-Review" at bounding box center [763, 86] width 109 height 15
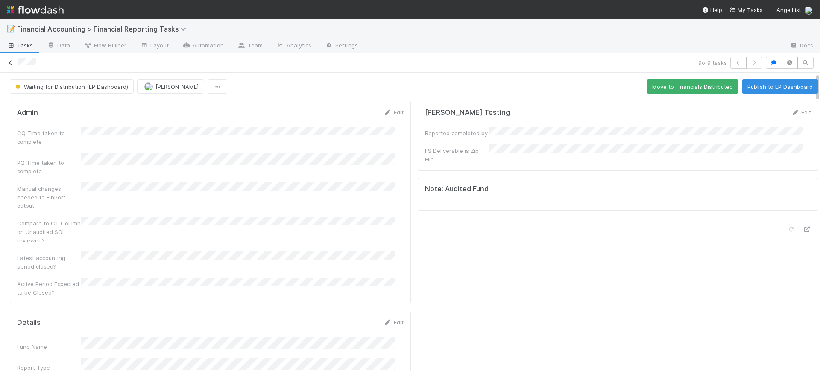
click at [8, 63] on icon at bounding box center [10, 63] width 9 height 6
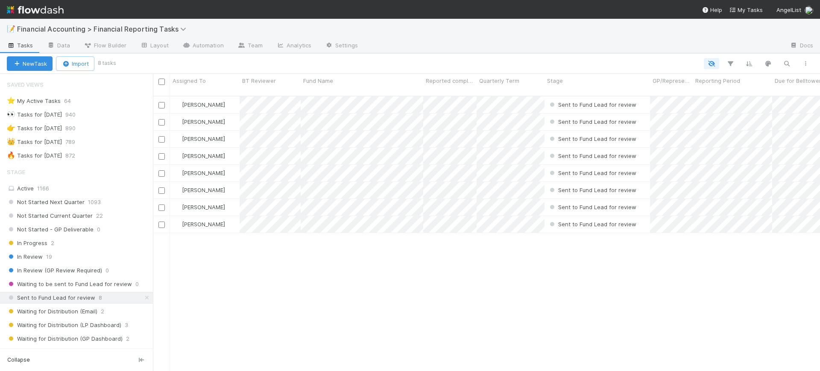
scroll to position [274, 659]
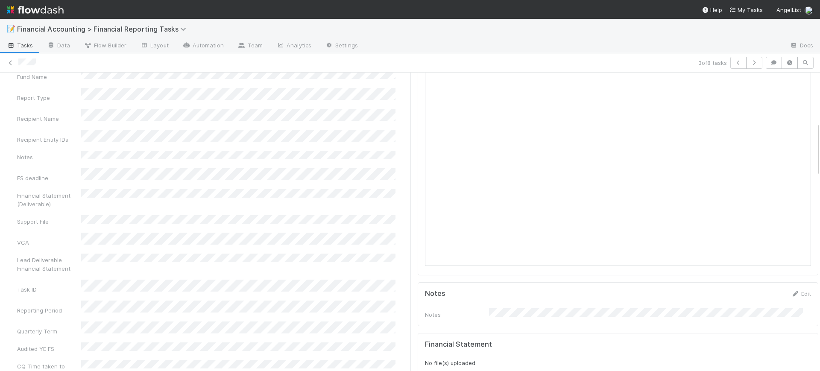
scroll to position [278, 0]
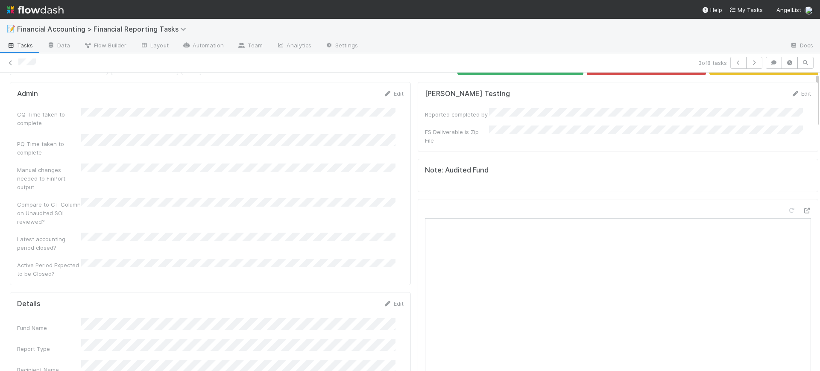
scroll to position [0, 0]
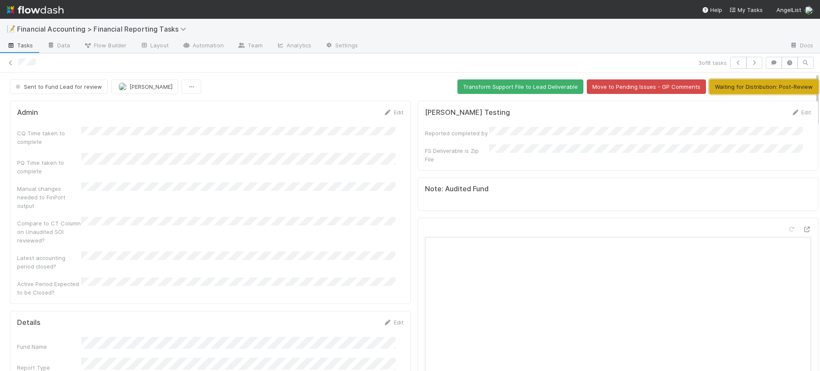
click at [738, 81] on button "Waiting for Distribution: Post-Review" at bounding box center [763, 86] width 109 height 15
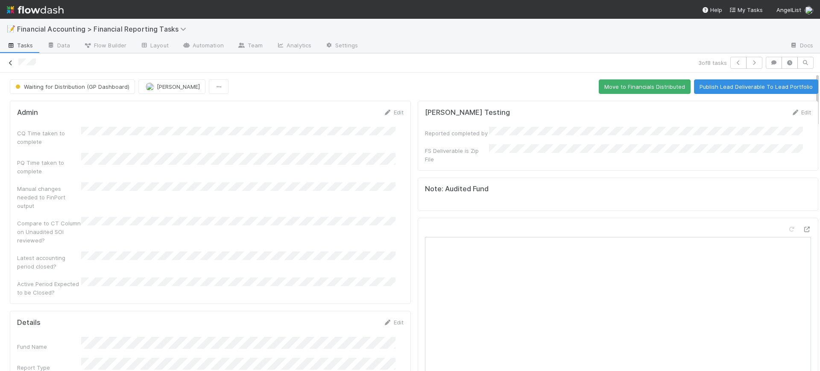
click at [10, 61] on icon at bounding box center [10, 63] width 9 height 6
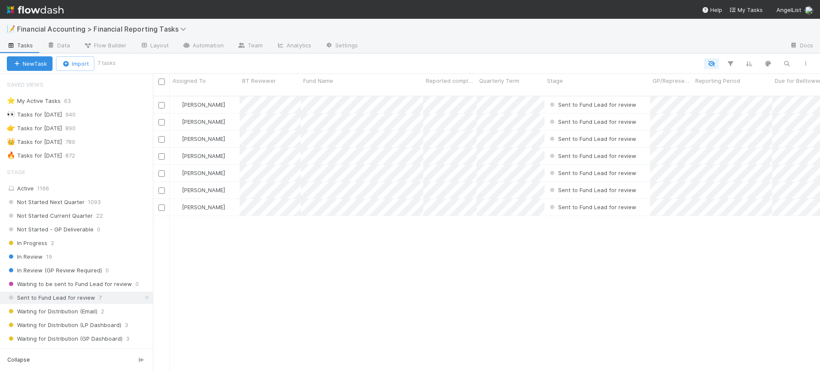
scroll to position [274, 659]
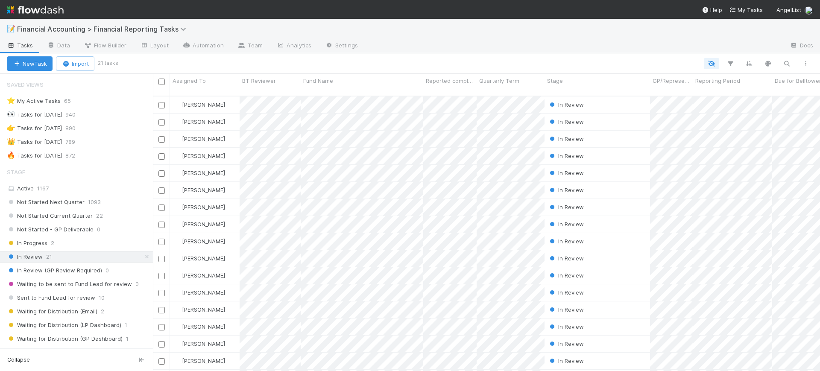
scroll to position [274, 659]
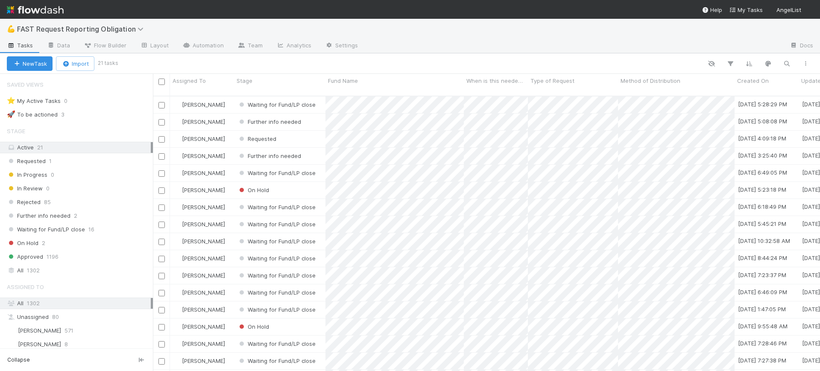
scroll to position [274, 659]
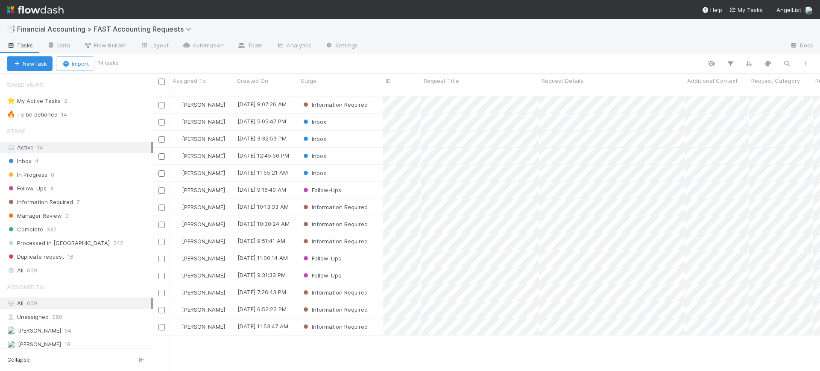
scroll to position [274, 659]
click at [358, 165] on div "Inbox" at bounding box center [340, 173] width 85 height 17
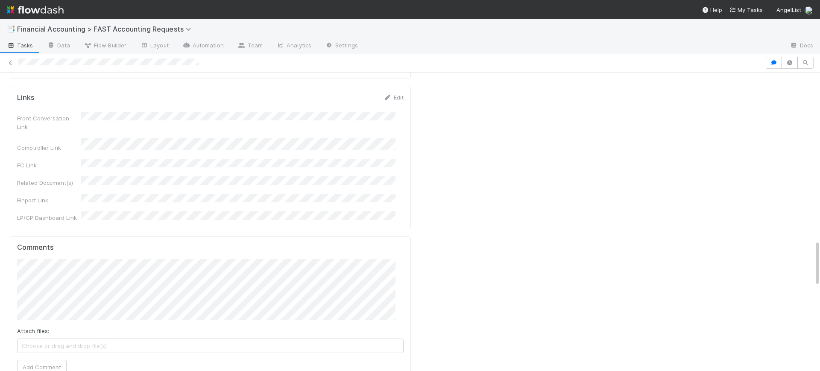
scroll to position [1068, 0]
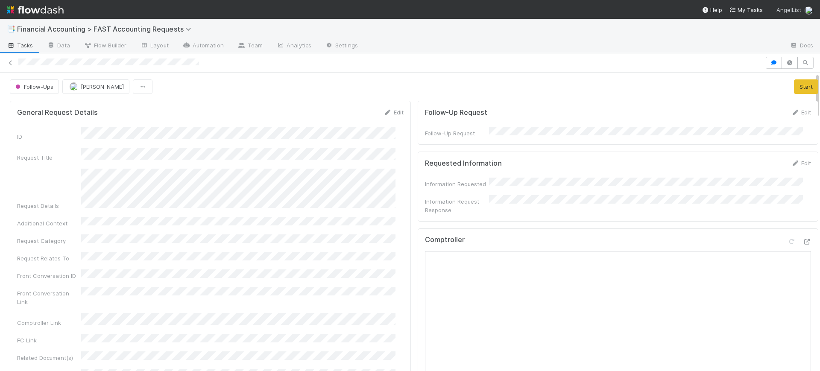
drag, startPoint x: 809, startPoint y: 250, endPoint x: 778, endPoint y: 9, distance: 243.7
click at [778, 9] on div "📑 Financial Accounting > FAST Accounting Requests Tasks Data Flow Builder Layou…" at bounding box center [410, 185] width 820 height 371
click at [47, 84] on span "Follow-Ups" at bounding box center [34, 86] width 40 height 7
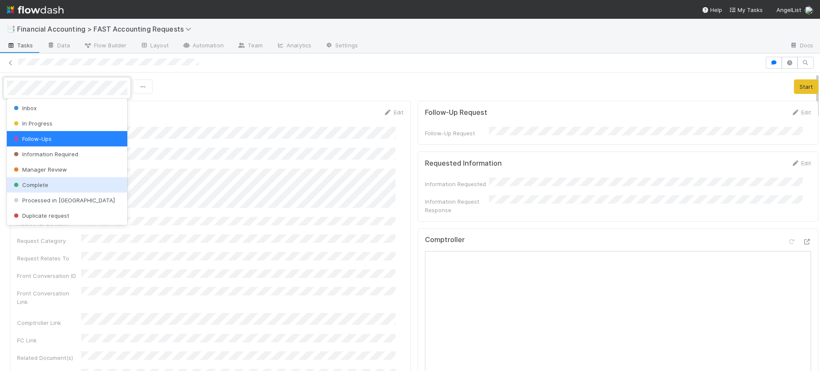
click at [46, 183] on span "Complete" at bounding box center [30, 185] width 36 height 7
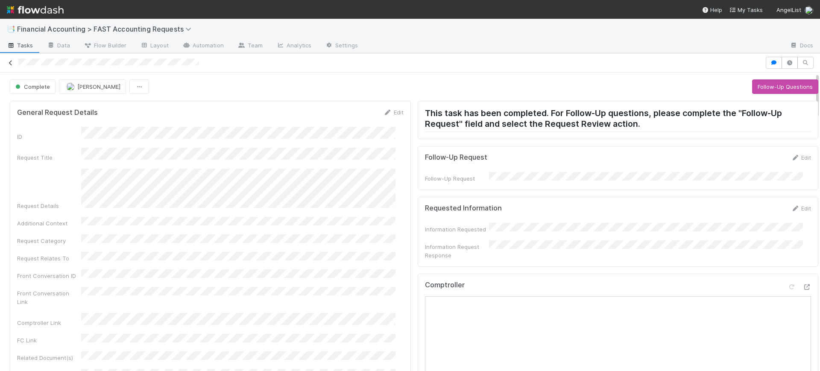
click at [11, 60] on icon at bounding box center [10, 63] width 9 height 6
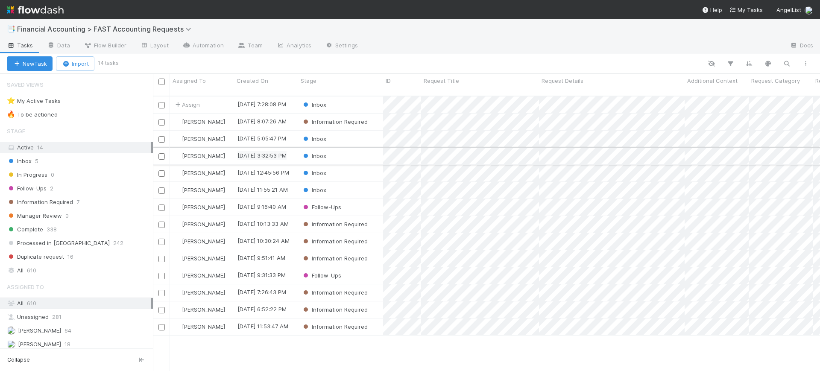
scroll to position [274, 659]
click at [343, 182] on div "Inbox" at bounding box center [340, 190] width 85 height 17
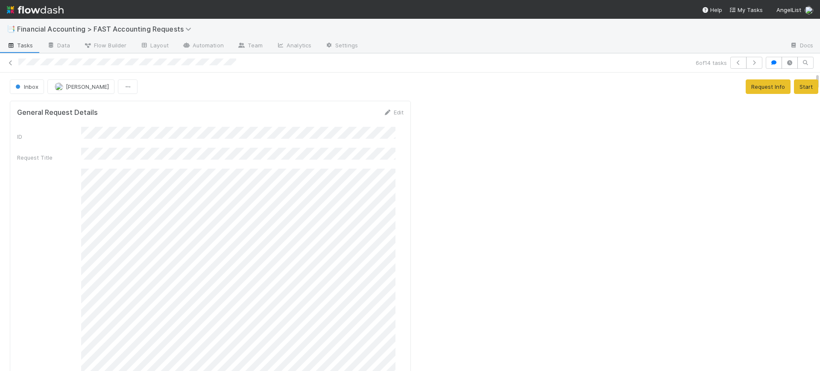
click at [35, 229] on div "Request Details" at bounding box center [210, 289] width 386 height 241
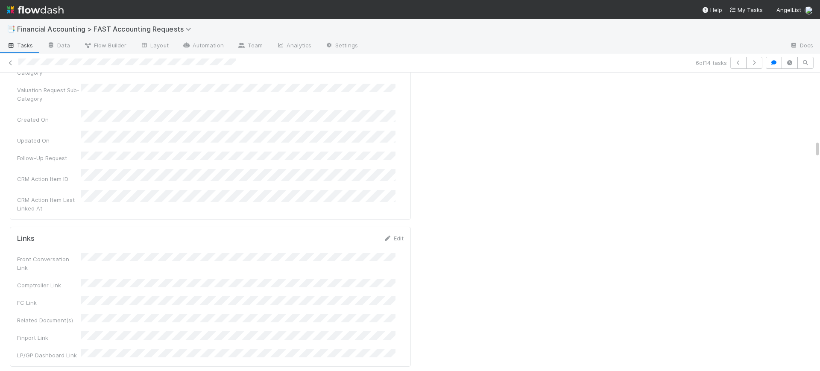
scroll to position [1153, 0]
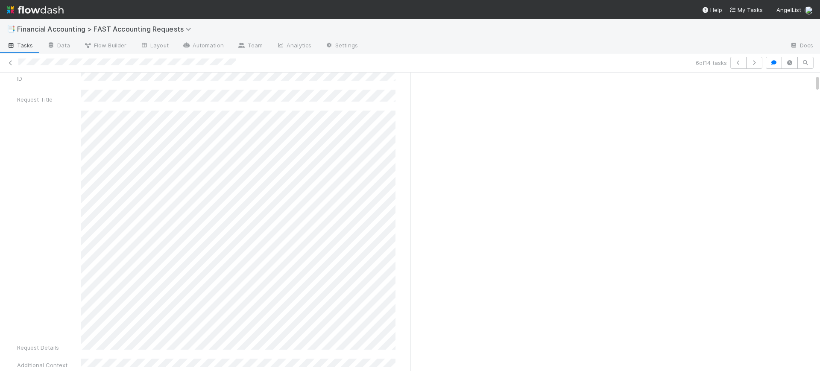
scroll to position [0, 0]
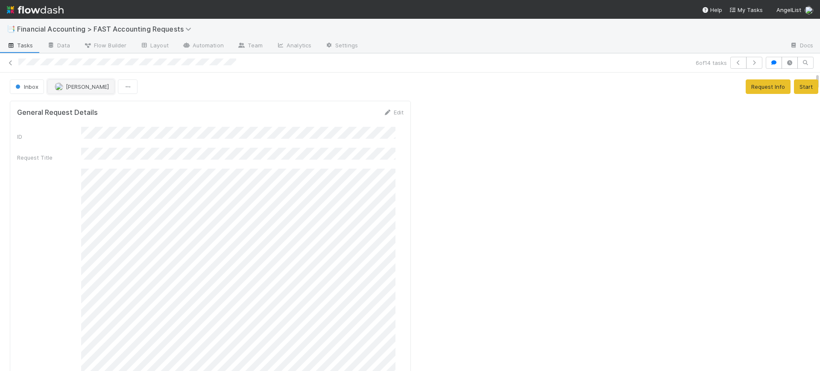
click at [49, 85] on button "[PERSON_NAME]" at bounding box center [80, 86] width 67 height 15
click at [32, 86] on div at bounding box center [410, 185] width 820 height 371
click at [32, 86] on span "Inbox" at bounding box center [26, 86] width 25 height 7
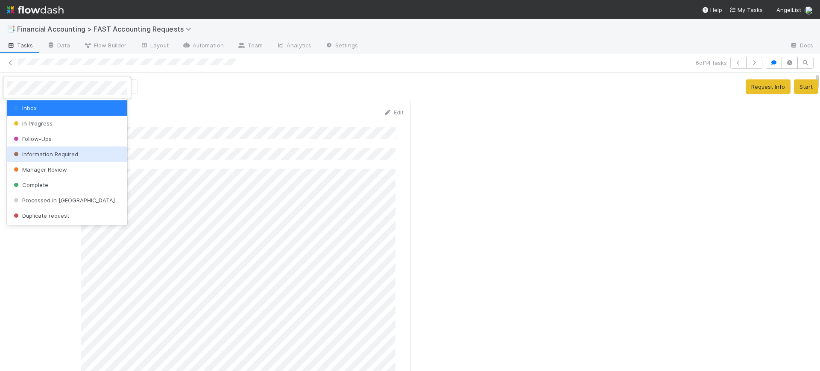
click at [50, 149] on div "Information Required" at bounding box center [67, 153] width 120 height 15
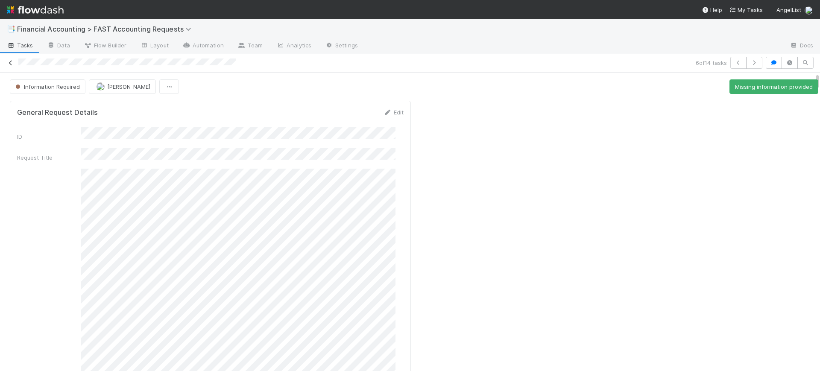
click at [9, 64] on icon at bounding box center [10, 63] width 9 height 6
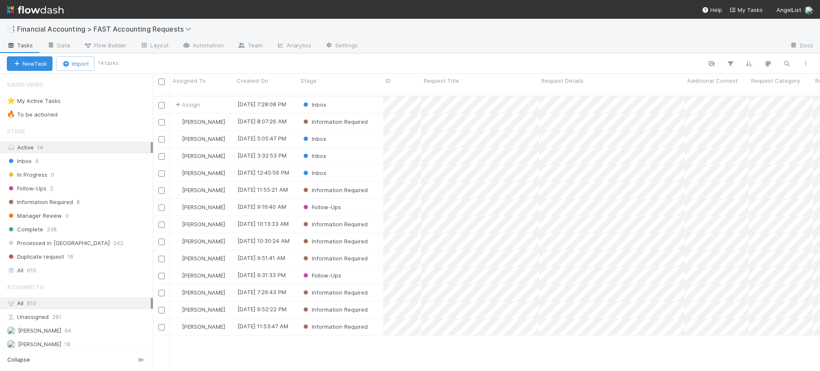
scroll to position [274, 659]
click at [22, 229] on span "Complete" at bounding box center [25, 229] width 36 height 11
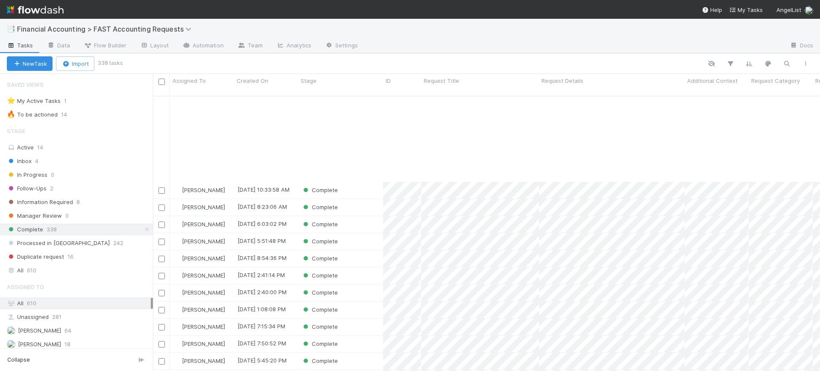
scroll to position [115, 0]
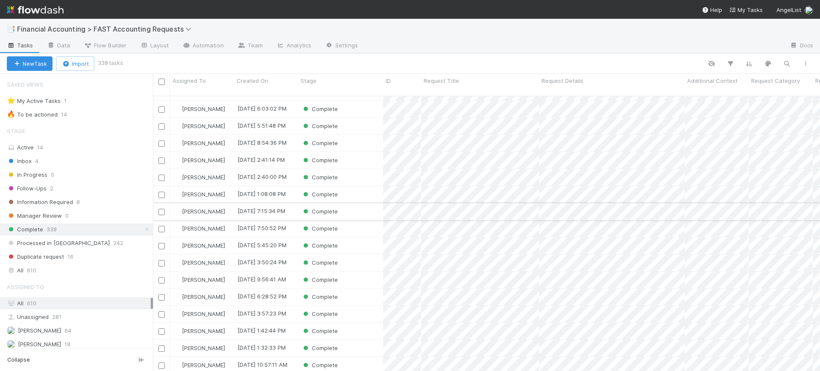
click at [352, 207] on div "Complete" at bounding box center [340, 211] width 85 height 17
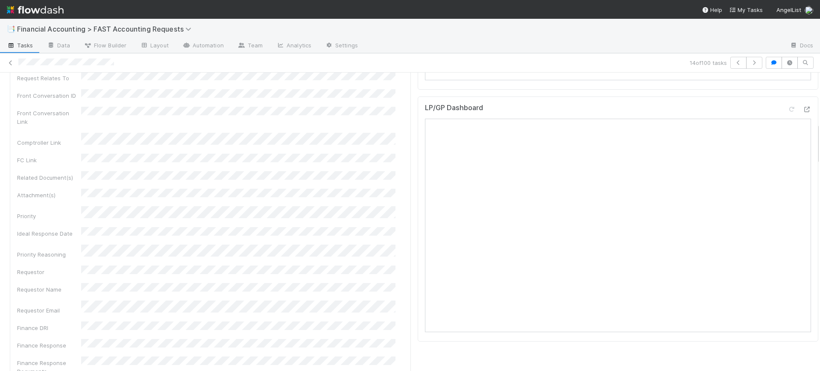
scroll to position [363, 0]
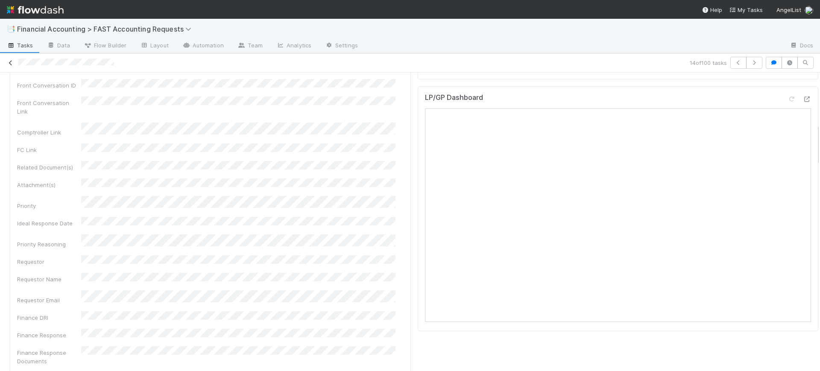
click at [8, 64] on icon at bounding box center [10, 63] width 9 height 6
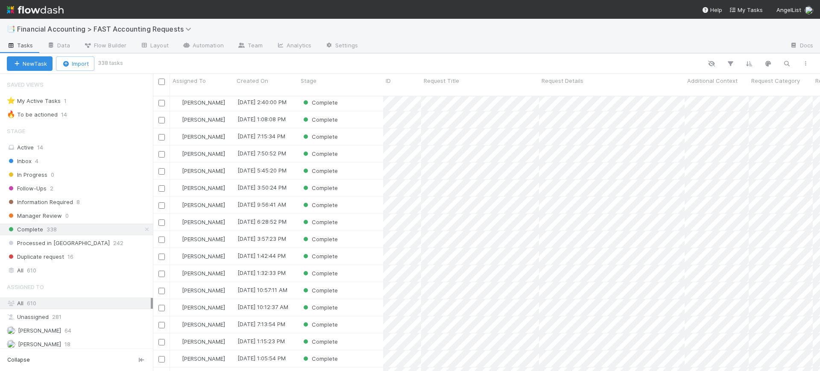
scroll to position [199, 0]
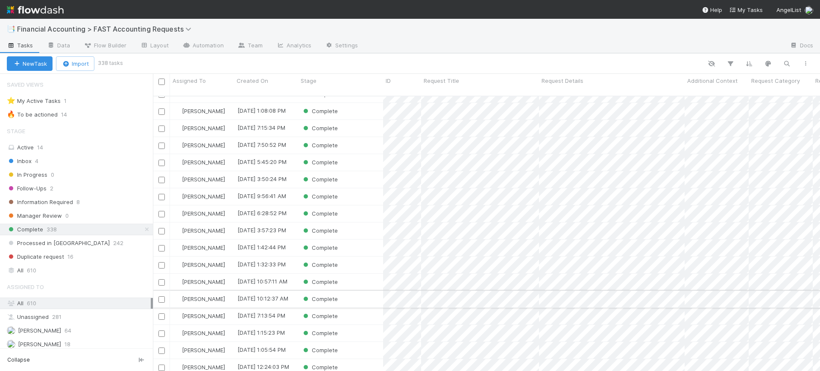
click at [357, 291] on div "Complete" at bounding box center [340, 299] width 85 height 17
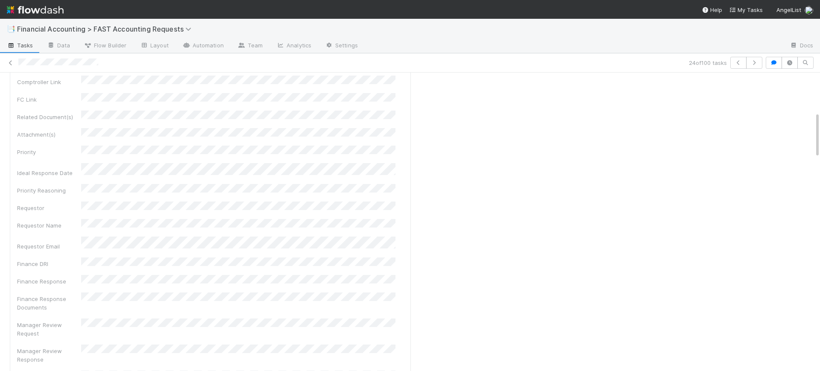
scroll to position [278, 0]
click at [7, 61] on icon at bounding box center [10, 63] width 9 height 6
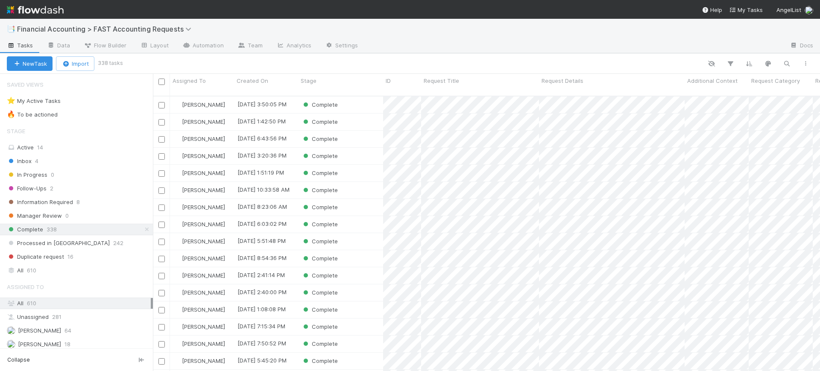
scroll to position [274, 659]
click at [731, 60] on icon "button" at bounding box center [730, 64] width 9 height 8
click at [565, 92] on button "Add Filter" at bounding box center [599, 89] width 256 height 12
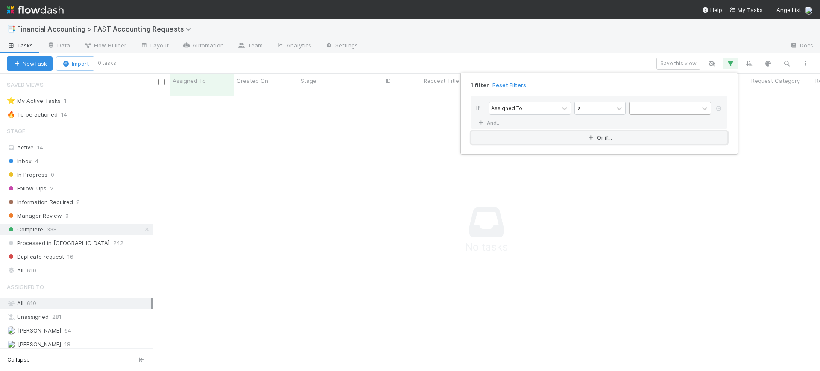
scroll to position [266, 651]
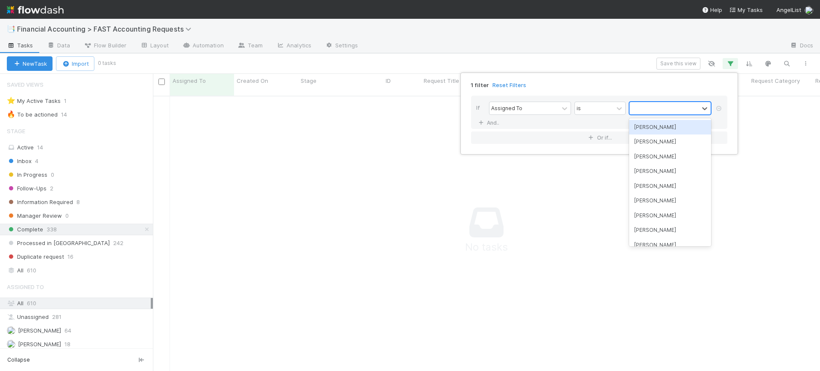
click at [639, 104] on div at bounding box center [663, 108] width 69 height 12
click at [645, 126] on div "[PERSON_NAME]" at bounding box center [670, 127] width 82 height 15
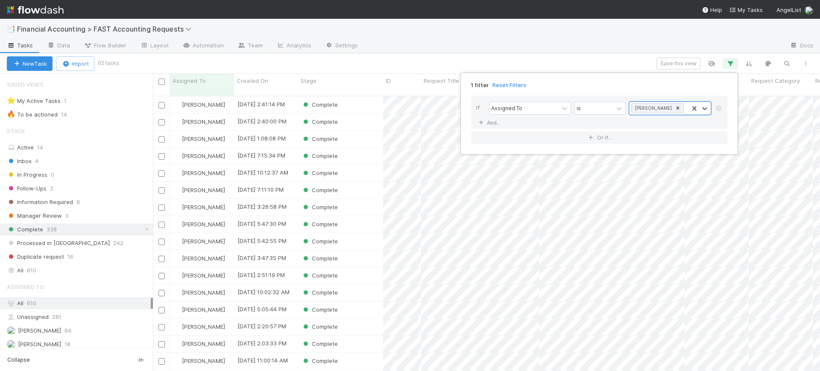
scroll to position [274, 659]
click at [520, 59] on div "1 filter Reset Filters If Assigned To is [PERSON_NAME] And.. Or if..." at bounding box center [410, 185] width 820 height 371
click at [352, 267] on div "Complete" at bounding box center [340, 275] width 85 height 17
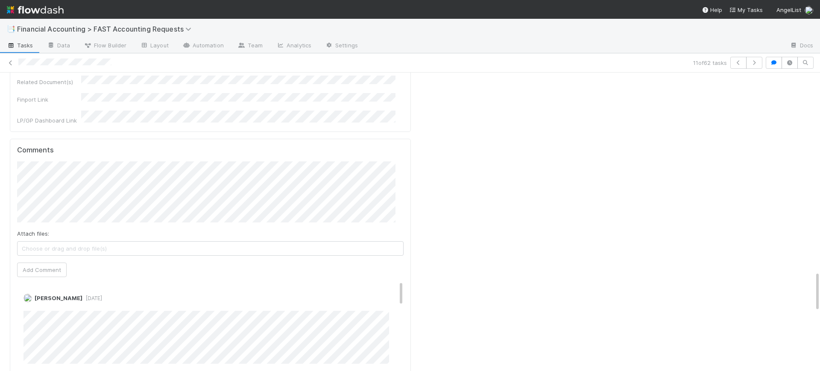
scroll to position [1452, 0]
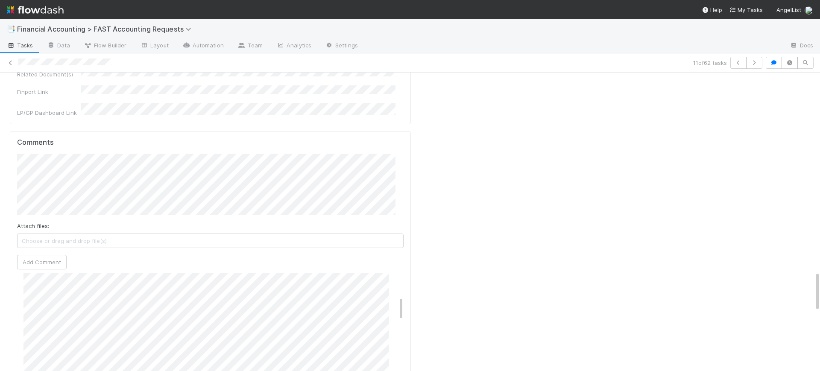
scroll to position [169, 0]
drag, startPoint x: 394, startPoint y: 141, endPoint x: 397, endPoint y: 165, distance: 24.1
click at [397, 165] on div "Comments Attach files: Choose or drag and drop file(s) Add Comment [PERSON_NAME…" at bounding box center [210, 291] width 401 height 320
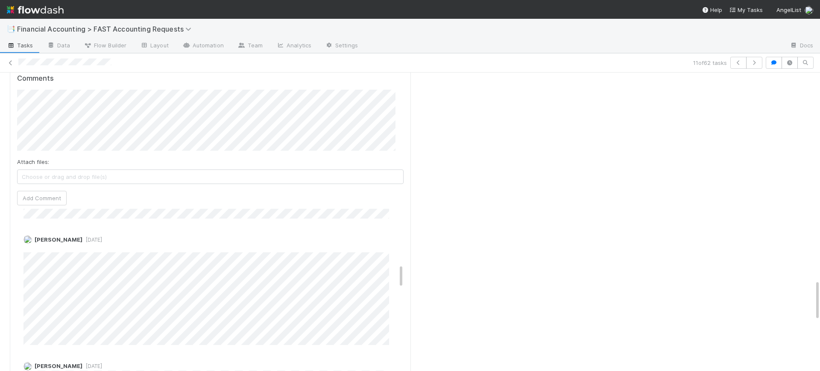
scroll to position [404, 0]
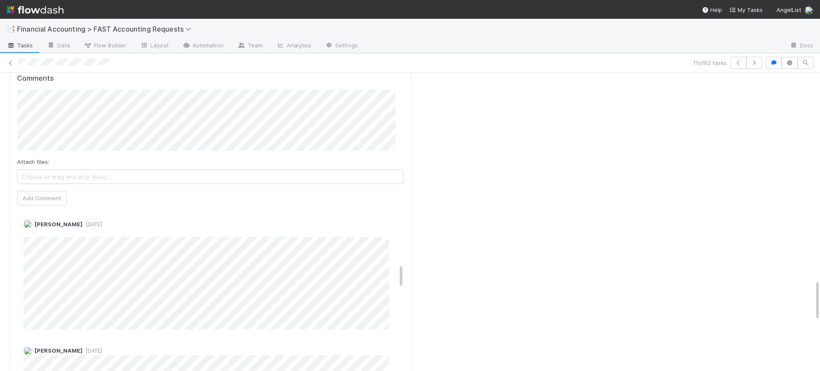
drag, startPoint x: 393, startPoint y: 102, endPoint x: 397, endPoint y: 135, distance: 33.1
click at [397, 135] on div "Comments Attach files: Choose or drag and drop file(s) Add Comment [PERSON_NAME…" at bounding box center [210, 227] width 401 height 320
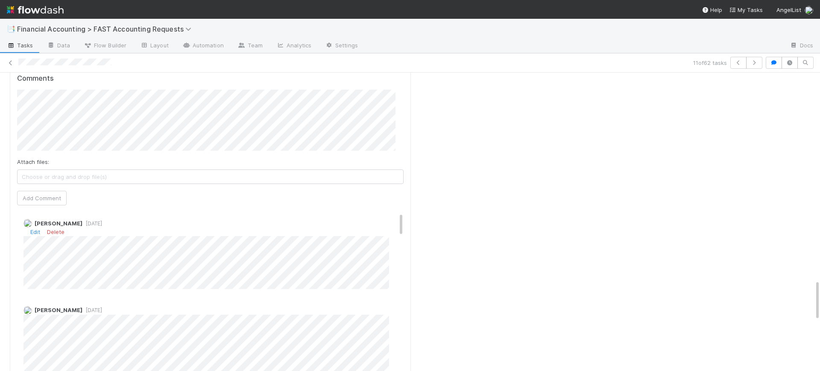
scroll to position [0, 0]
drag, startPoint x: 392, startPoint y: 133, endPoint x: 397, endPoint y: 41, distance: 91.5
click at [397, 41] on div "📑 Financial Accounting > FAST Accounting Requests Tasks Data Flow Builder Layou…" at bounding box center [410, 195] width 820 height 352
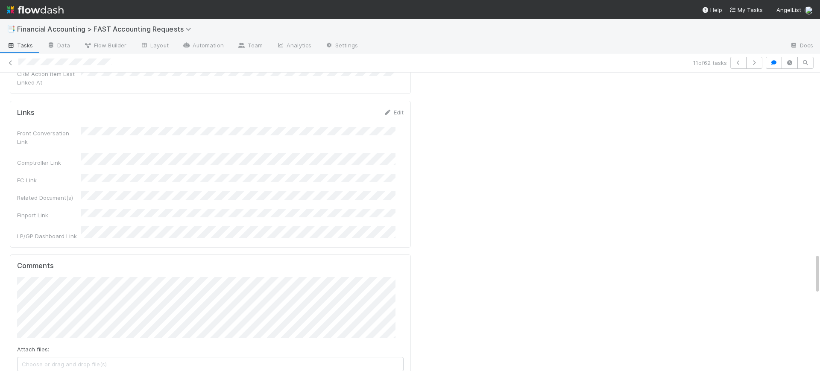
scroll to position [1322, 0]
drag, startPoint x: 809, startPoint y: 299, endPoint x: 817, endPoint y: 272, distance: 27.5
click at [817, 272] on div "📑 Financial Accounting > FAST Accounting Requests Tasks Data Flow Builder Layou…" at bounding box center [410, 195] width 820 height 352
drag, startPoint x: 405, startPoint y: 186, endPoint x: 423, endPoint y: 101, distance: 87.3
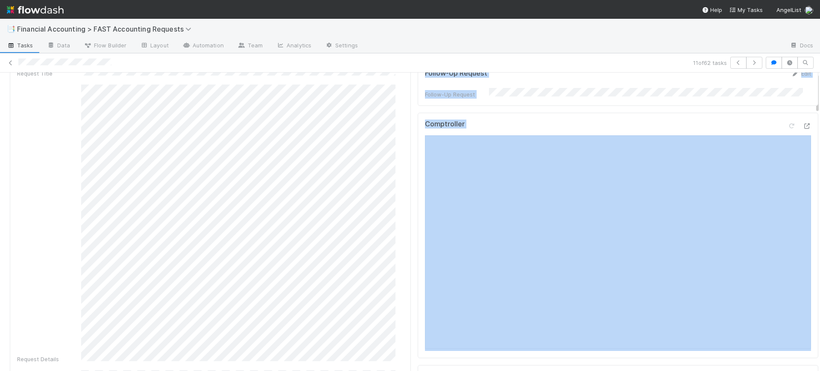
scroll to position [0, 0]
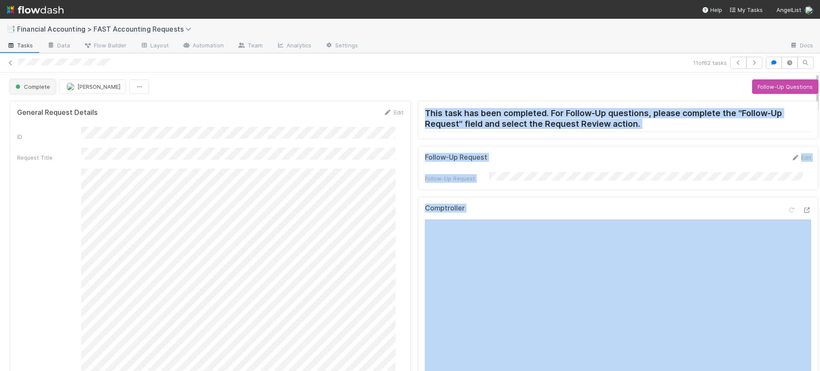
click at [46, 82] on button "Complete" at bounding box center [33, 86] width 46 height 15
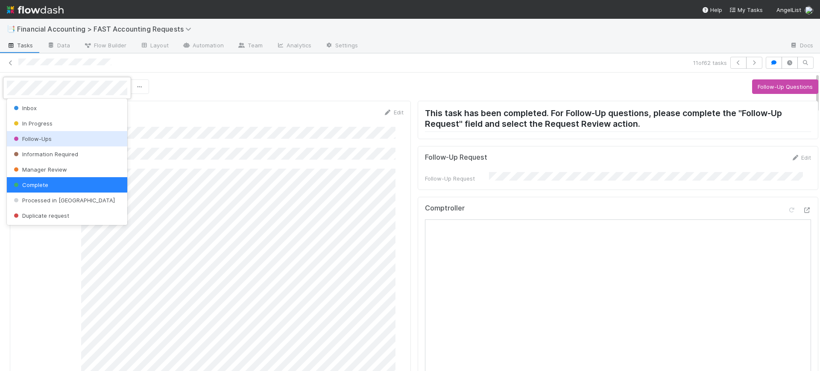
click at [47, 136] on span "Follow-Ups" at bounding box center [32, 138] width 40 height 7
